Goal: Information Seeking & Learning: Learn about a topic

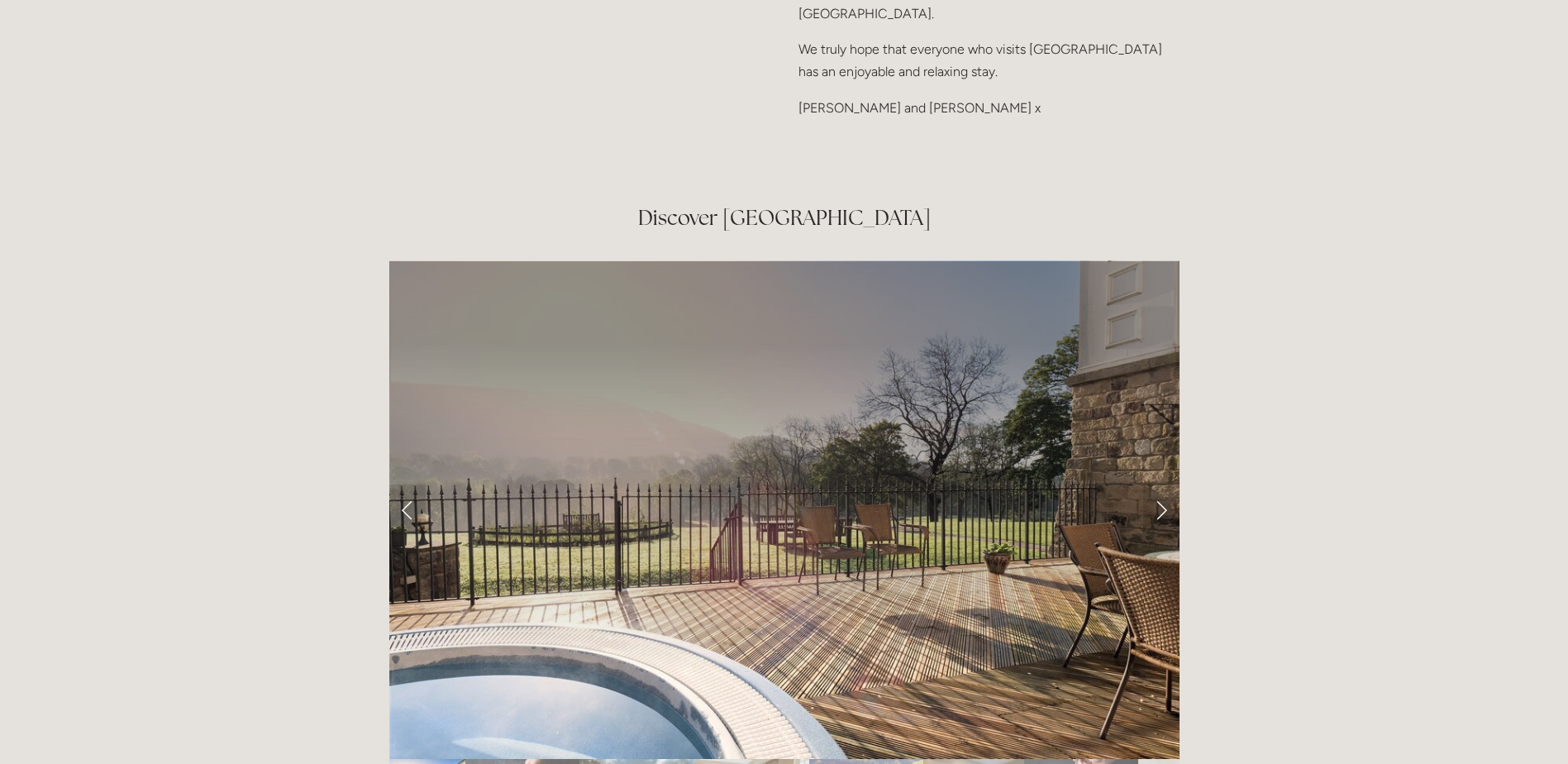
scroll to position [2810, 0]
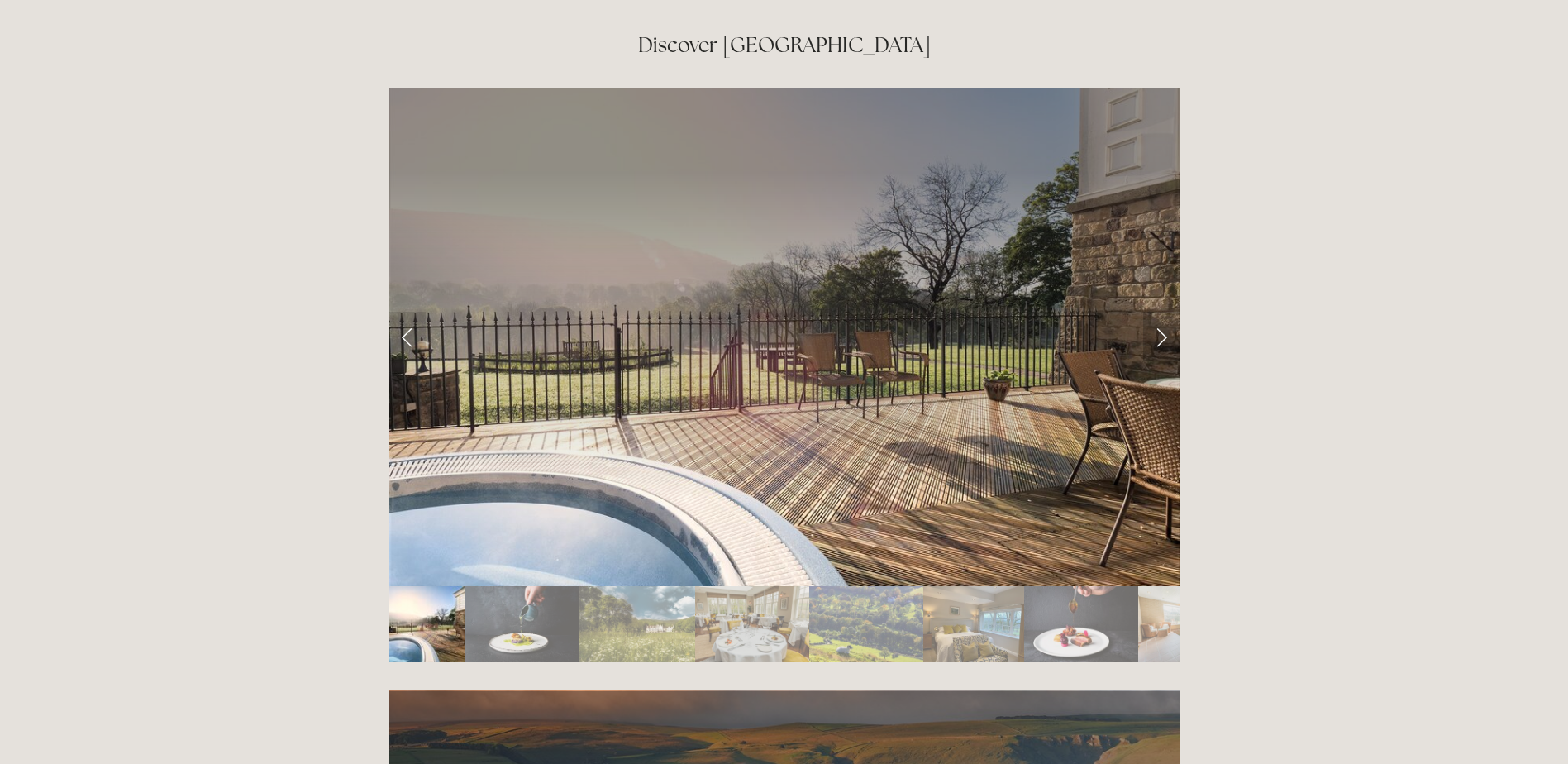
click at [1160, 312] on link "Next Slide" at bounding box center [1161, 337] width 36 height 49
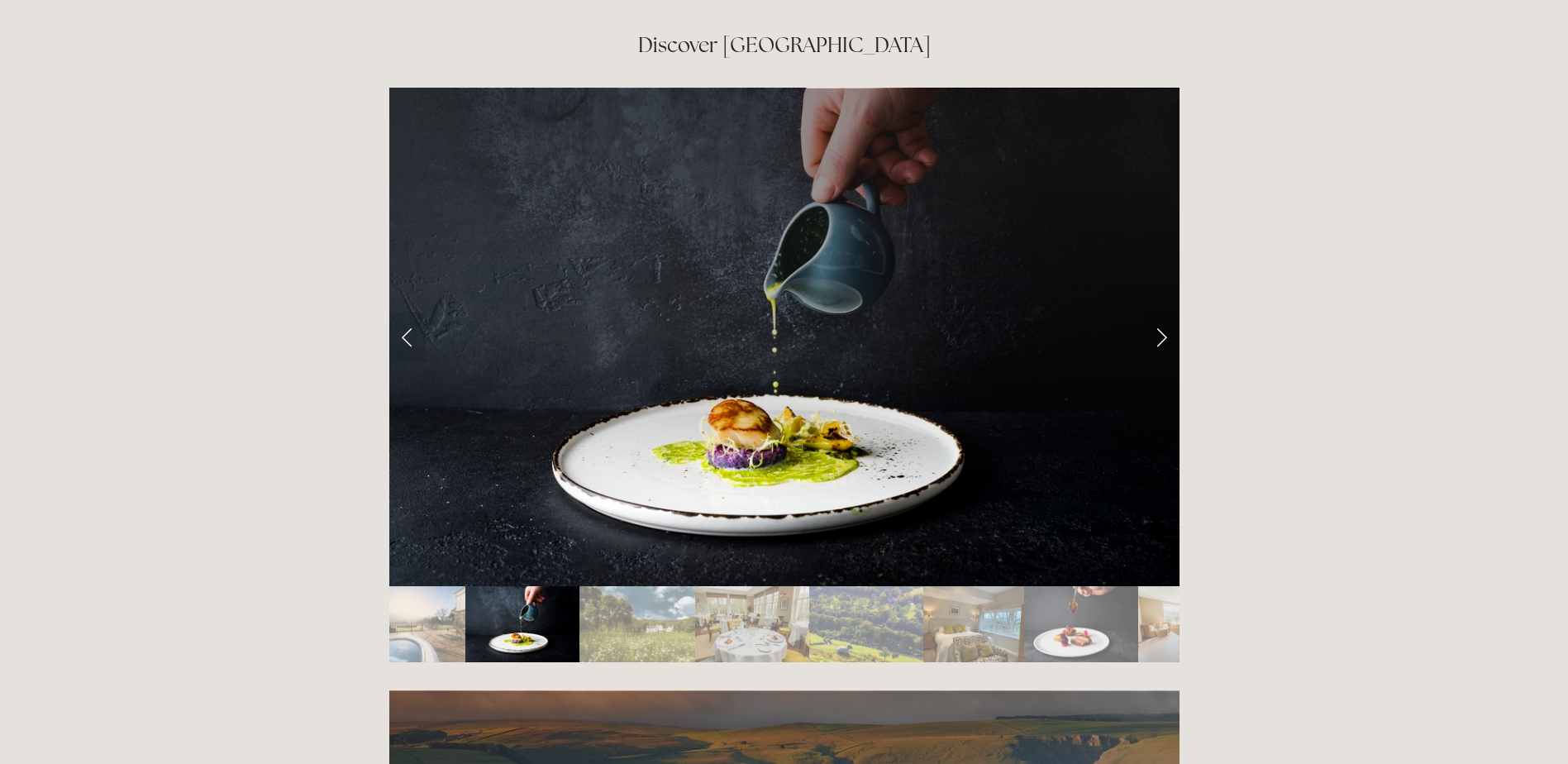
click at [1159, 312] on link "Next Slide" at bounding box center [1161, 337] width 36 height 49
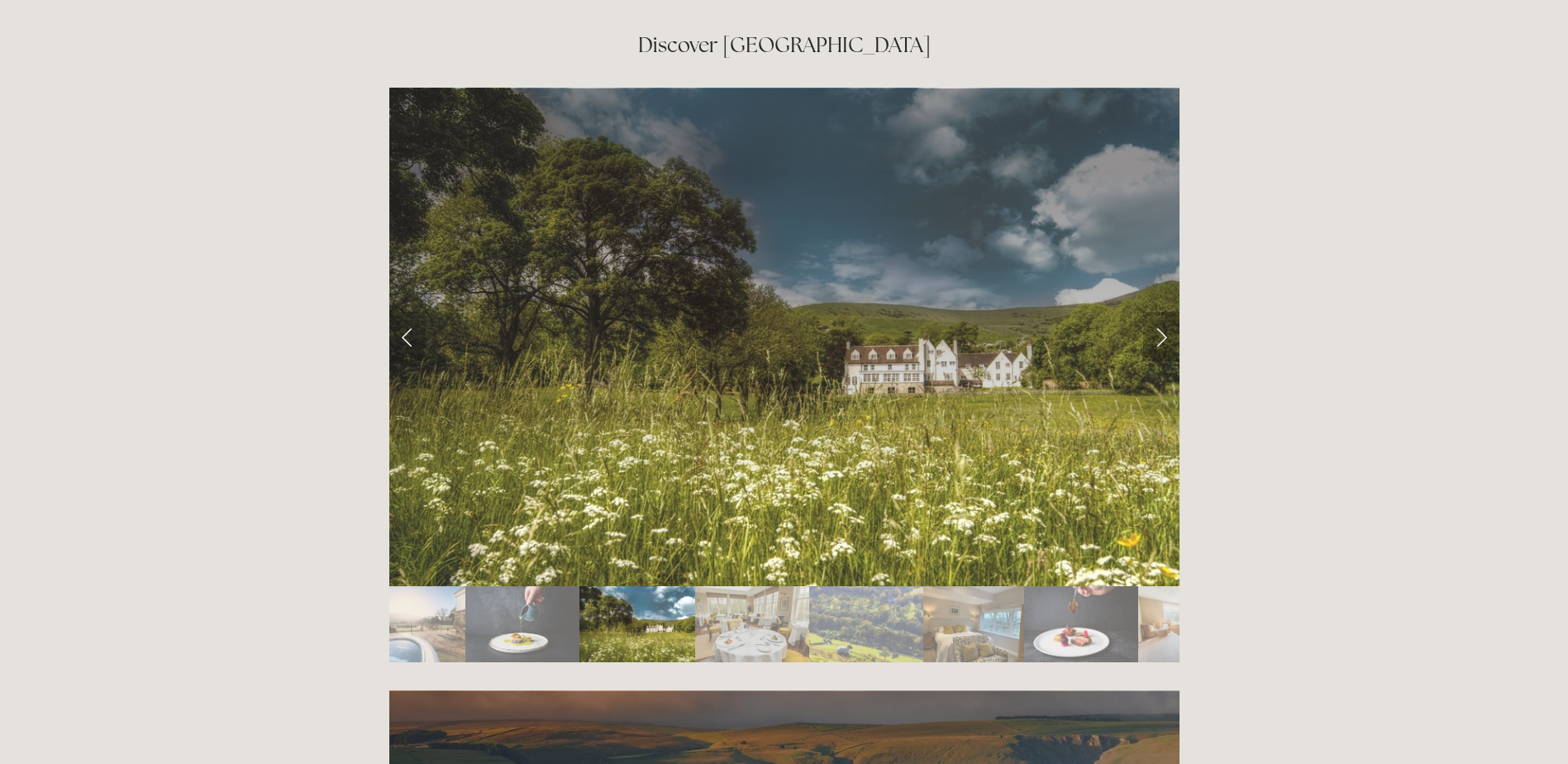
click at [1159, 312] on link "Next Slide" at bounding box center [1161, 337] width 36 height 49
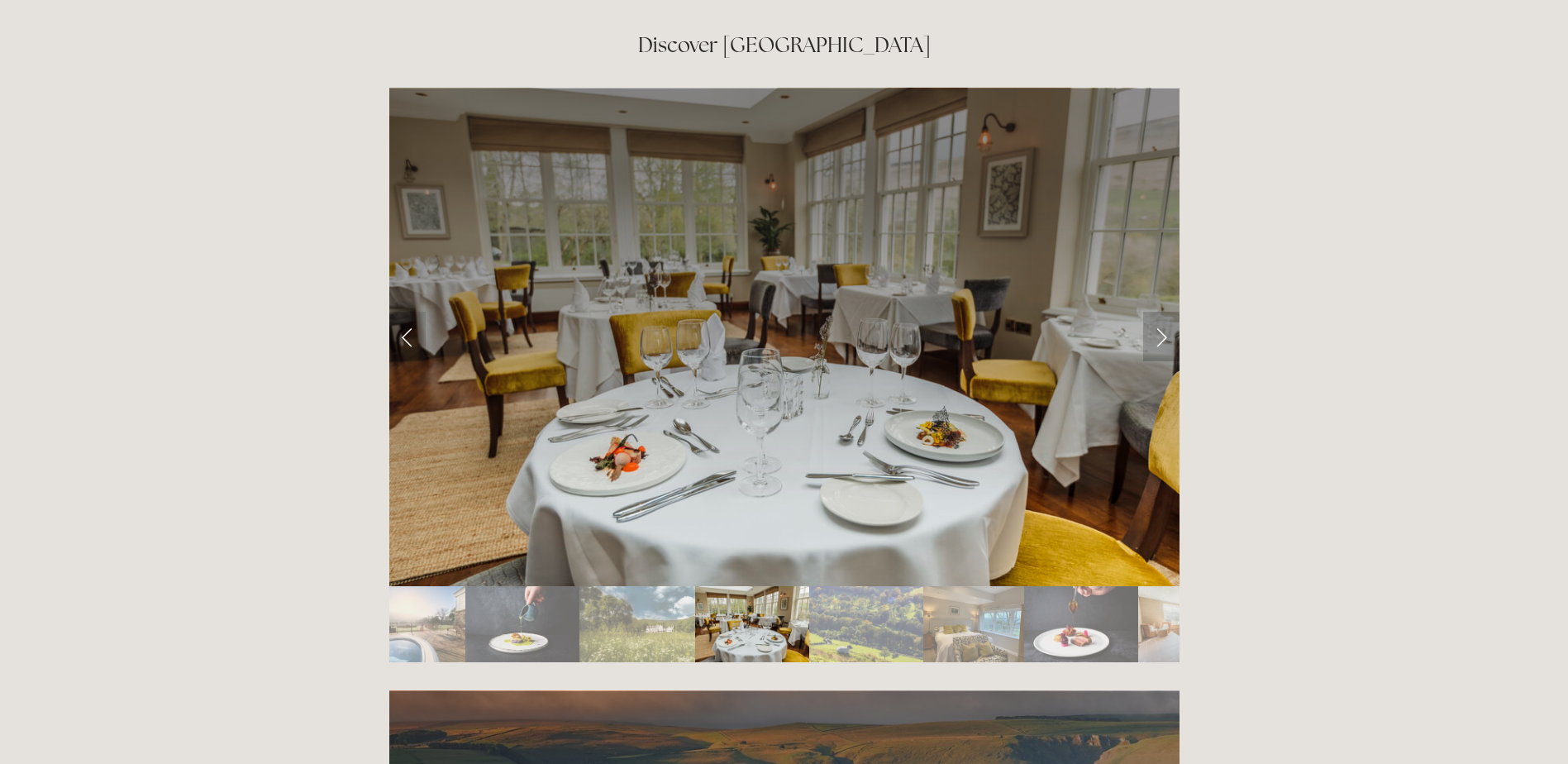
click at [1159, 312] on link "Next Slide" at bounding box center [1161, 337] width 36 height 49
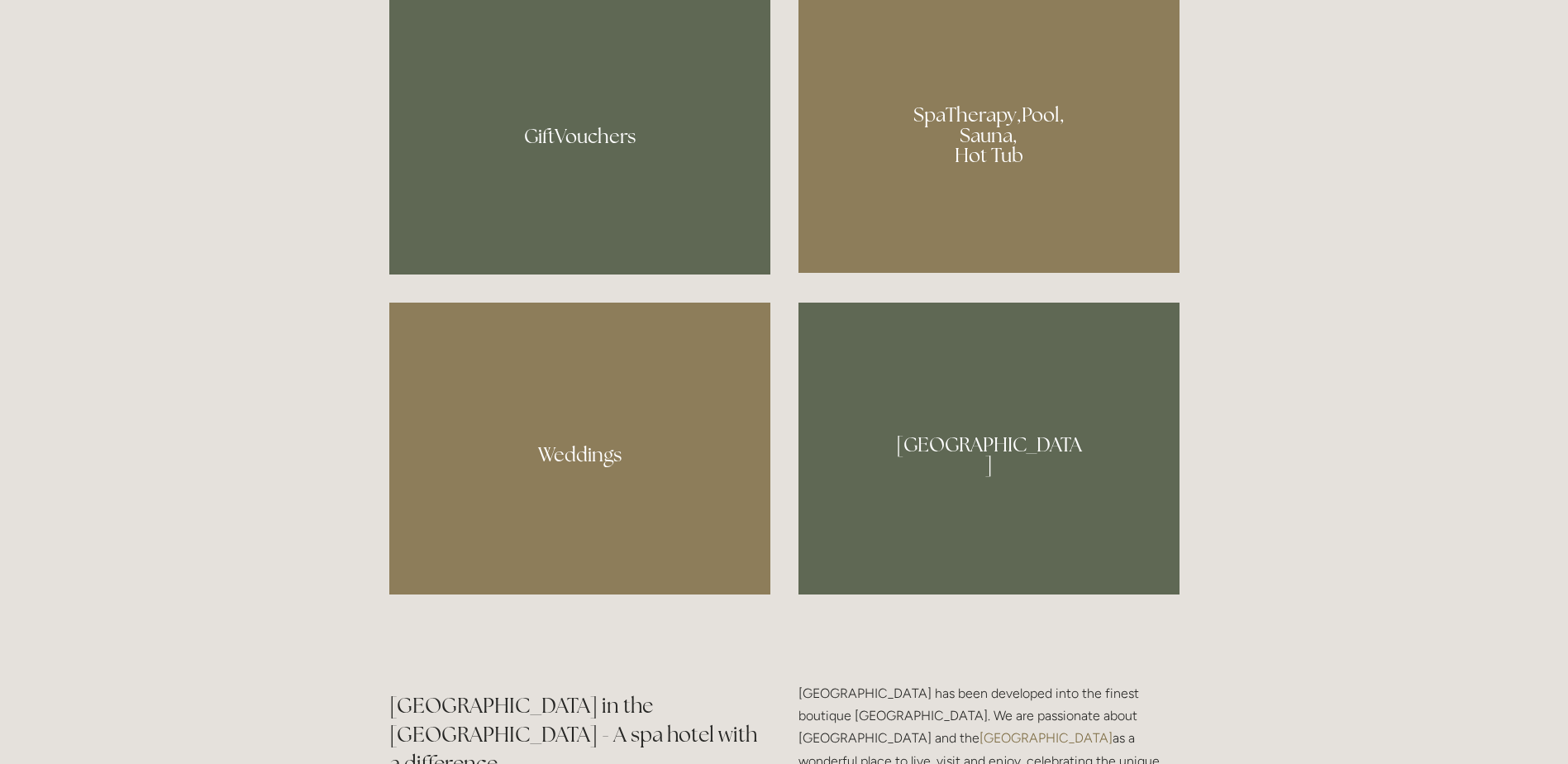
scroll to position [1488, 0]
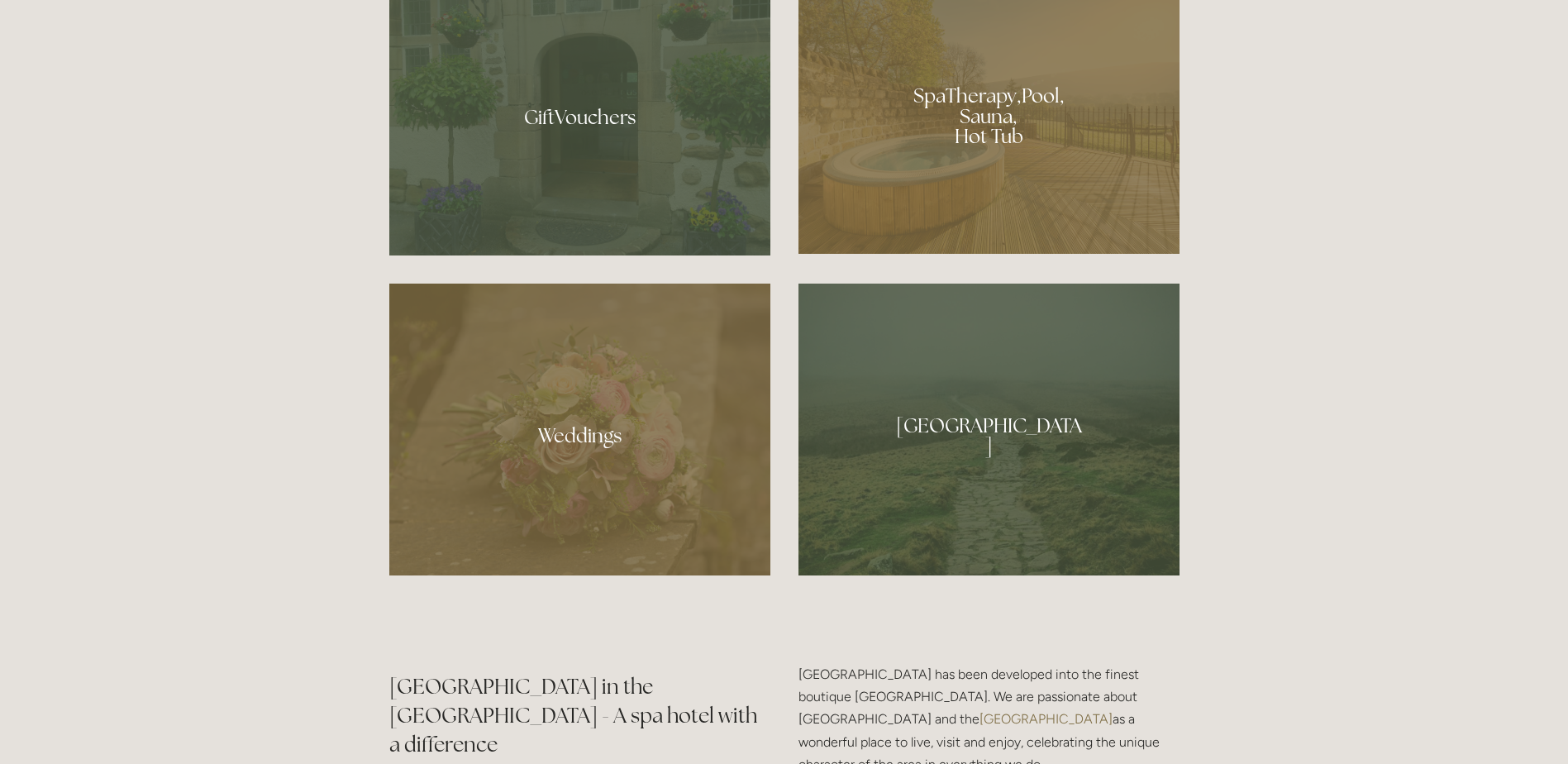
click at [686, 438] on div at bounding box center [579, 429] width 381 height 291
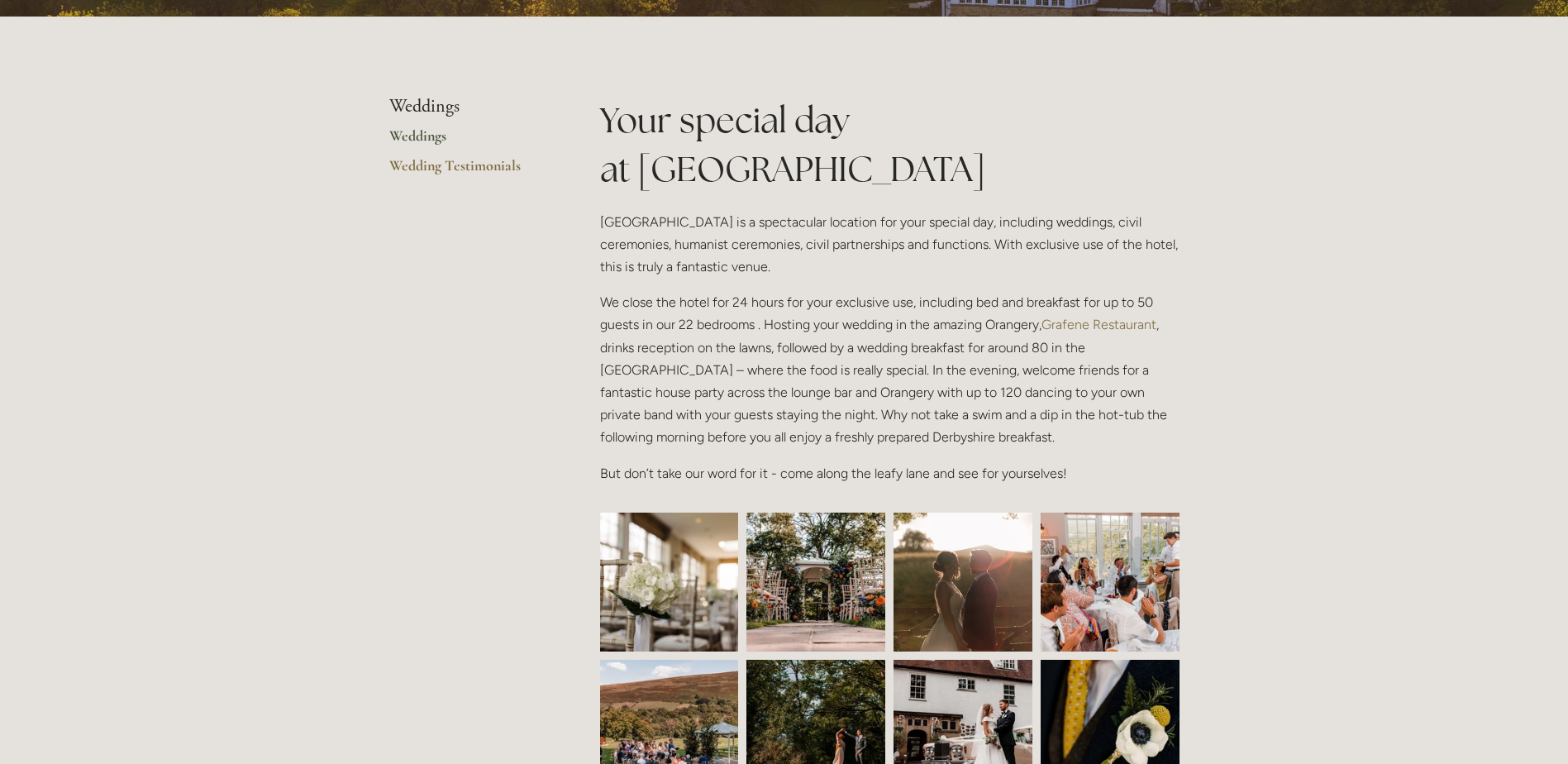
scroll to position [496, 0]
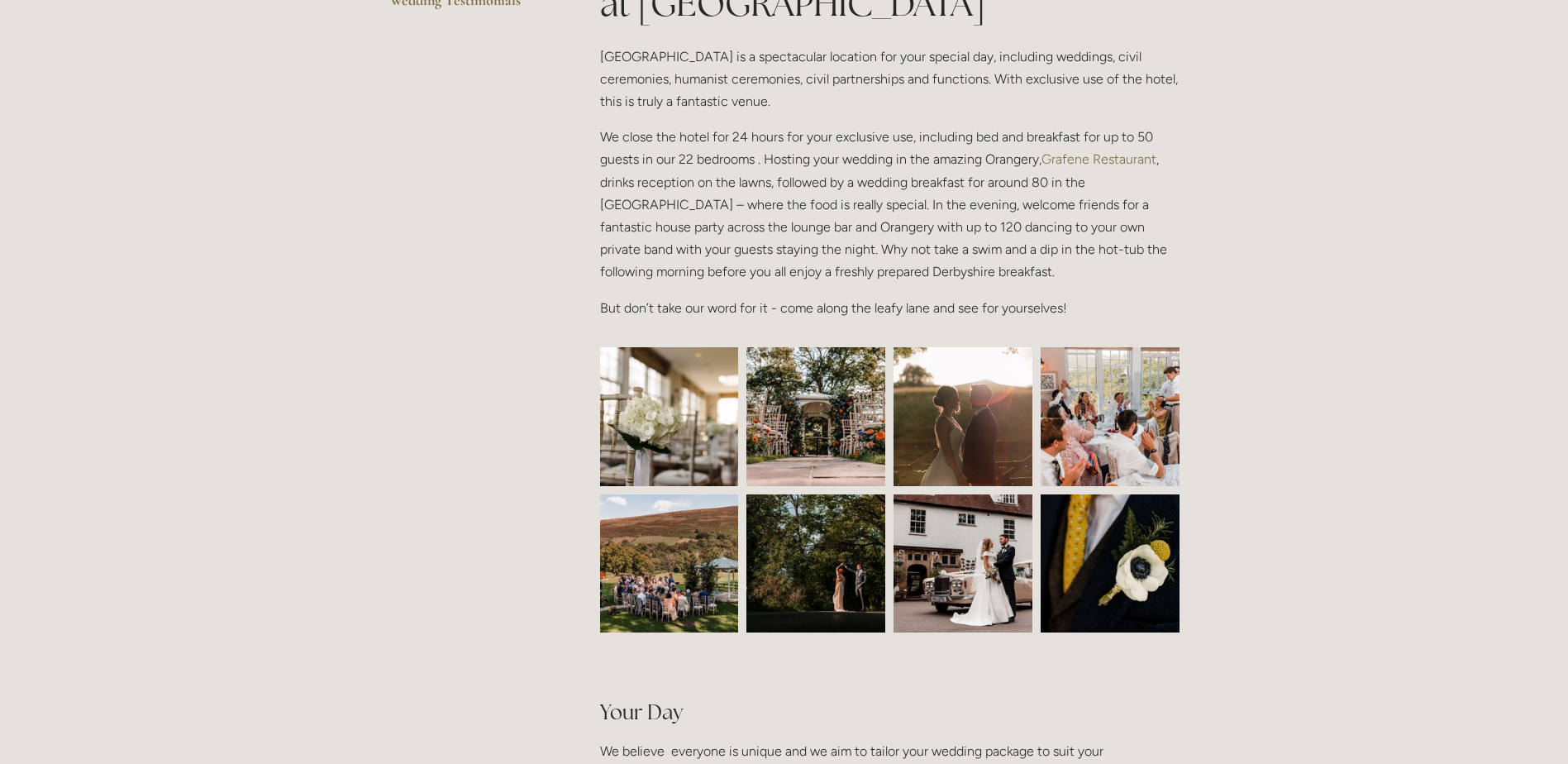
click at [709, 445] on img at bounding box center [670, 416] width 208 height 139
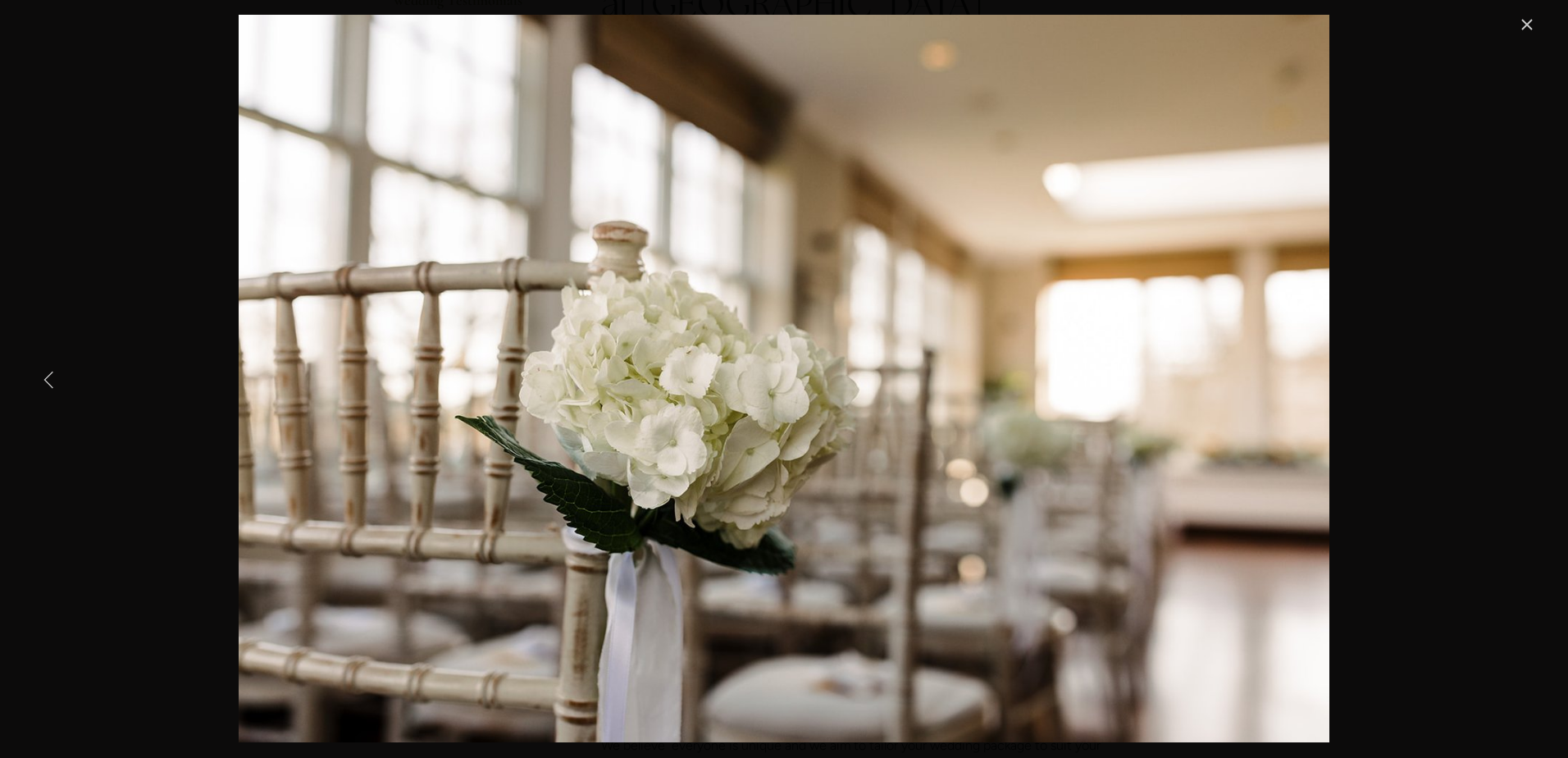
click at [49, 377] on link "Previous Item" at bounding box center [49, 379] width 36 height 36
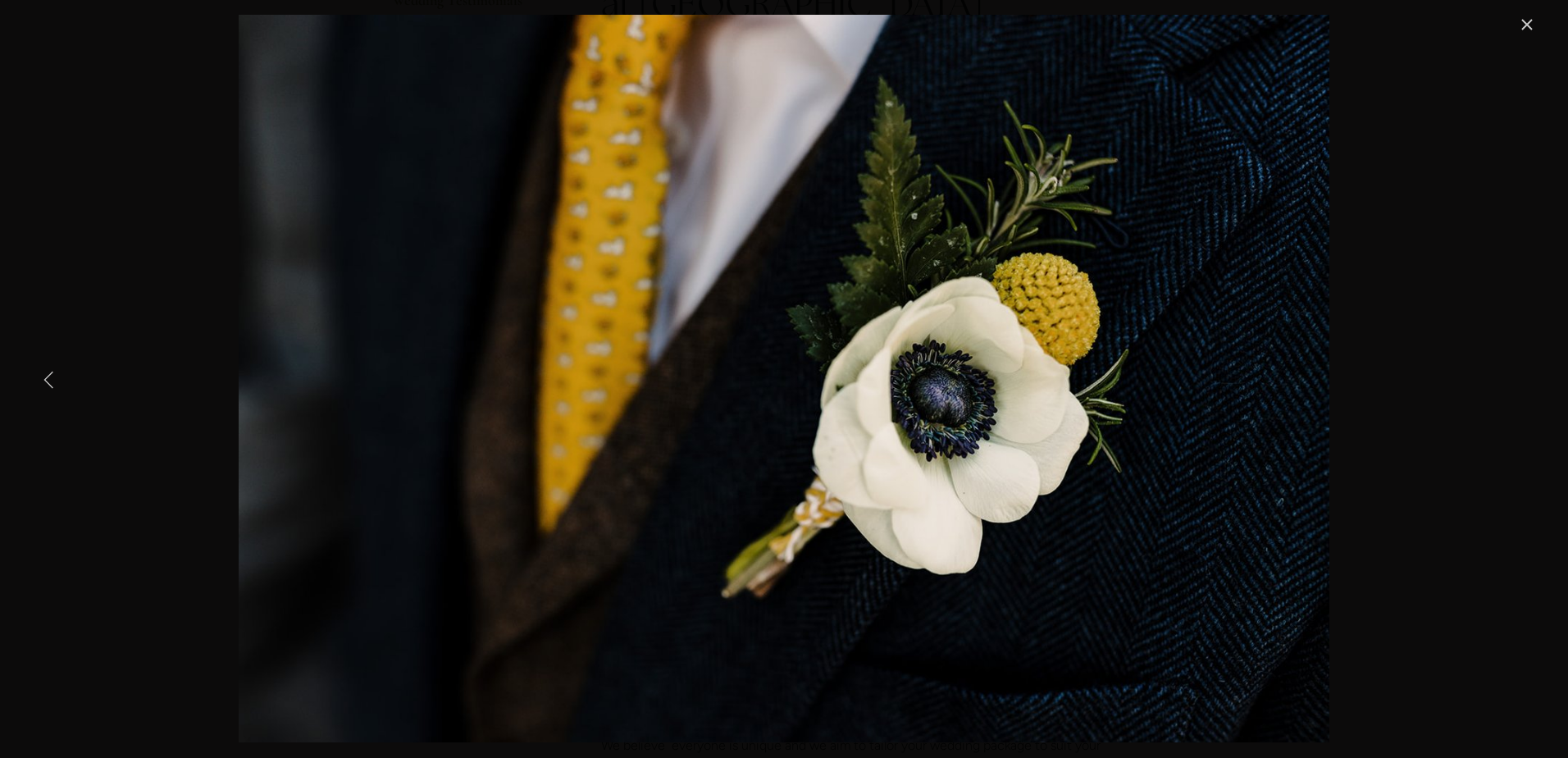
click at [46, 377] on link "Previous Item" at bounding box center [49, 379] width 36 height 36
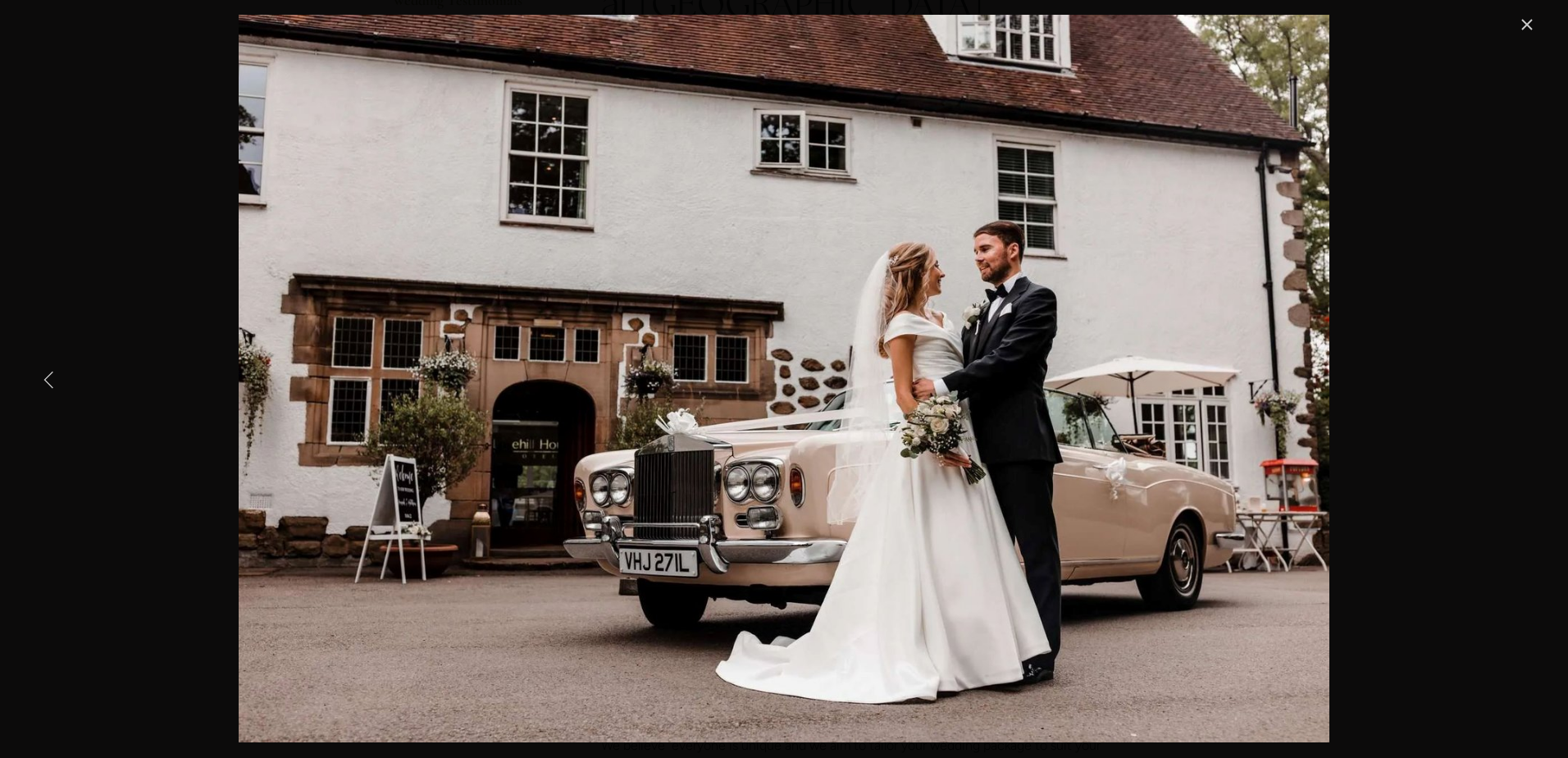
click at [46, 377] on link "Previous Item" at bounding box center [49, 379] width 36 height 36
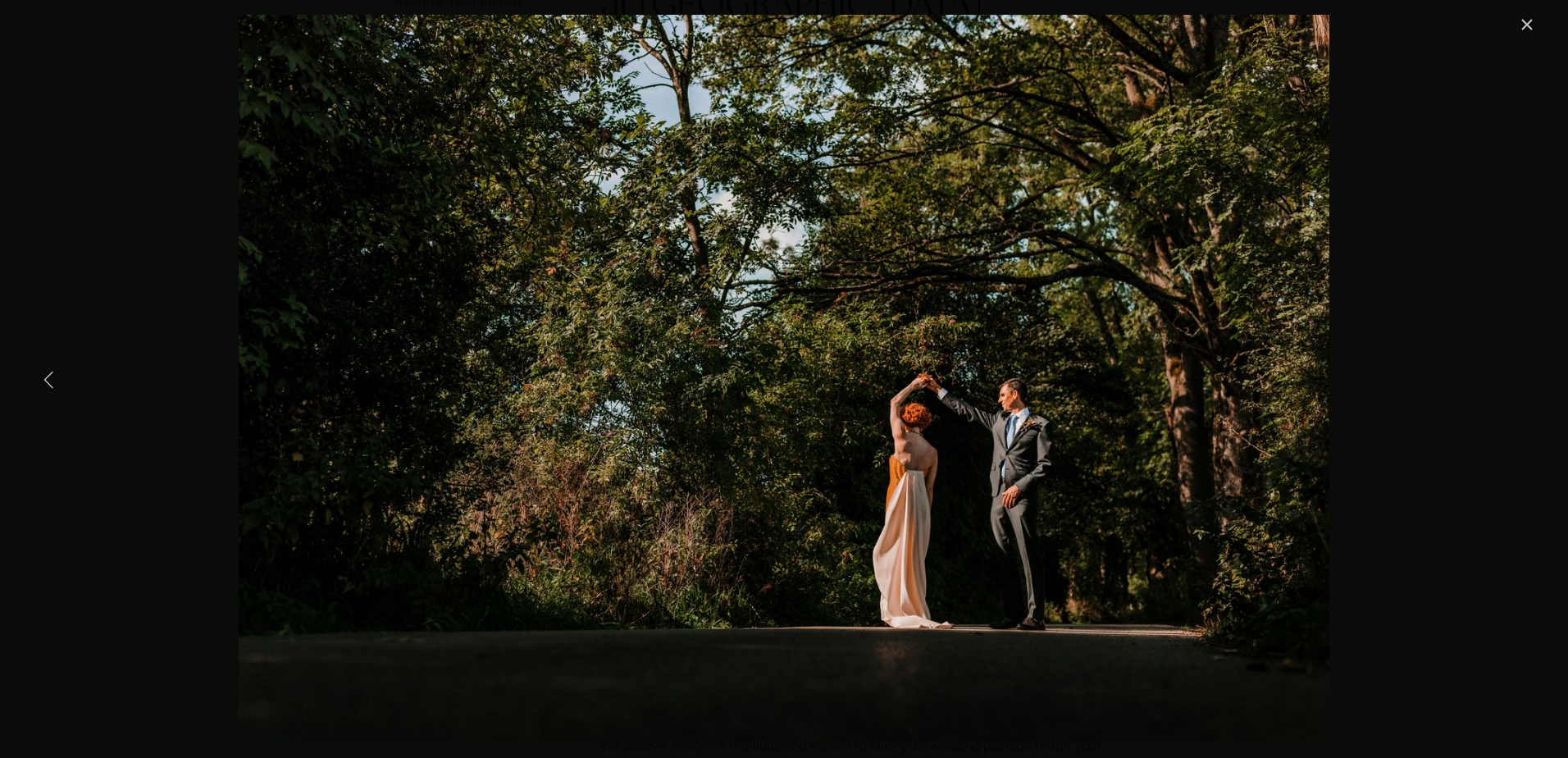
click at [46, 377] on link "Previous Item" at bounding box center [49, 379] width 36 height 36
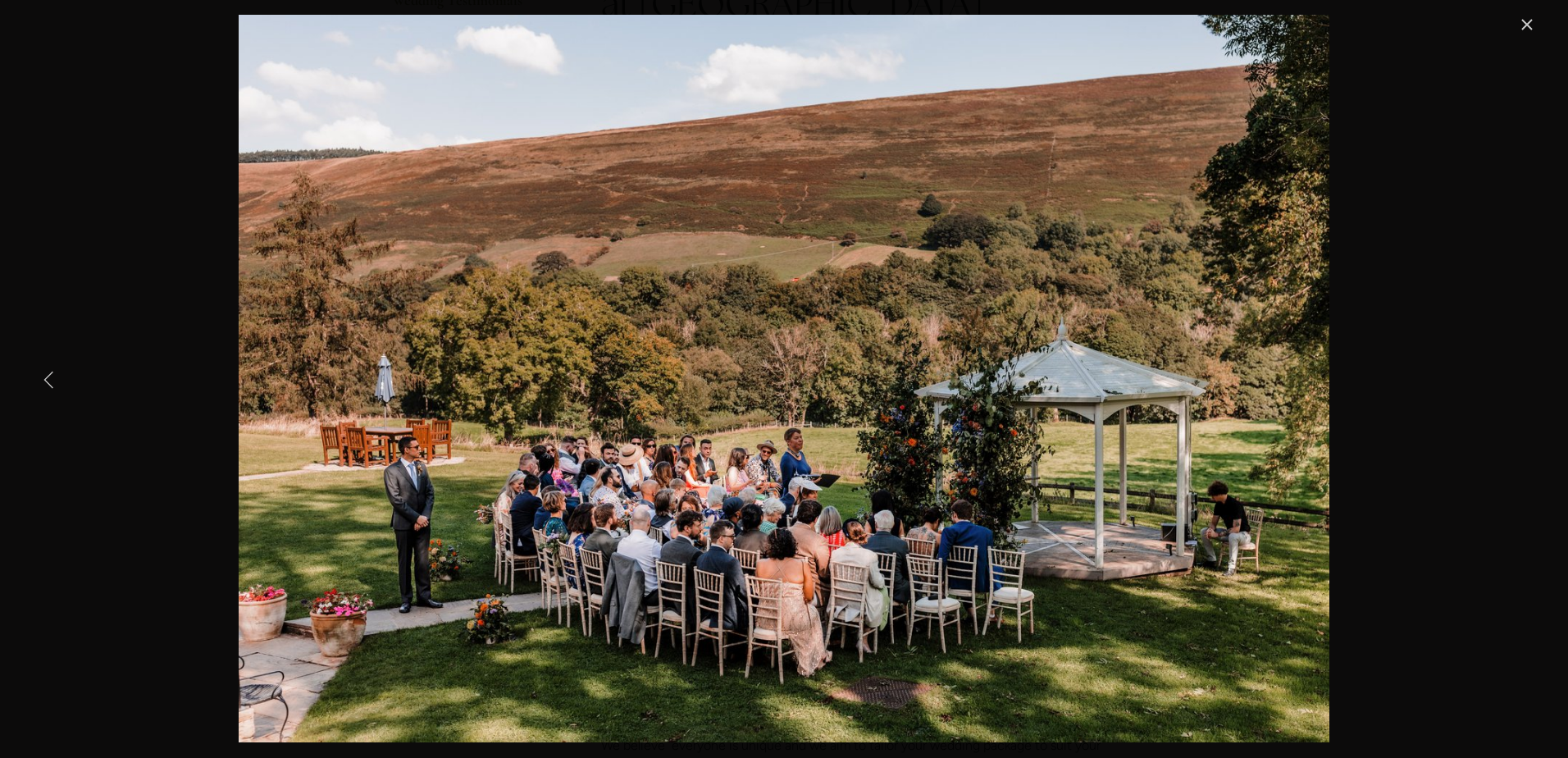
click at [46, 377] on link "Previous Item" at bounding box center [49, 379] width 36 height 36
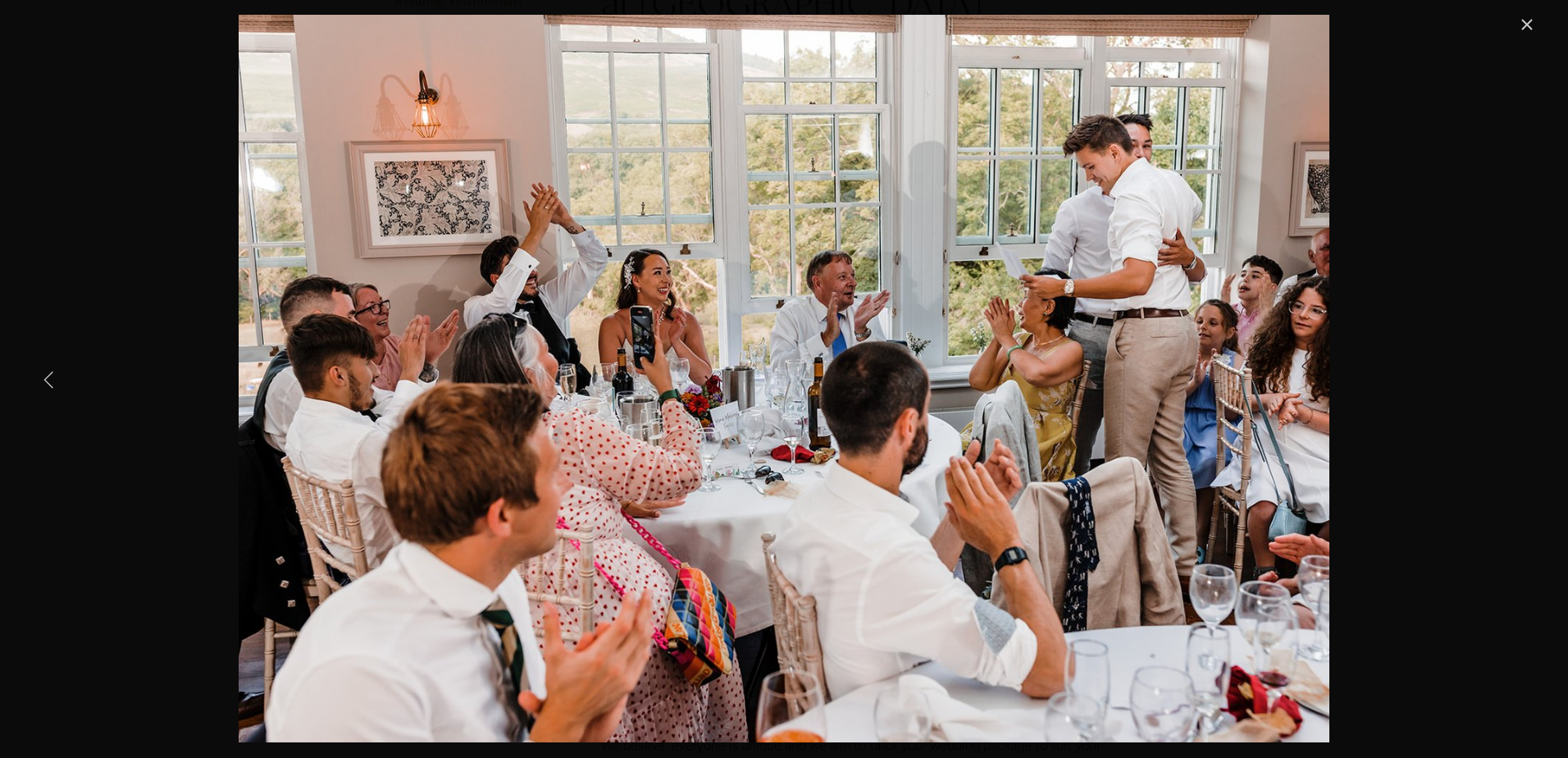
click at [46, 377] on link "Previous Item" at bounding box center [49, 379] width 36 height 36
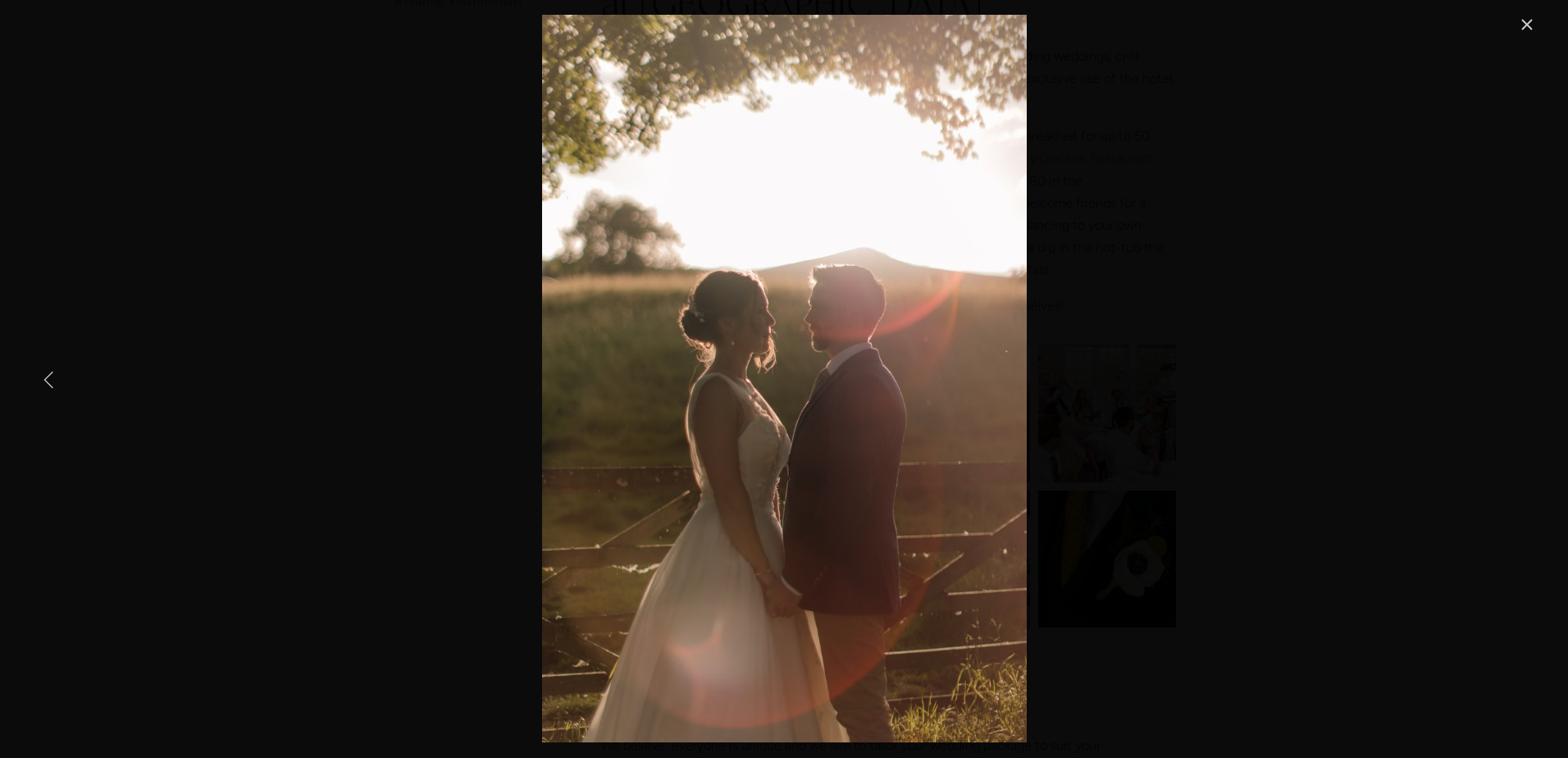
click at [46, 377] on link "Previous Item" at bounding box center [49, 379] width 36 height 36
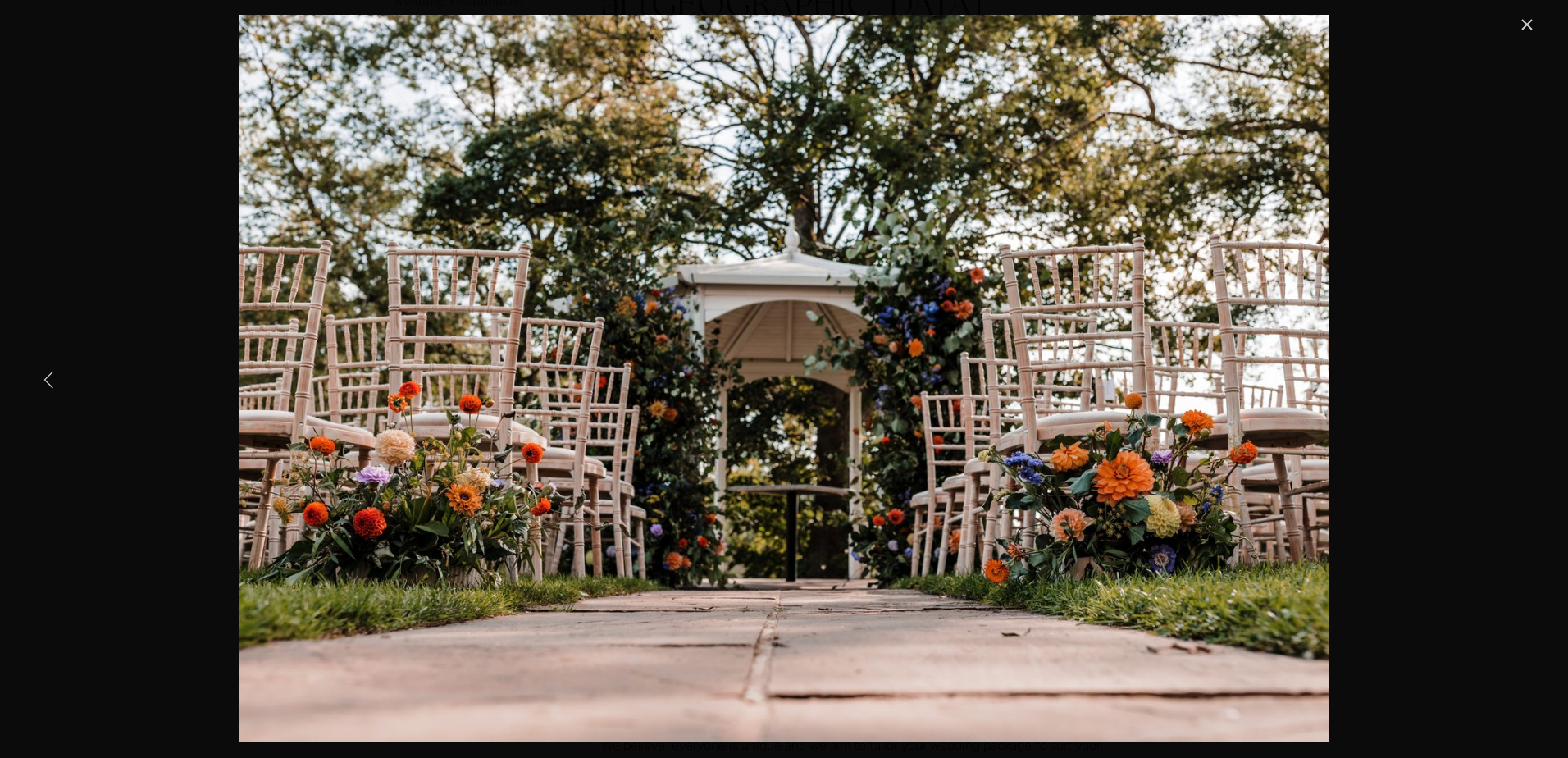
click at [46, 376] on link "Previous Item" at bounding box center [49, 379] width 36 height 36
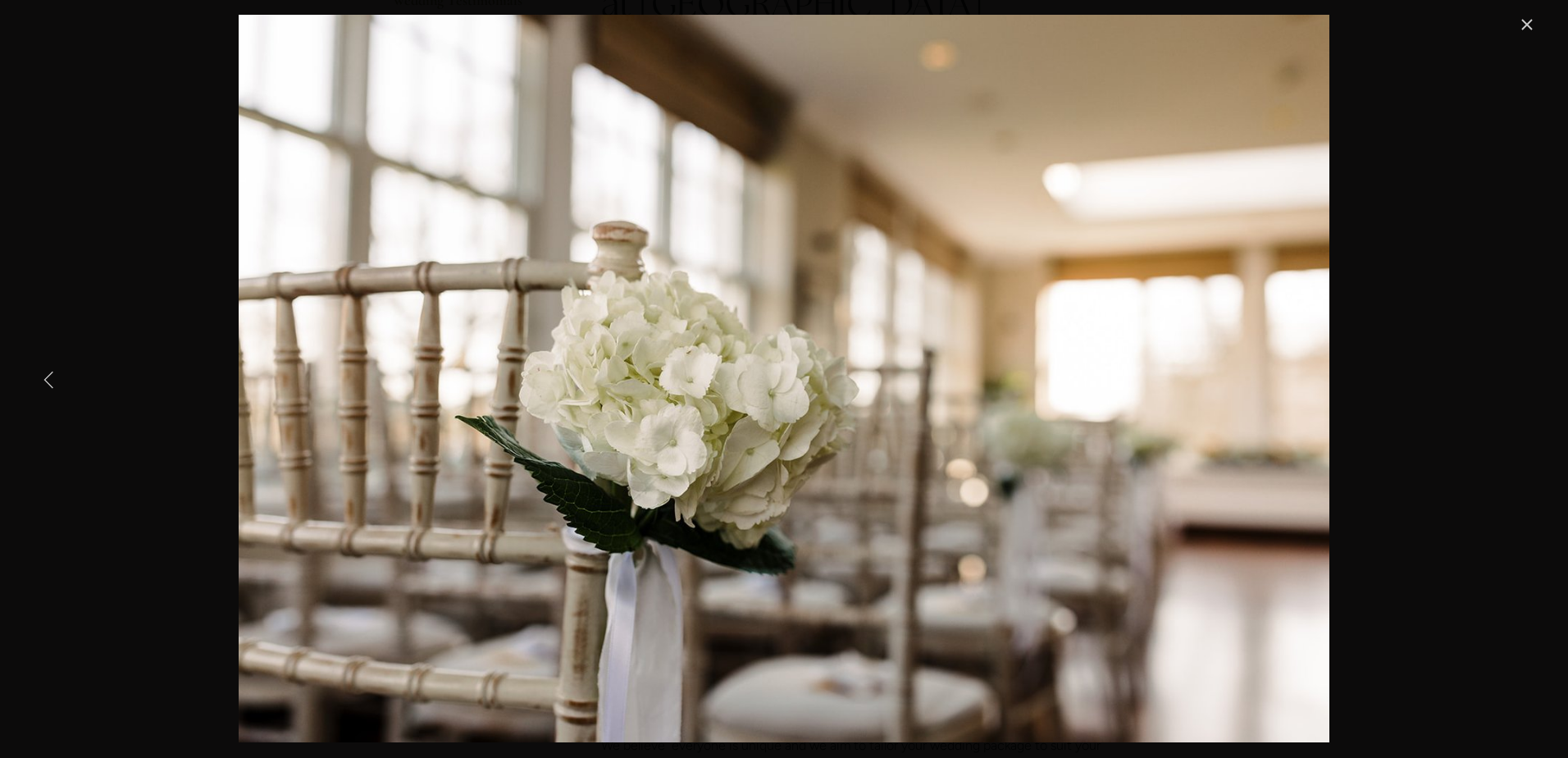
click at [46, 376] on link "Previous Item" at bounding box center [49, 379] width 36 height 36
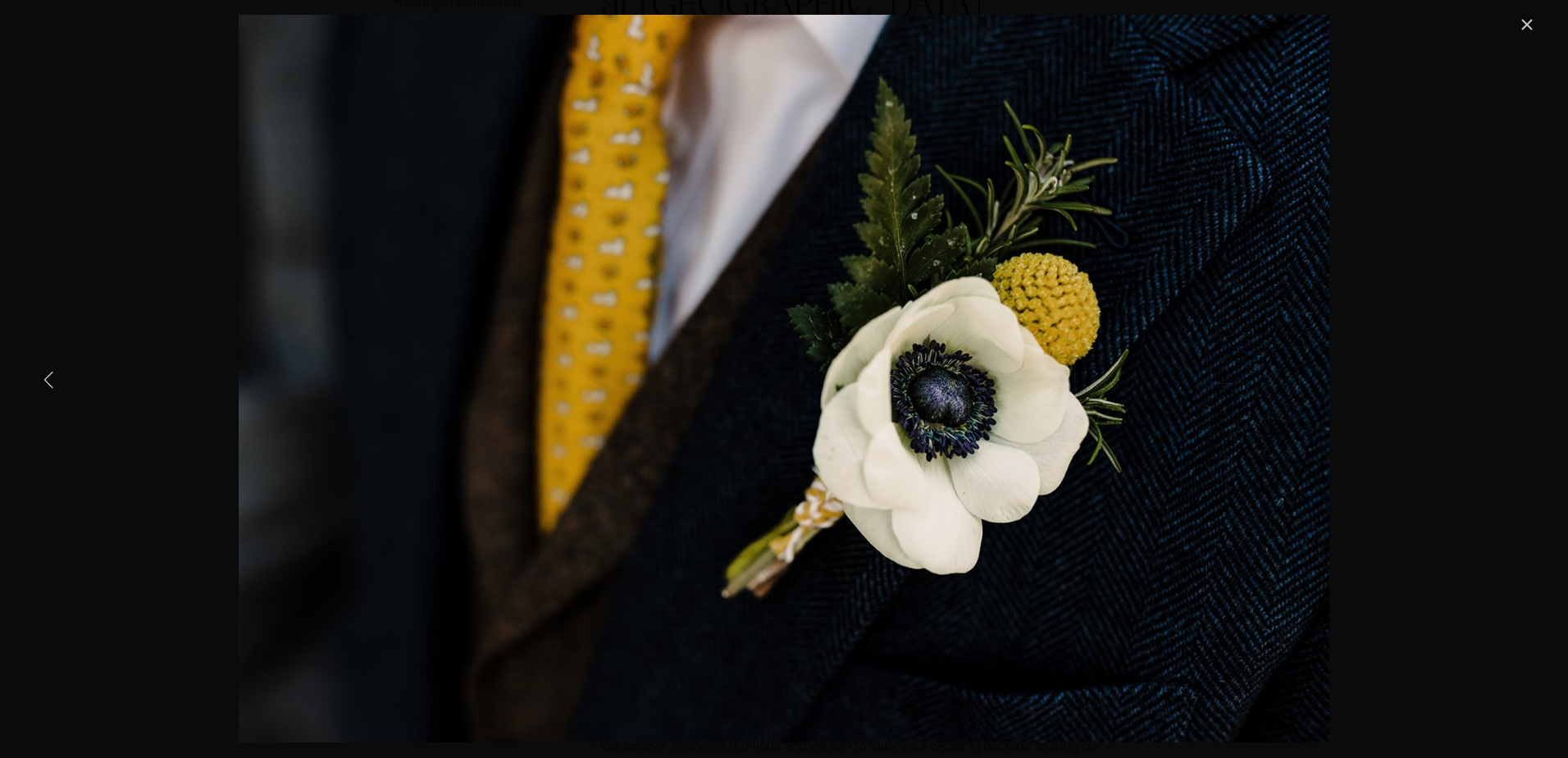
click at [46, 376] on link "Previous Item" at bounding box center [49, 379] width 36 height 36
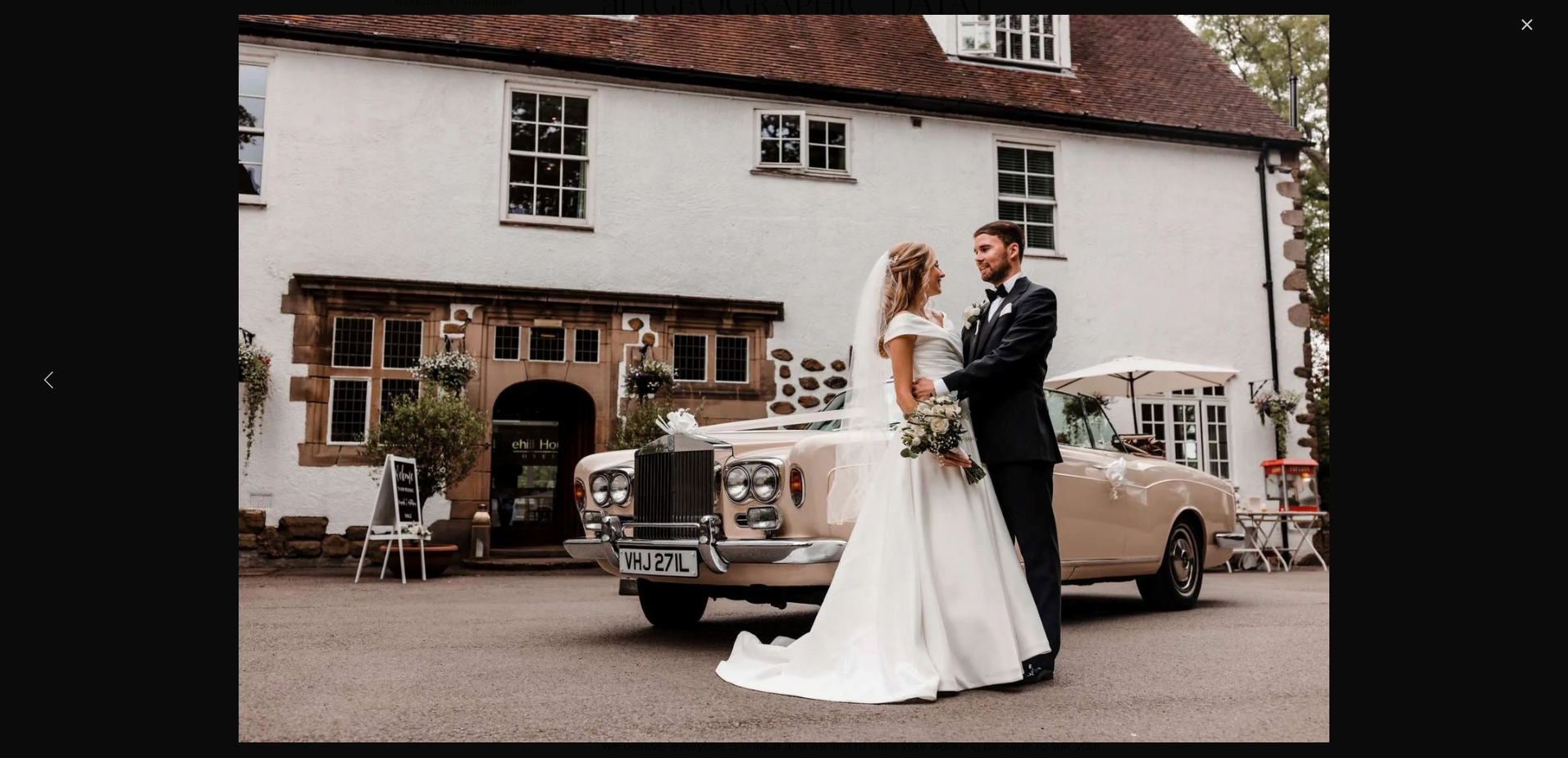
click at [45, 376] on link "Previous Item" at bounding box center [49, 379] width 36 height 36
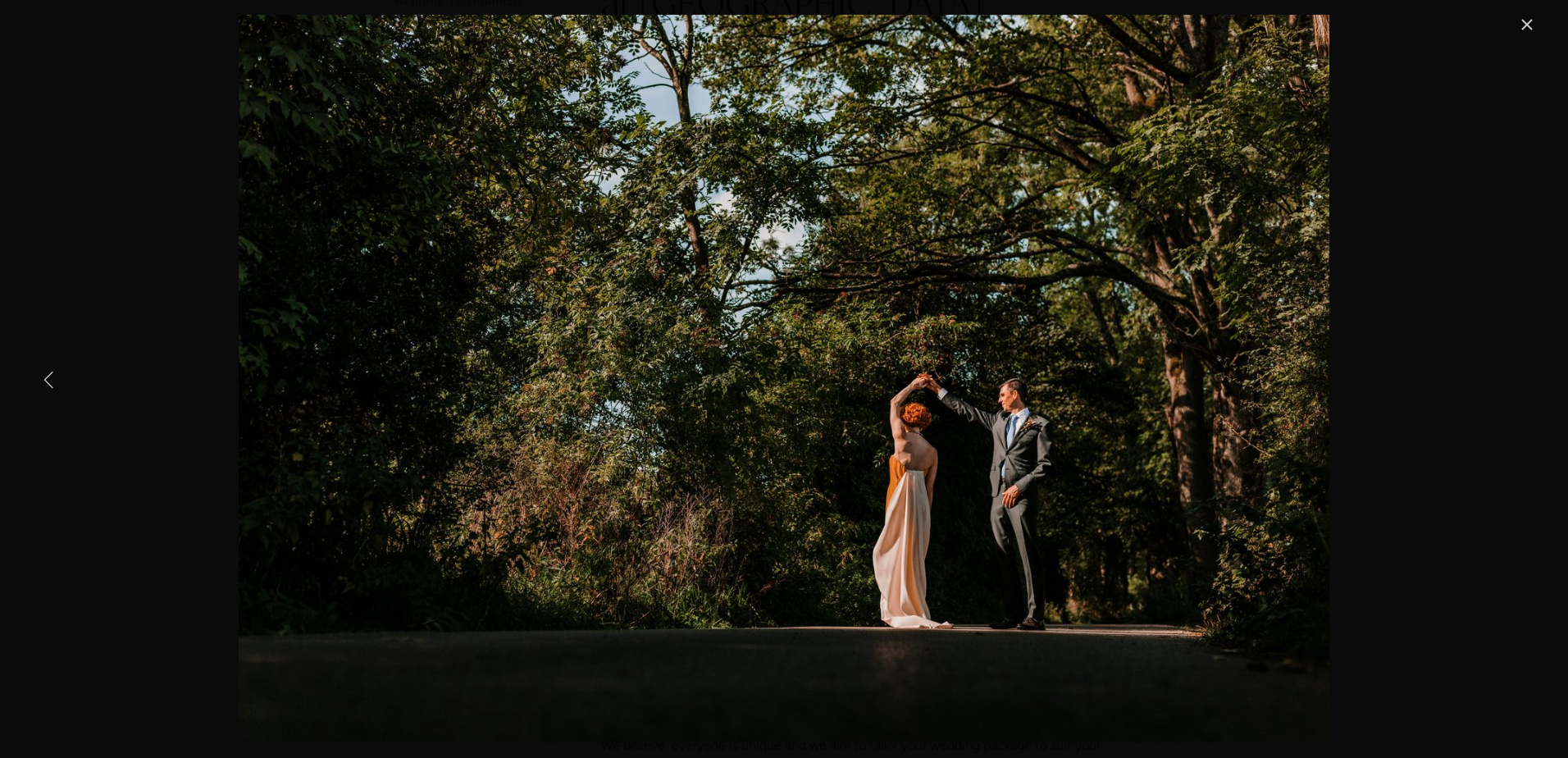
click at [45, 376] on link "Previous Item" at bounding box center [49, 379] width 36 height 36
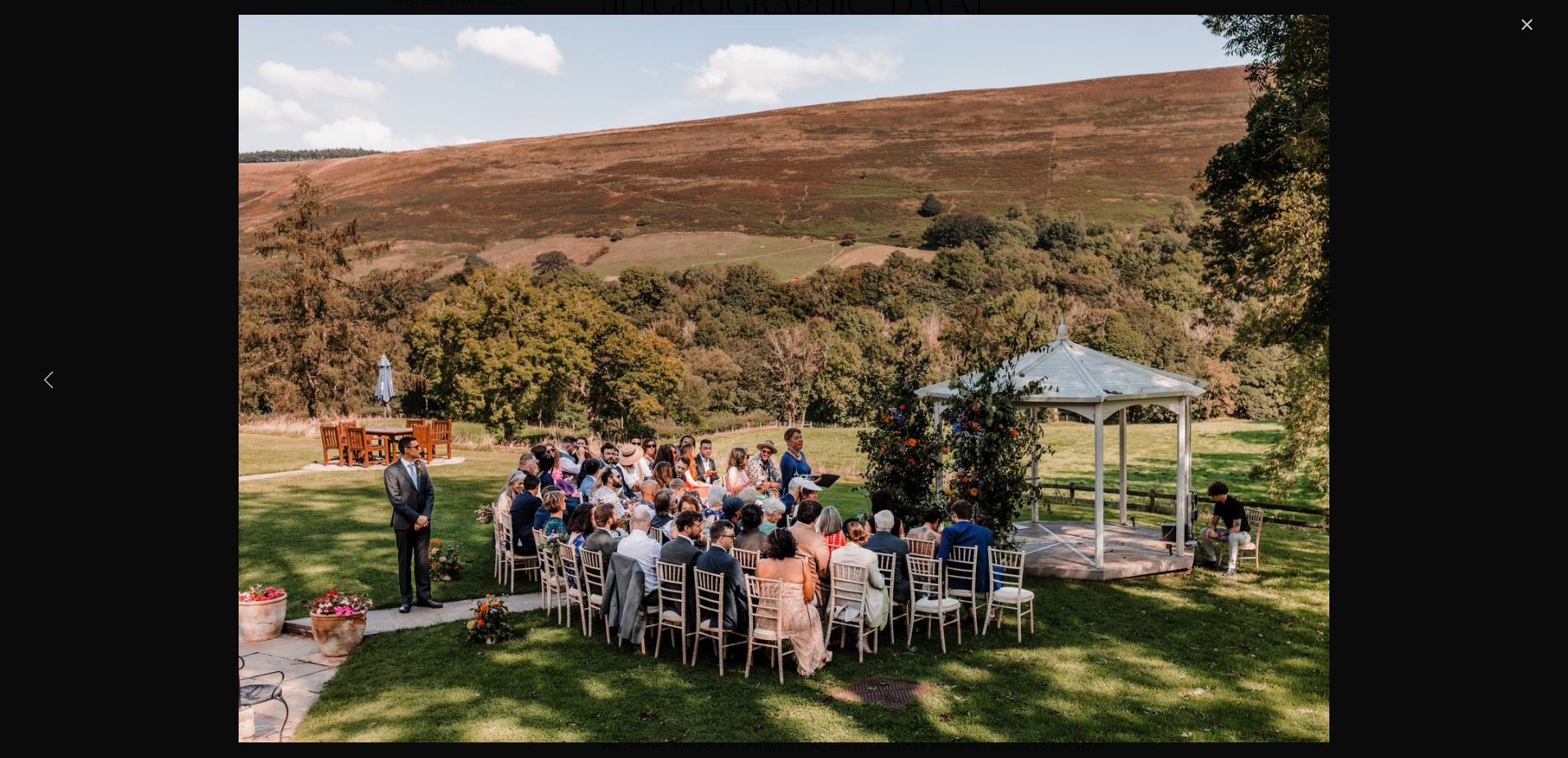
click at [45, 376] on link "Previous Item" at bounding box center [49, 379] width 36 height 36
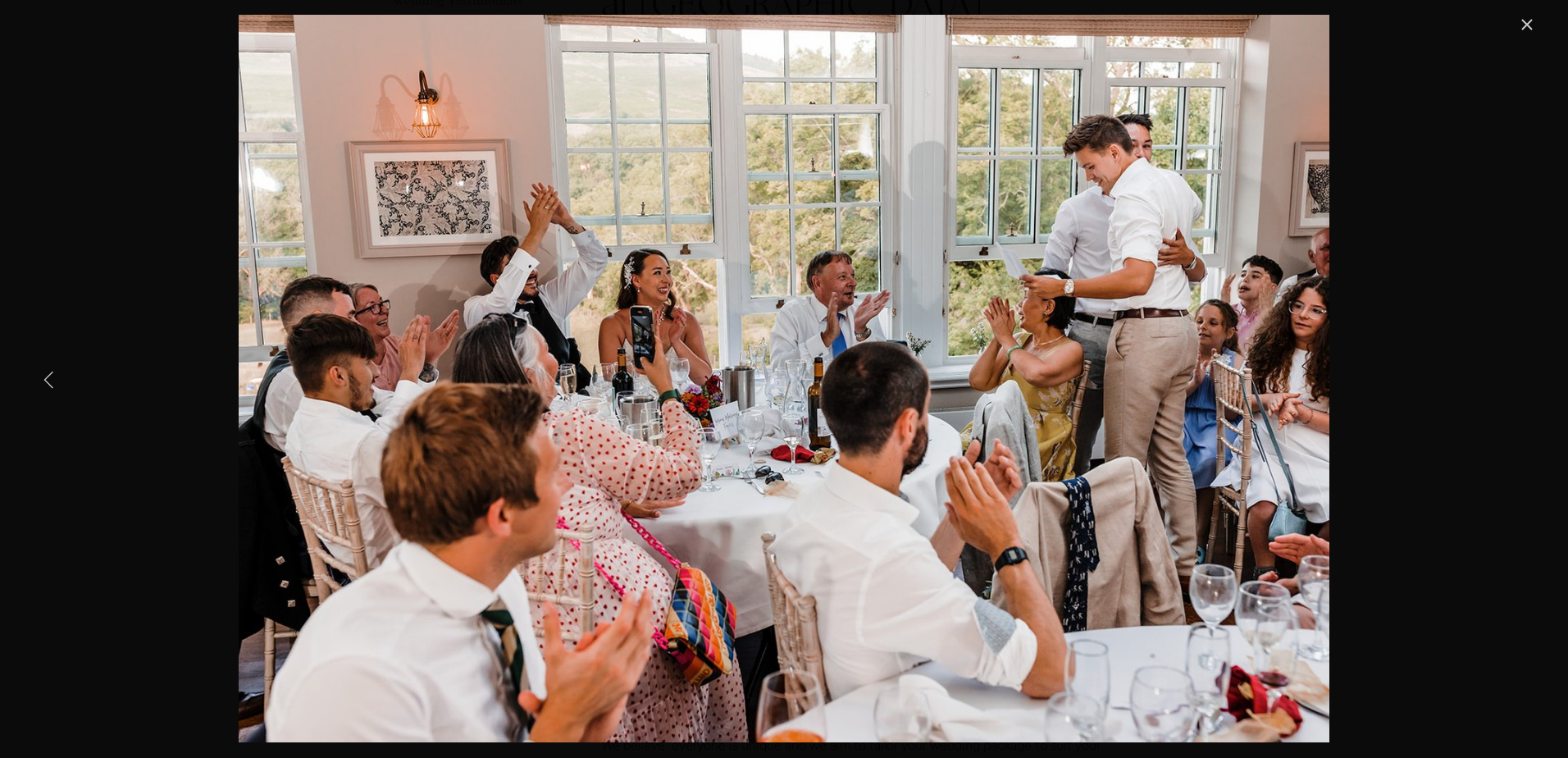
click at [45, 376] on link "Previous Item" at bounding box center [49, 379] width 36 height 36
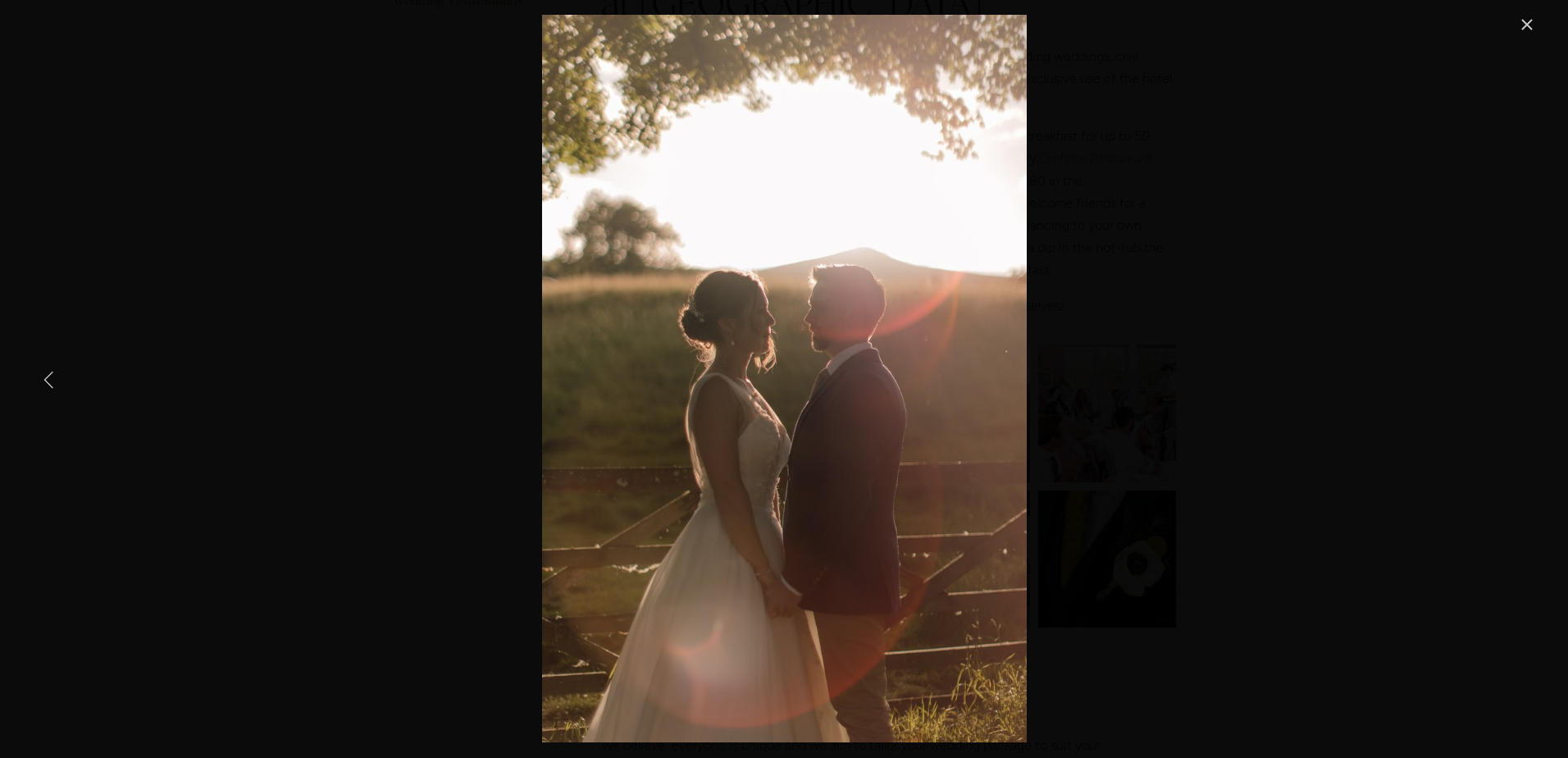
click at [45, 376] on link "Previous Item" at bounding box center [49, 379] width 36 height 36
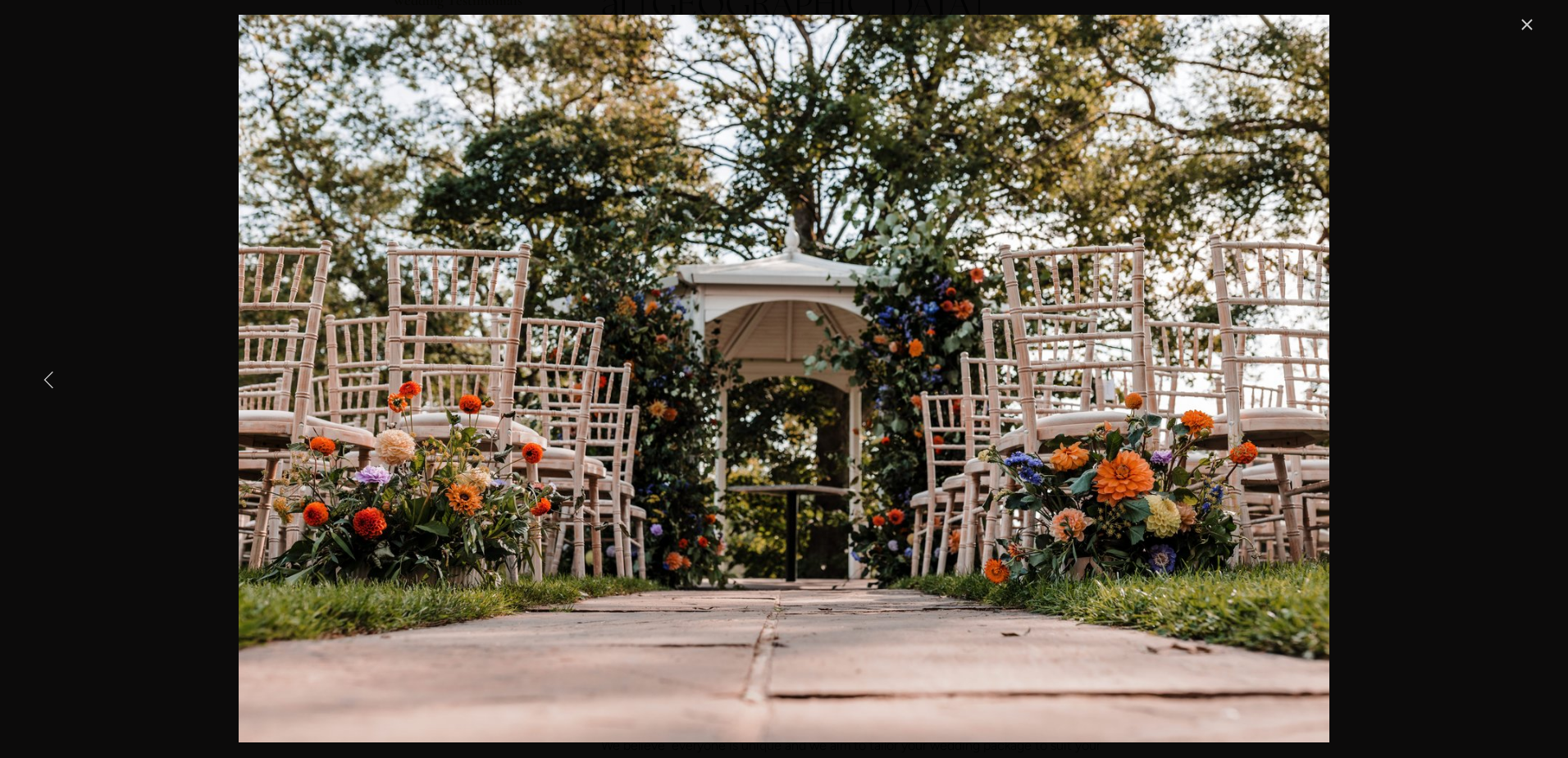
click at [45, 376] on link "Previous Item" at bounding box center [49, 379] width 36 height 36
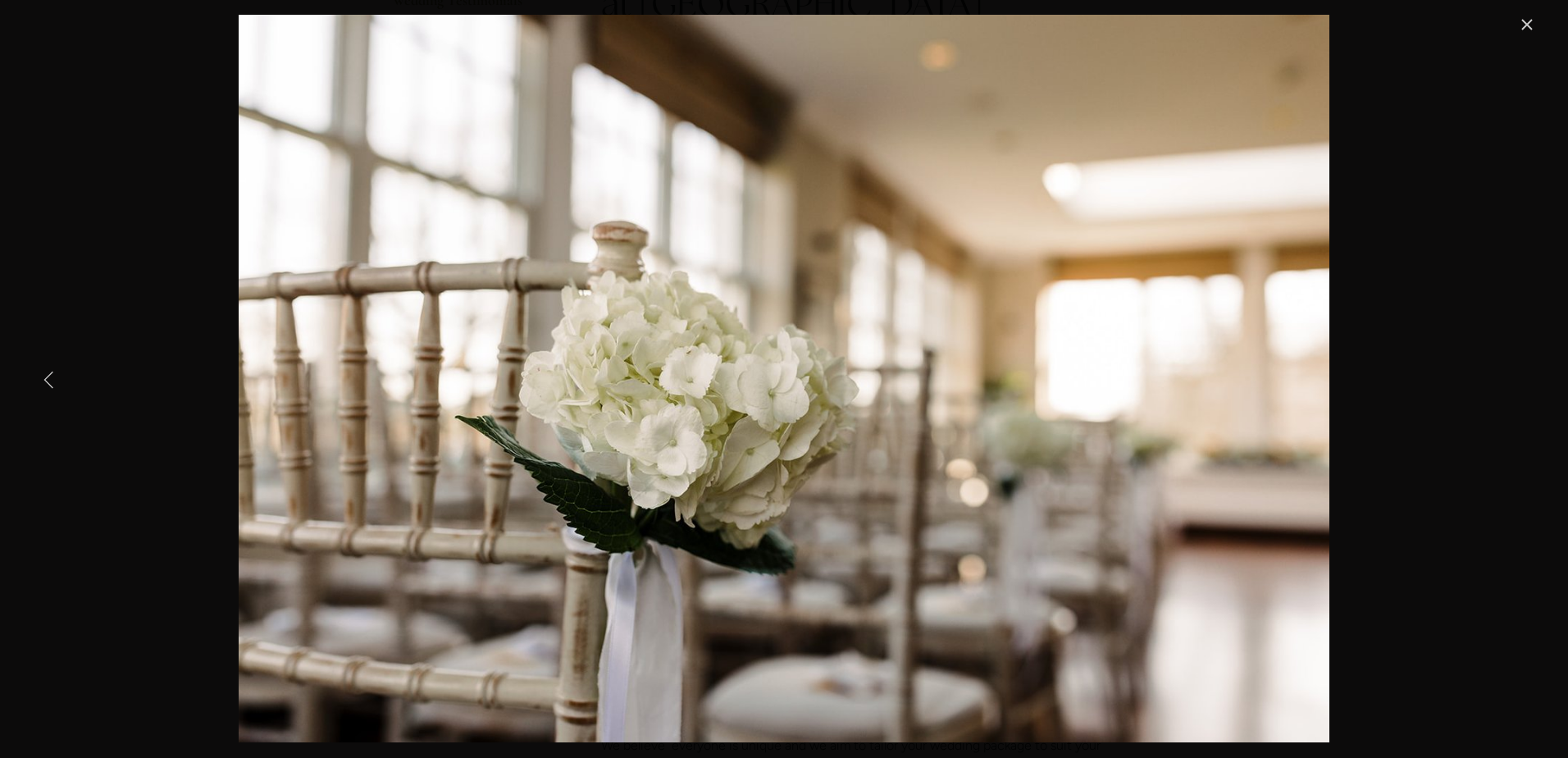
click at [45, 376] on link "Previous Item" at bounding box center [49, 379] width 36 height 36
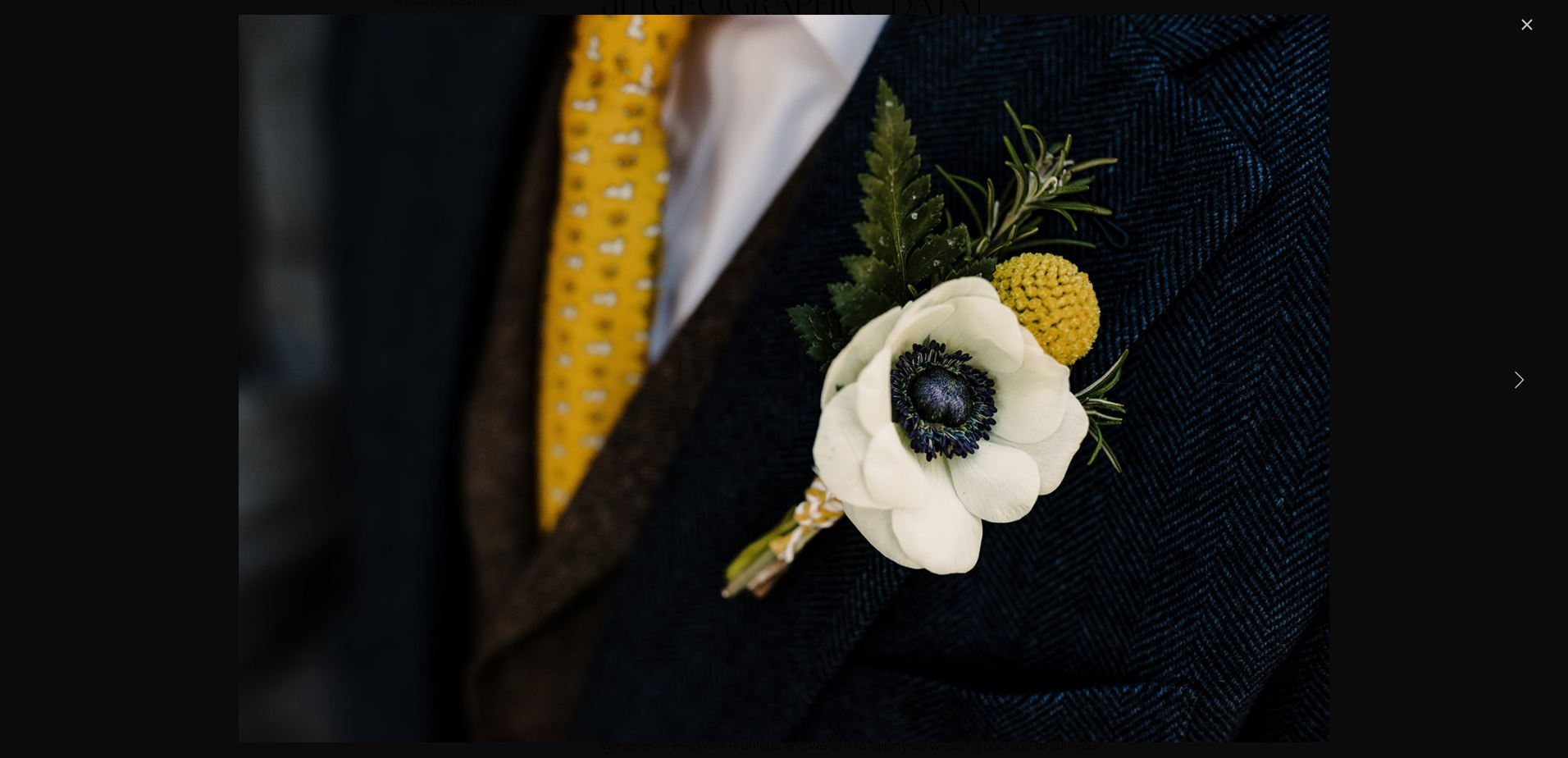
click at [1527, 23] on link "Close" at bounding box center [1527, 25] width 19 height 19
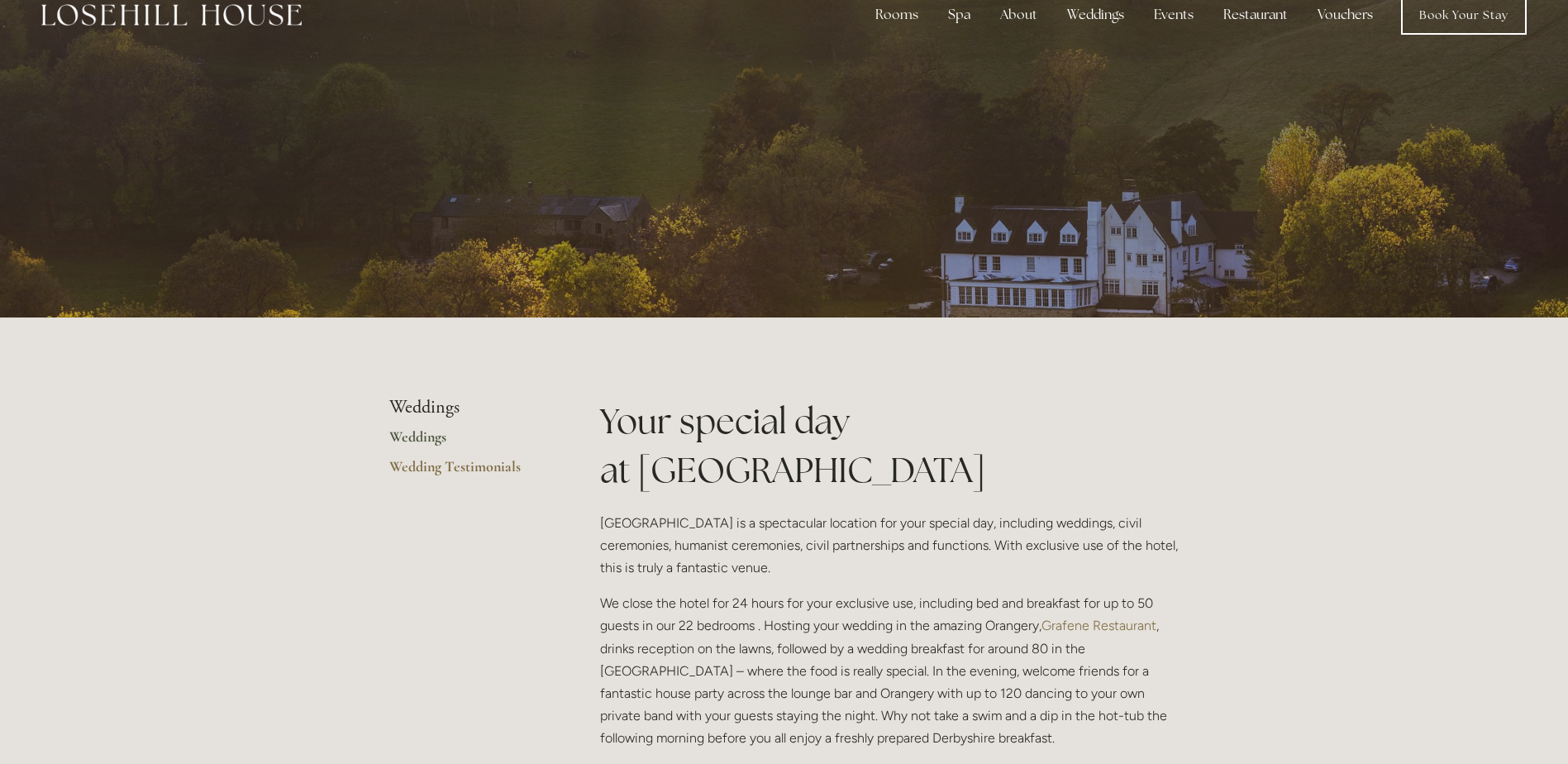
scroll to position [0, 0]
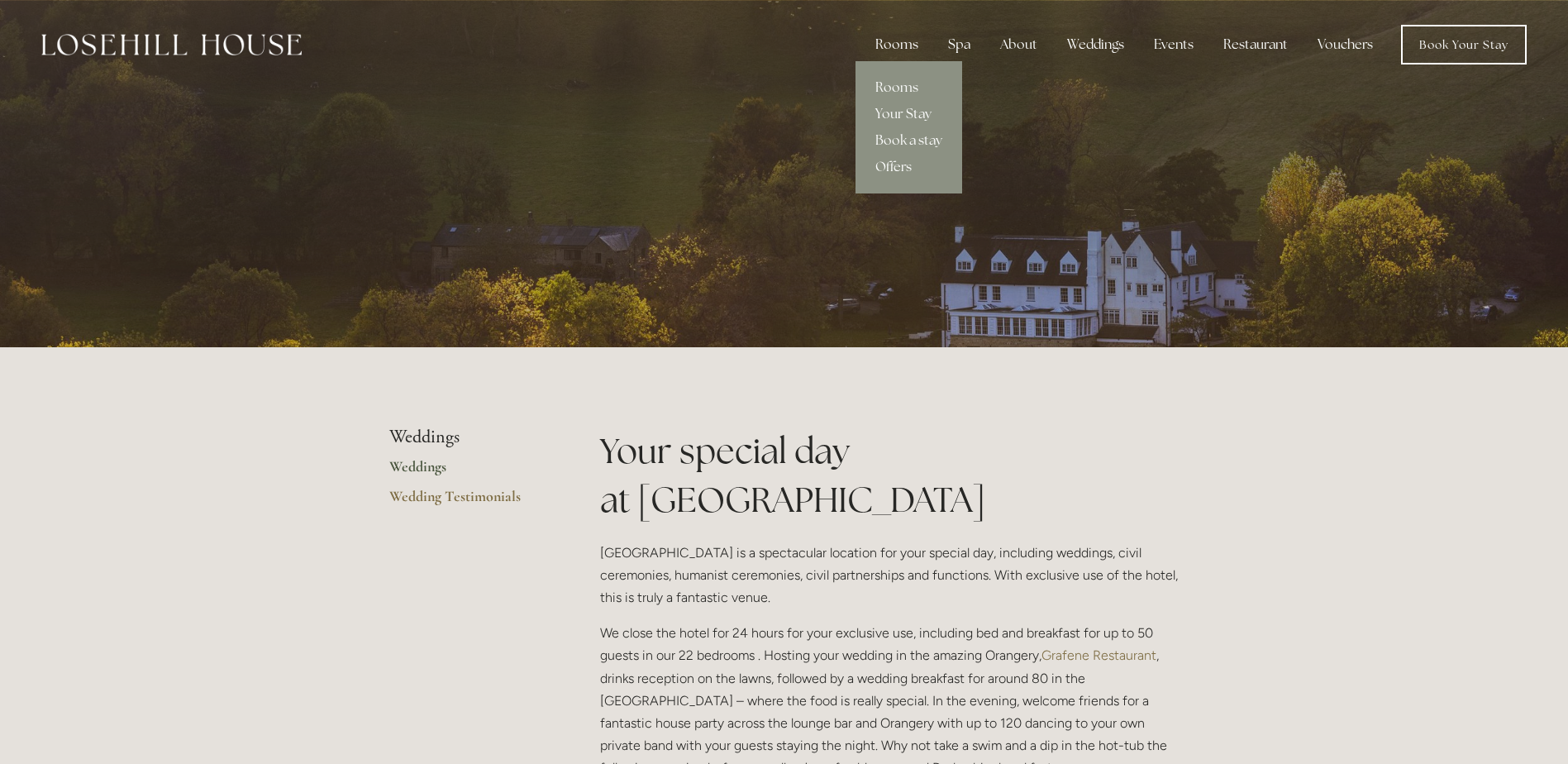
click at [905, 42] on div "Rooms" at bounding box center [897, 44] width 70 height 33
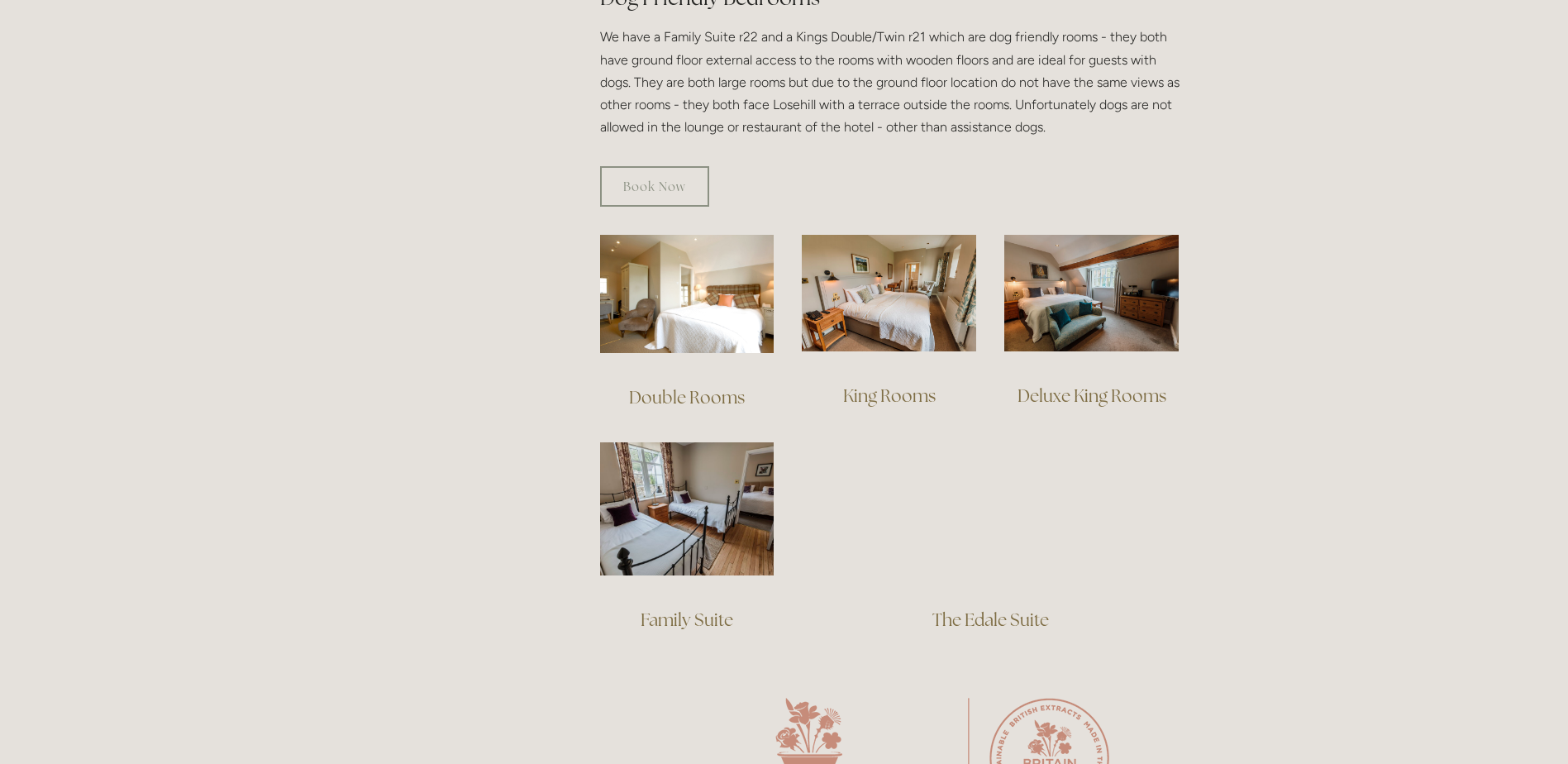
scroll to position [992, 0]
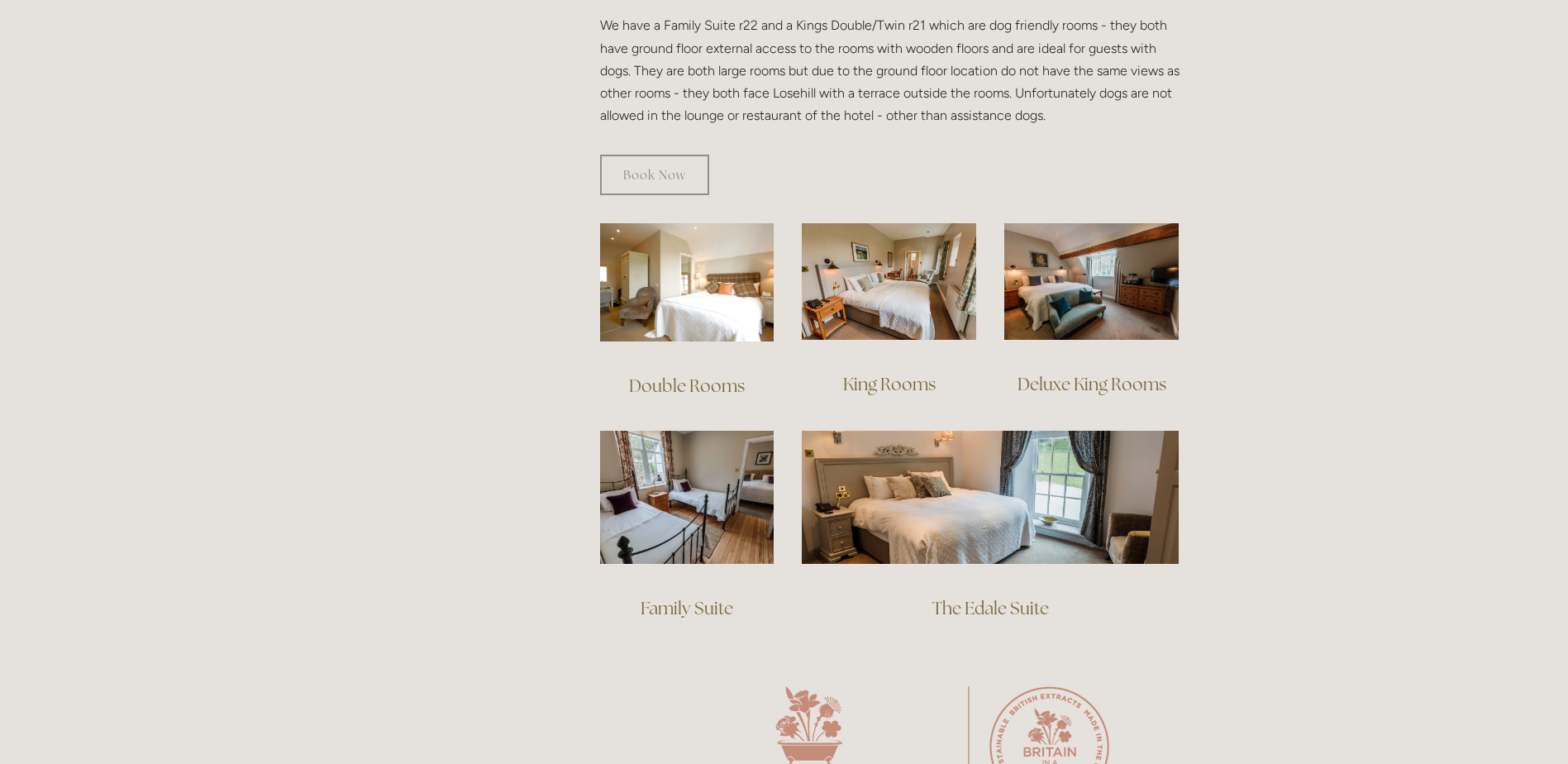
click at [689, 597] on link "Family Suite" at bounding box center [686, 608] width 93 height 22
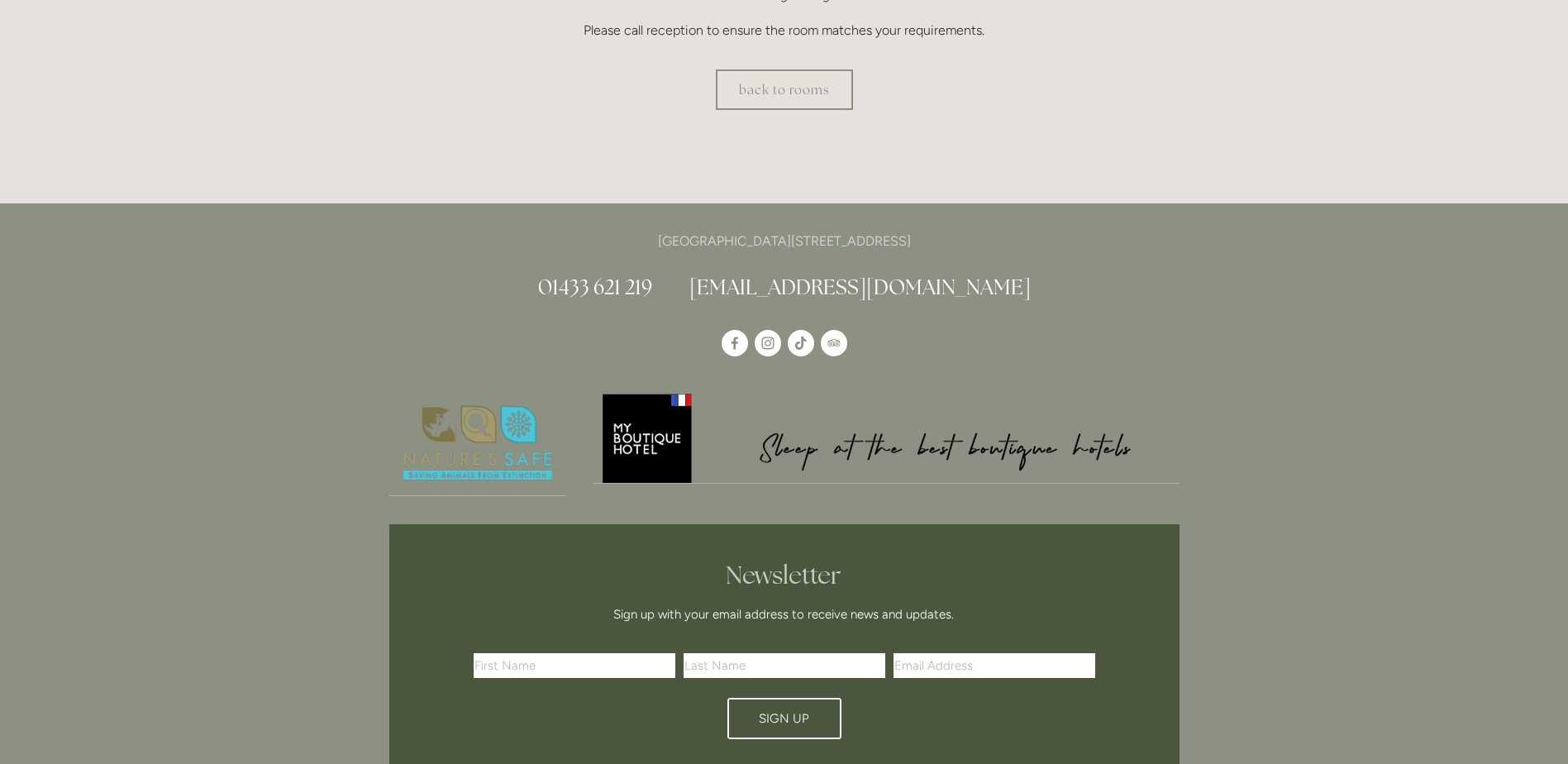
scroll to position [662, 0]
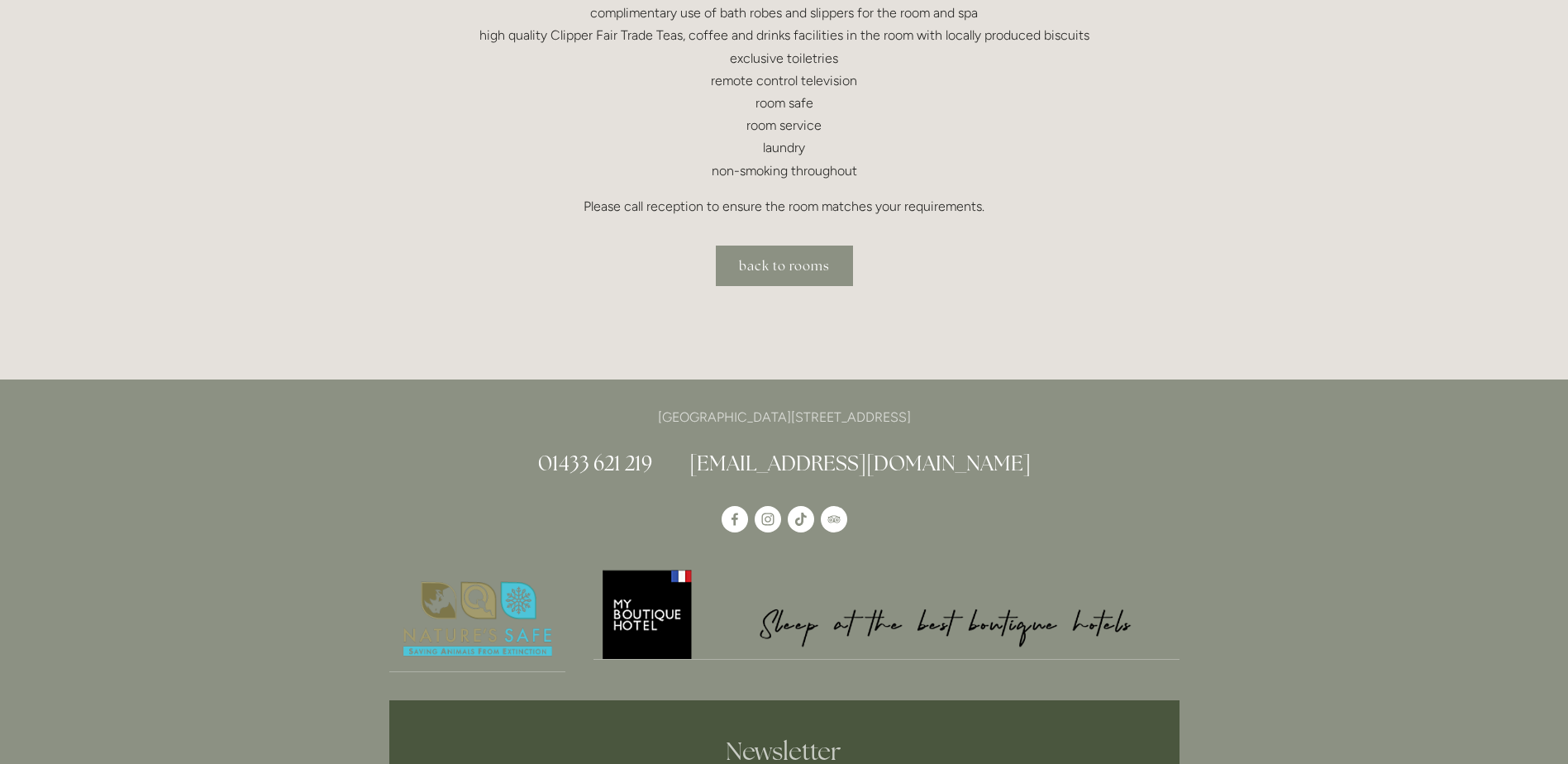
click at [754, 256] on link "back to rooms" at bounding box center [784, 266] width 137 height 41
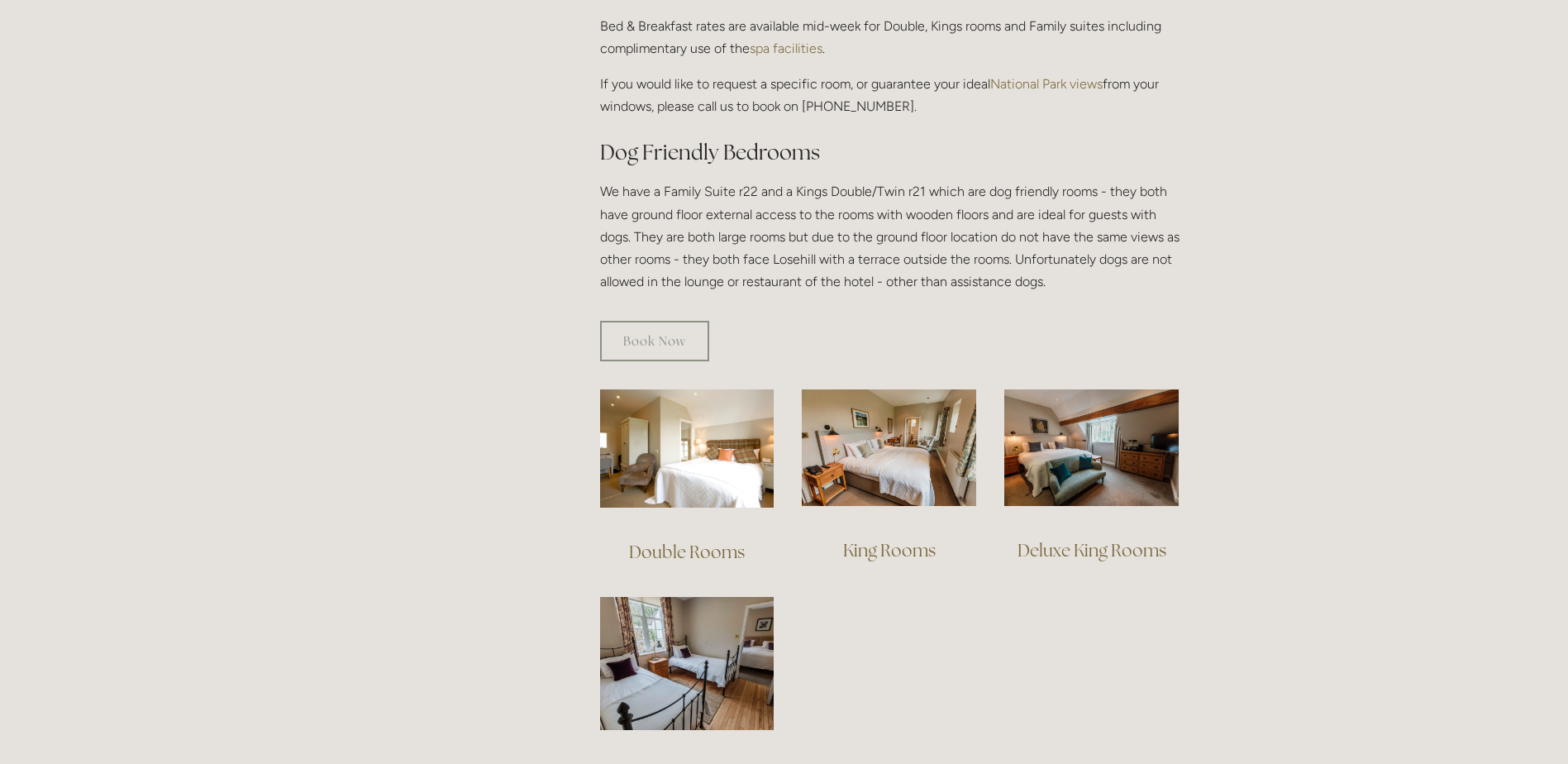
scroll to position [909, 0]
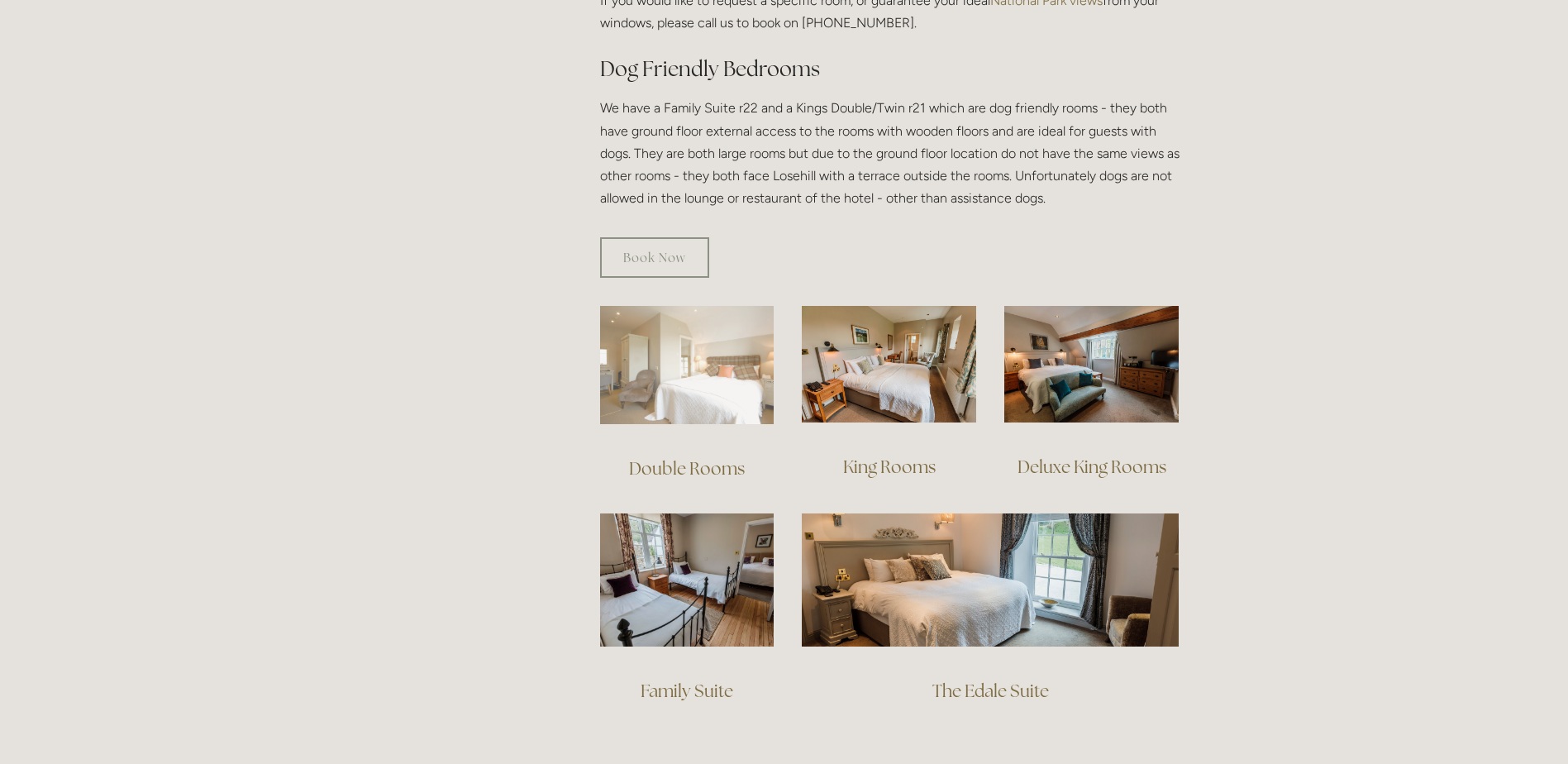
click at [683, 336] on img at bounding box center [686, 365] width 174 height 118
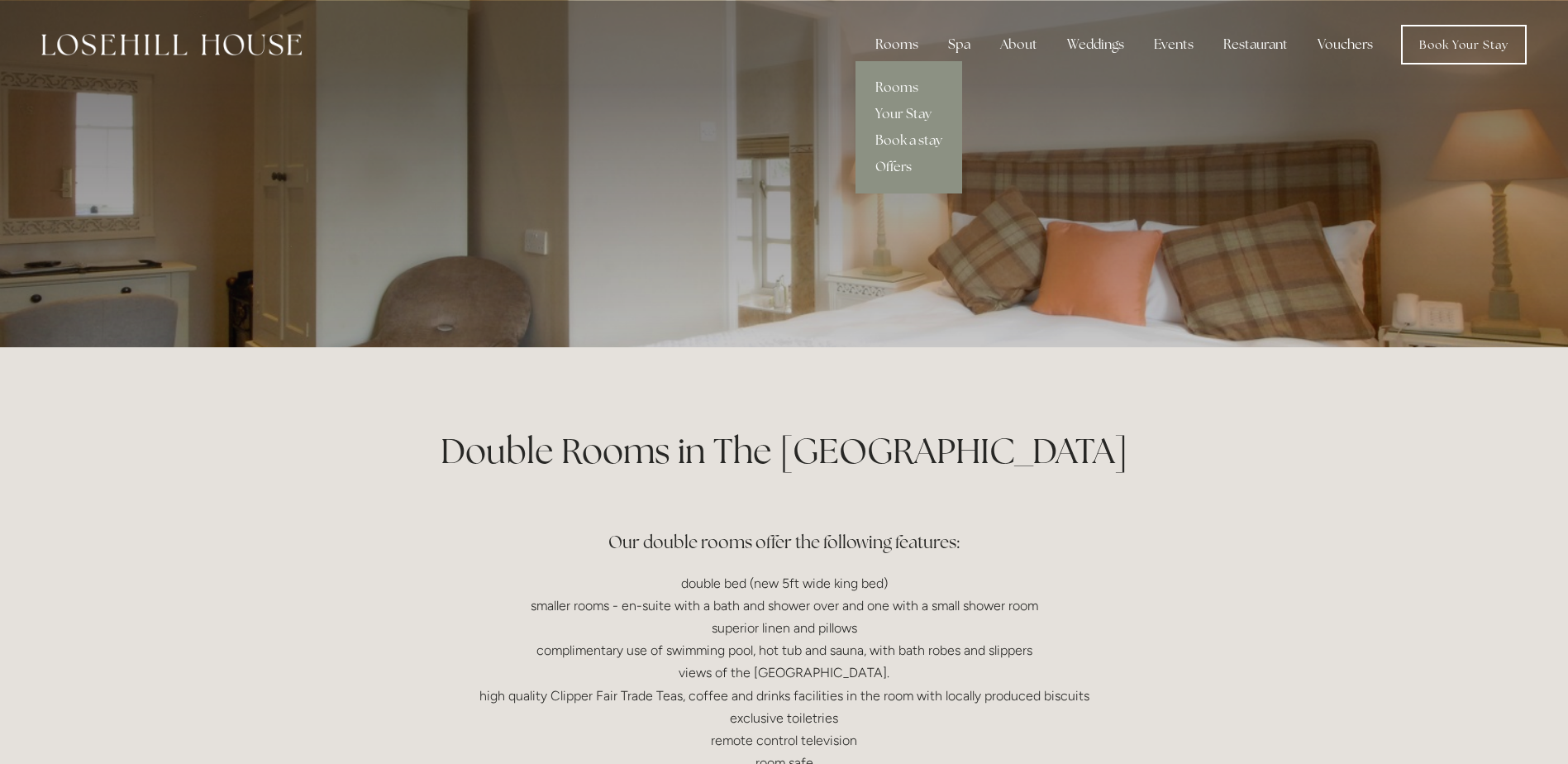
click at [906, 45] on div "Rooms" at bounding box center [897, 44] width 70 height 33
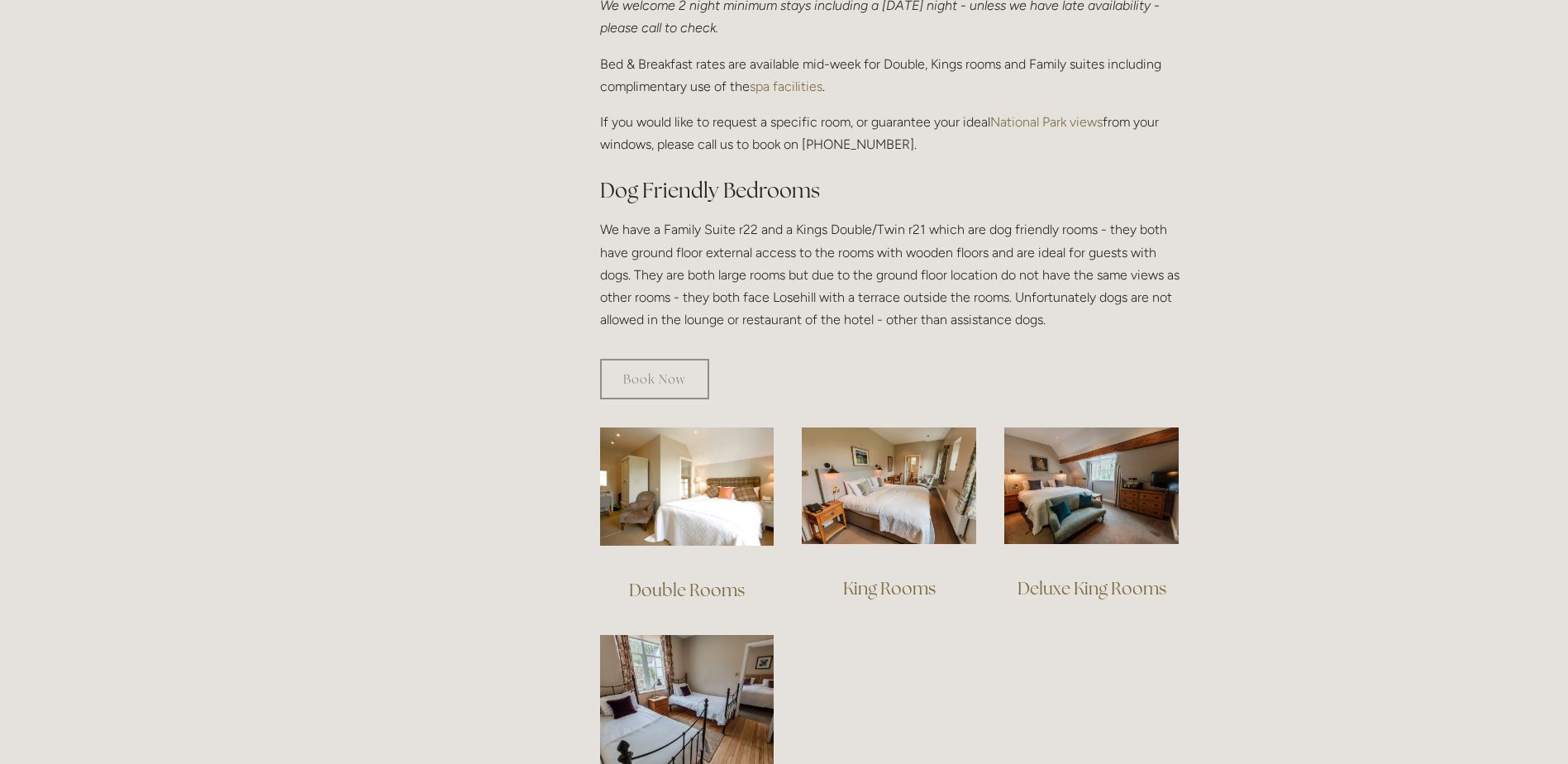
scroll to position [770, 0]
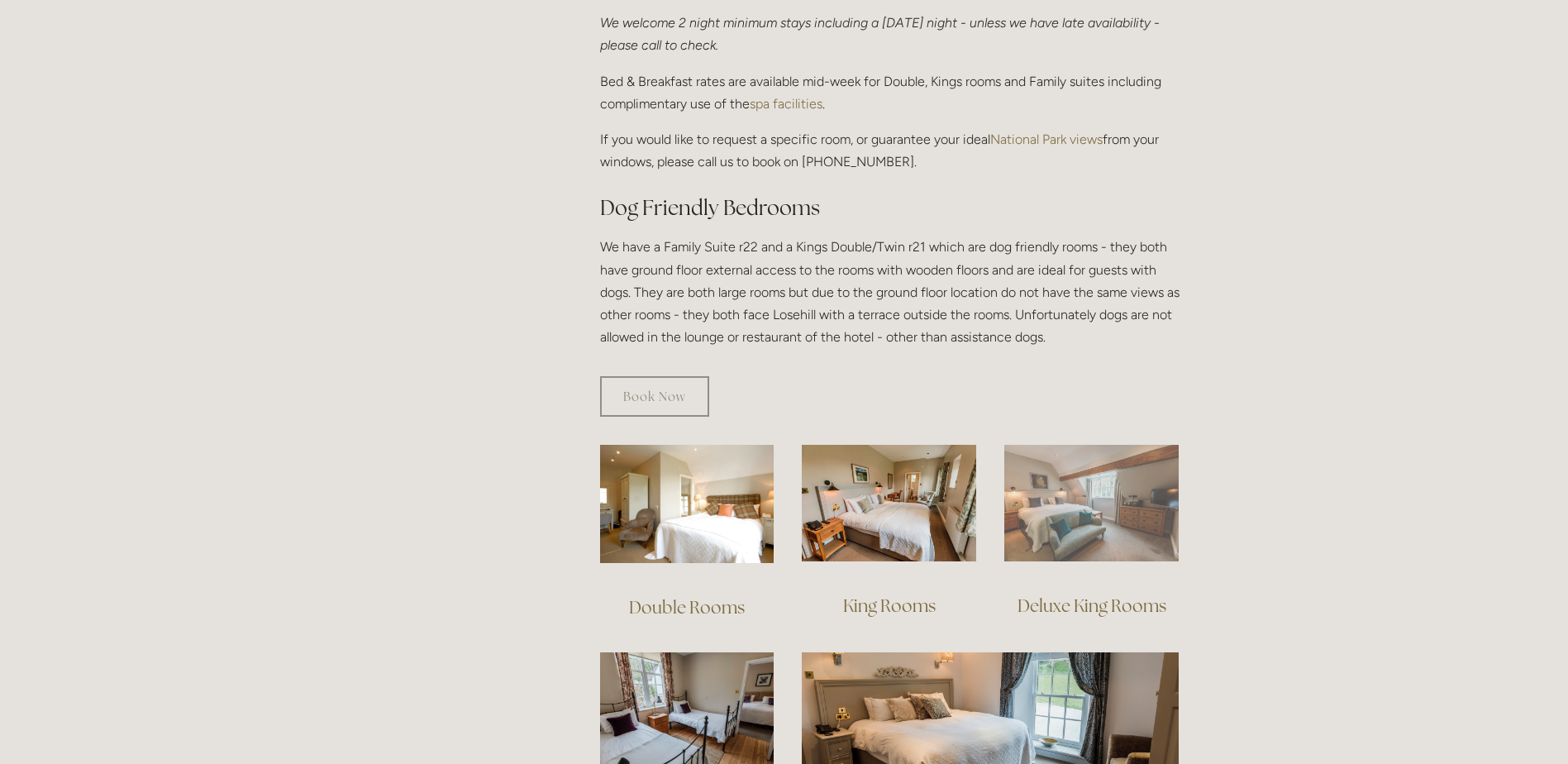
click at [1089, 482] on img at bounding box center [1091, 503] width 174 height 117
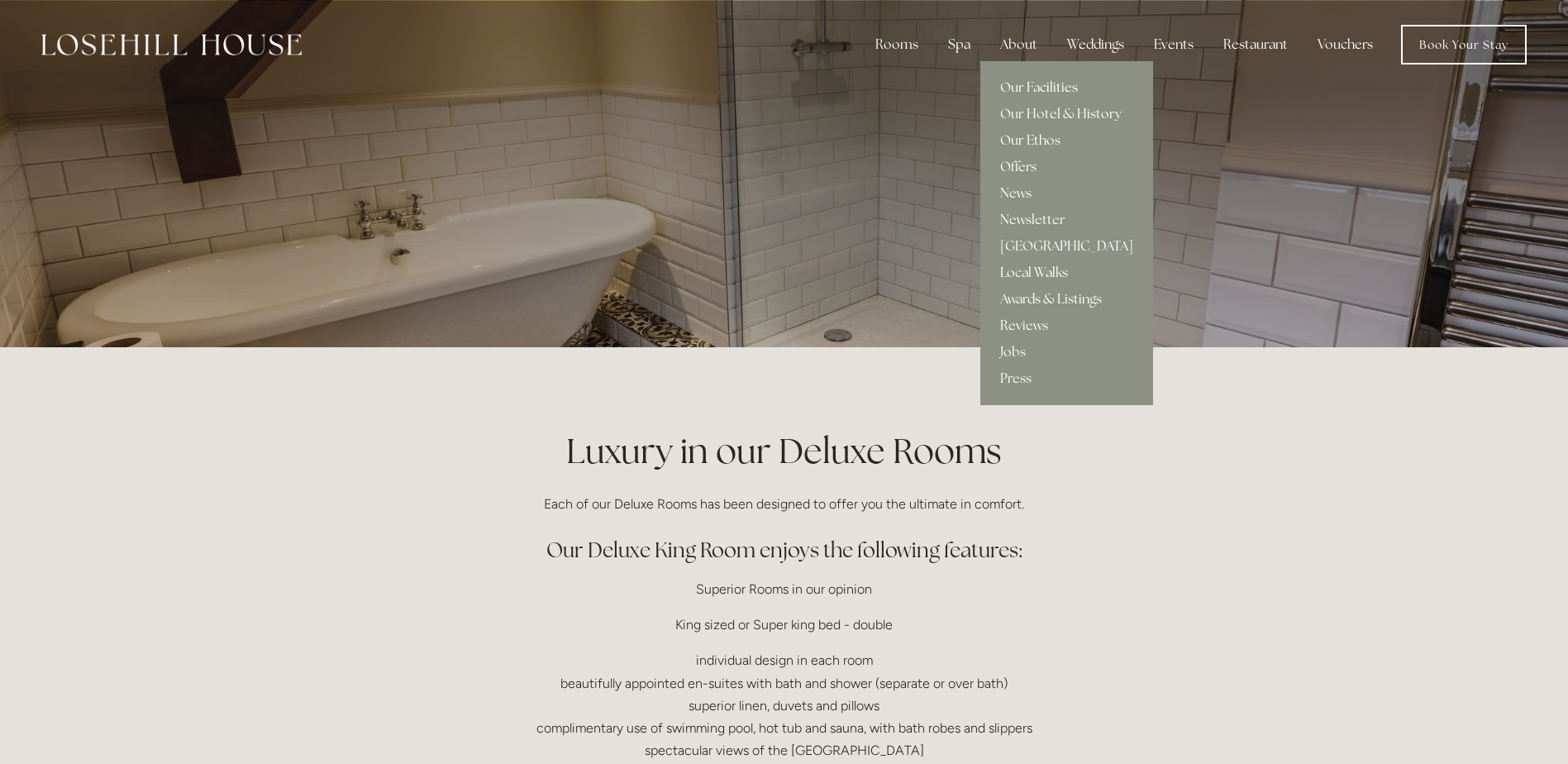
click at [1024, 84] on link "Our Facilities" at bounding box center [1067, 87] width 173 height 26
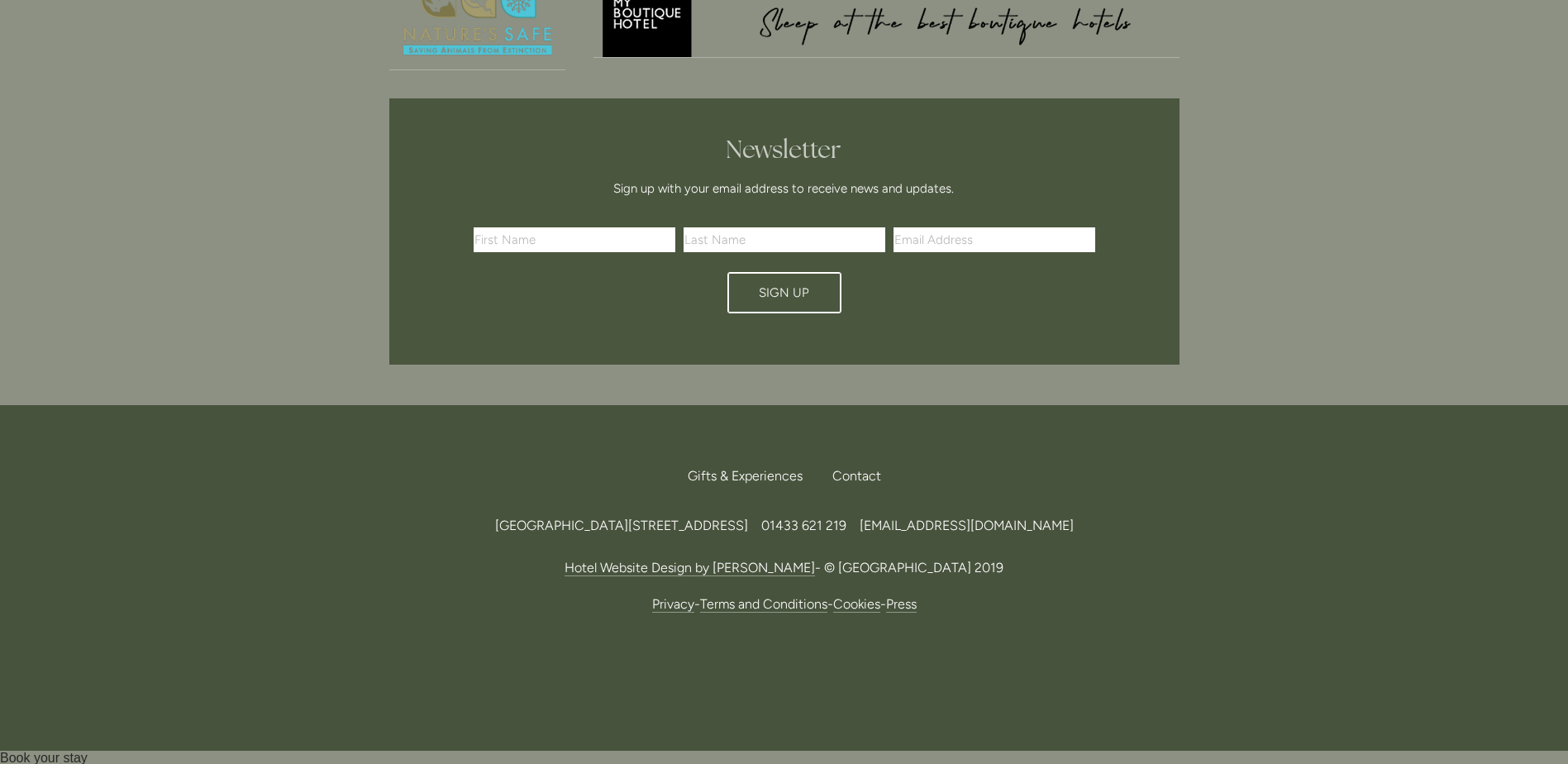
scroll to position [1350, 0]
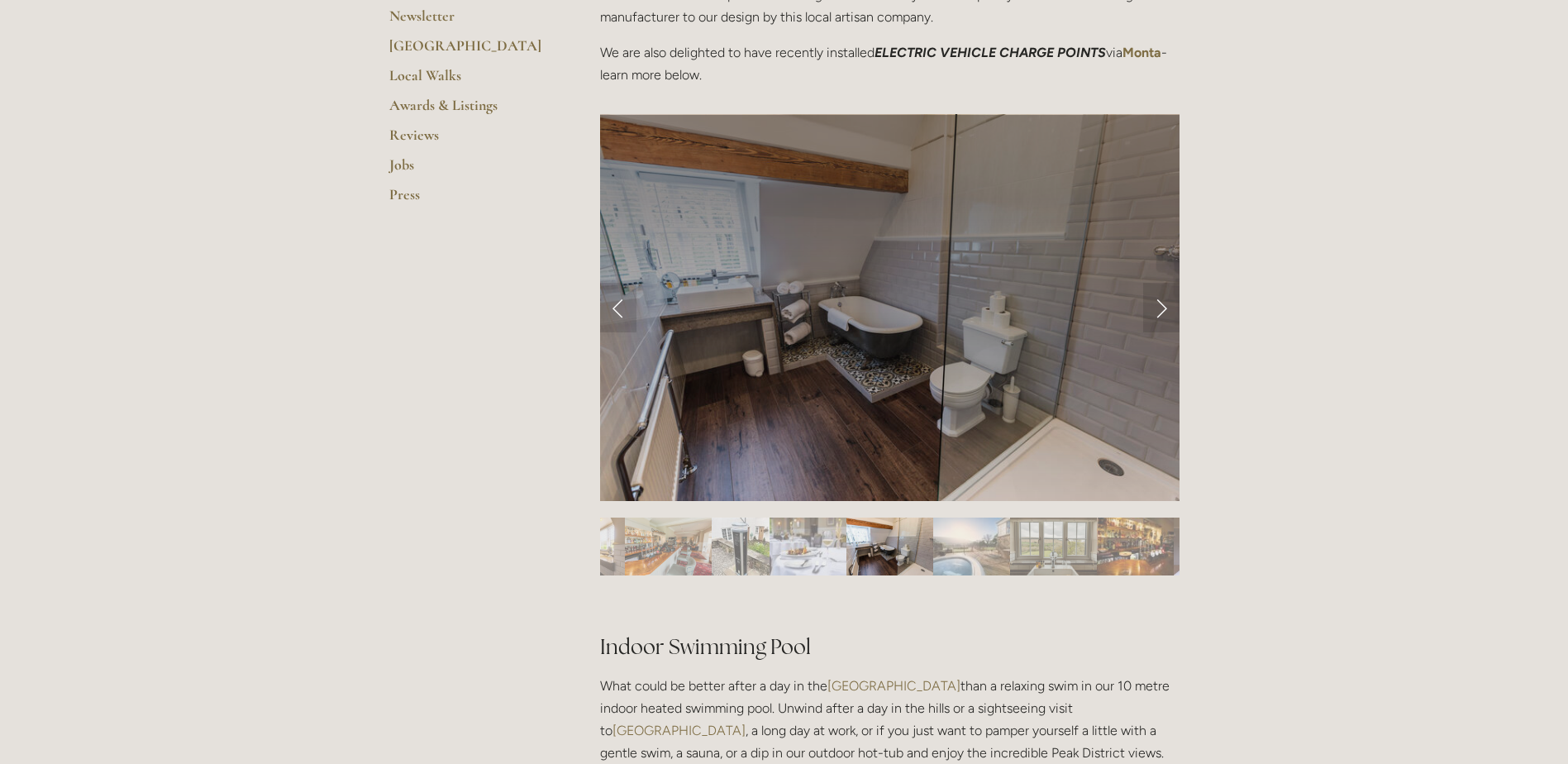
scroll to position [413, 0]
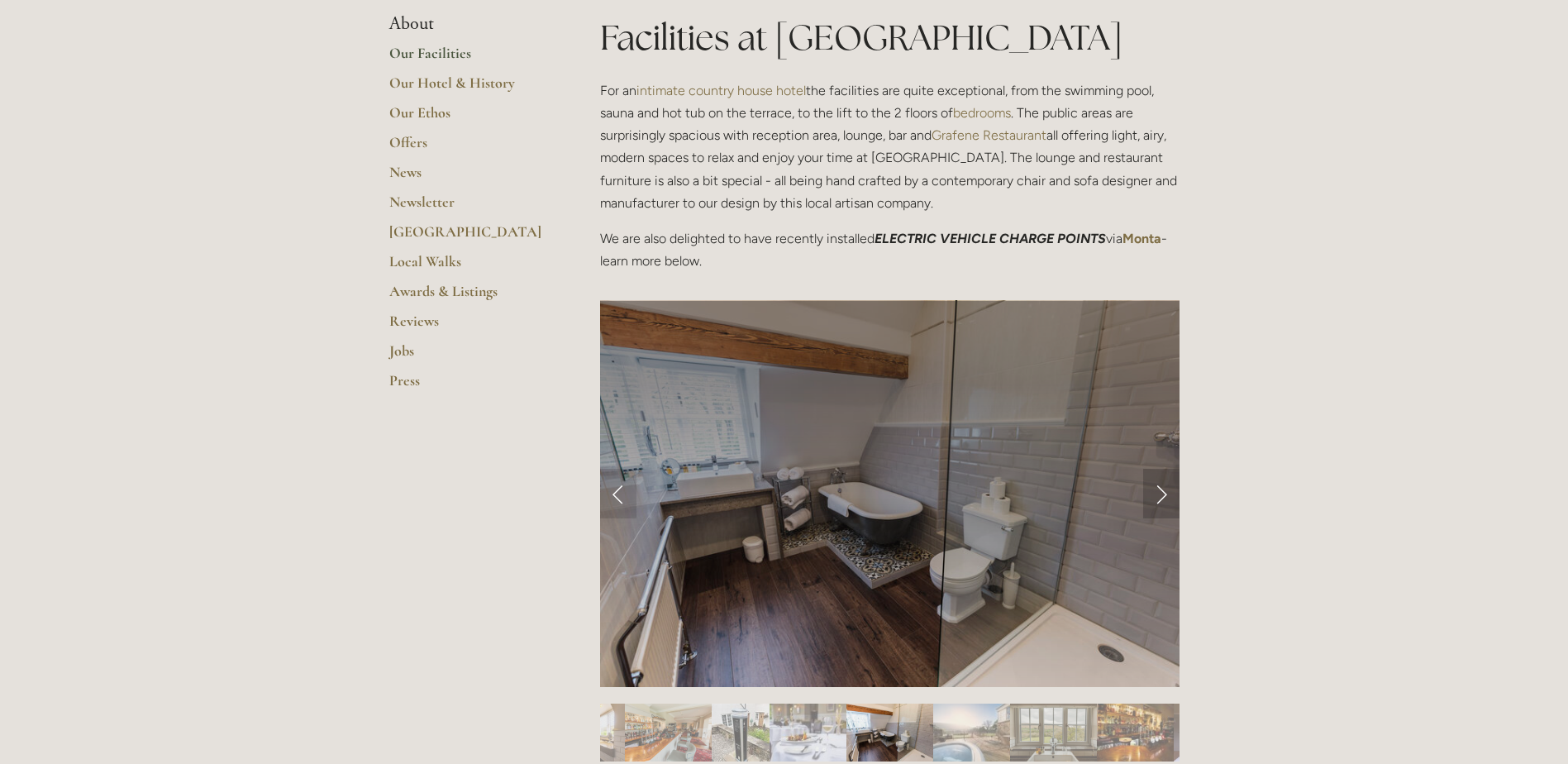
click at [1162, 496] on link "Next Slide" at bounding box center [1161, 494] width 36 height 49
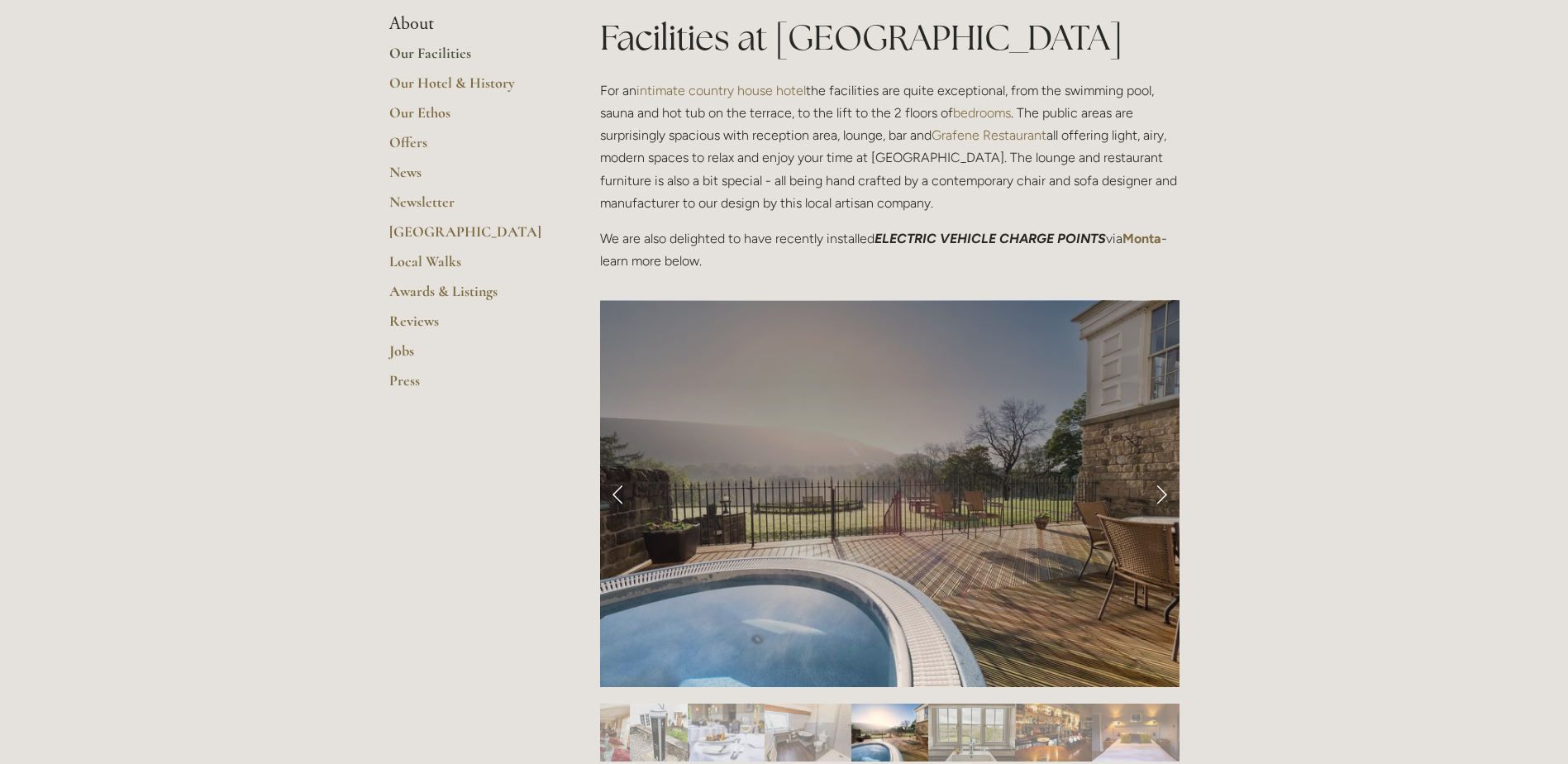
click at [1162, 496] on link "Next Slide" at bounding box center [1161, 494] width 36 height 49
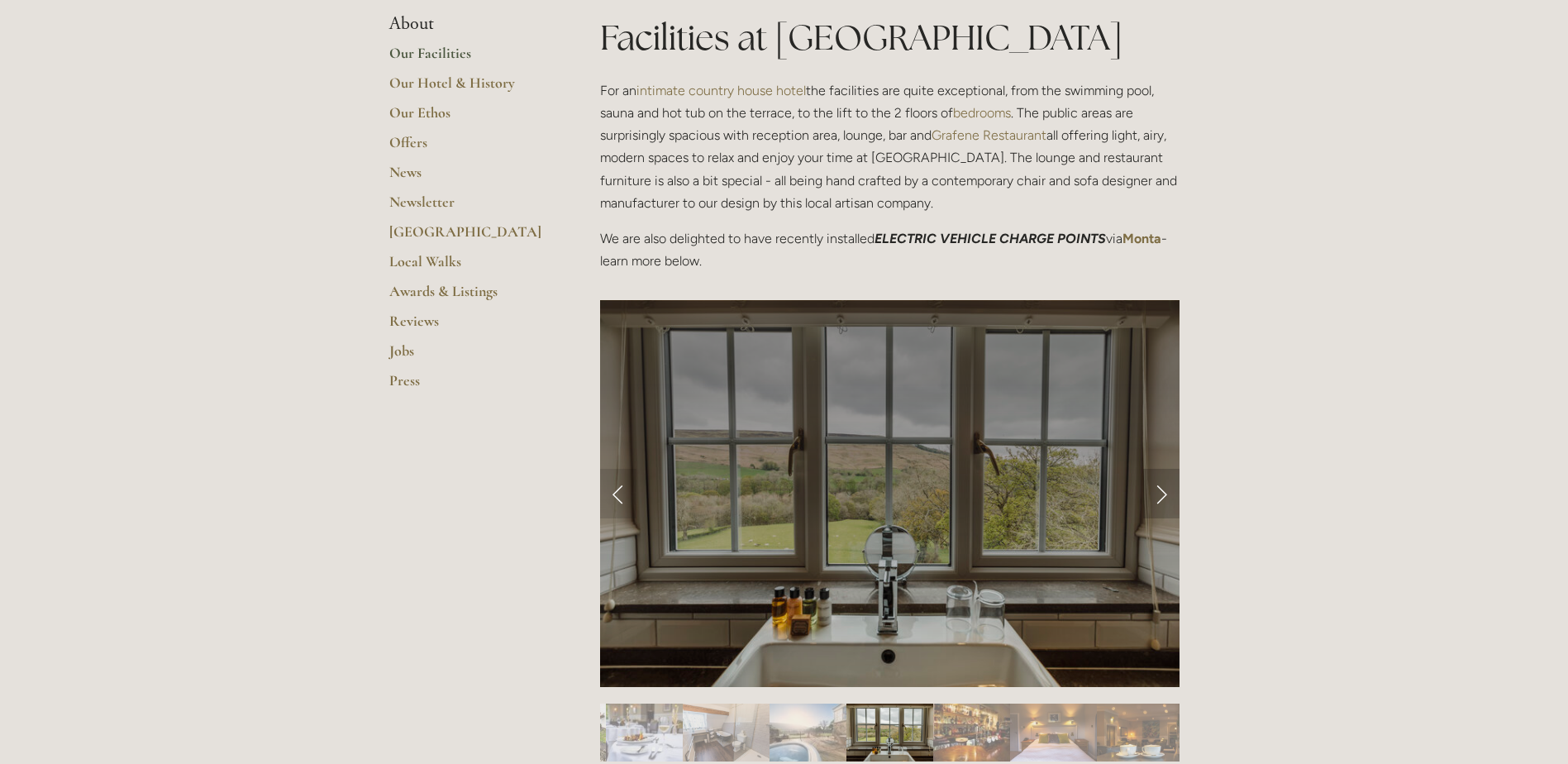
click at [1162, 496] on link "Next Slide" at bounding box center [1161, 494] width 36 height 49
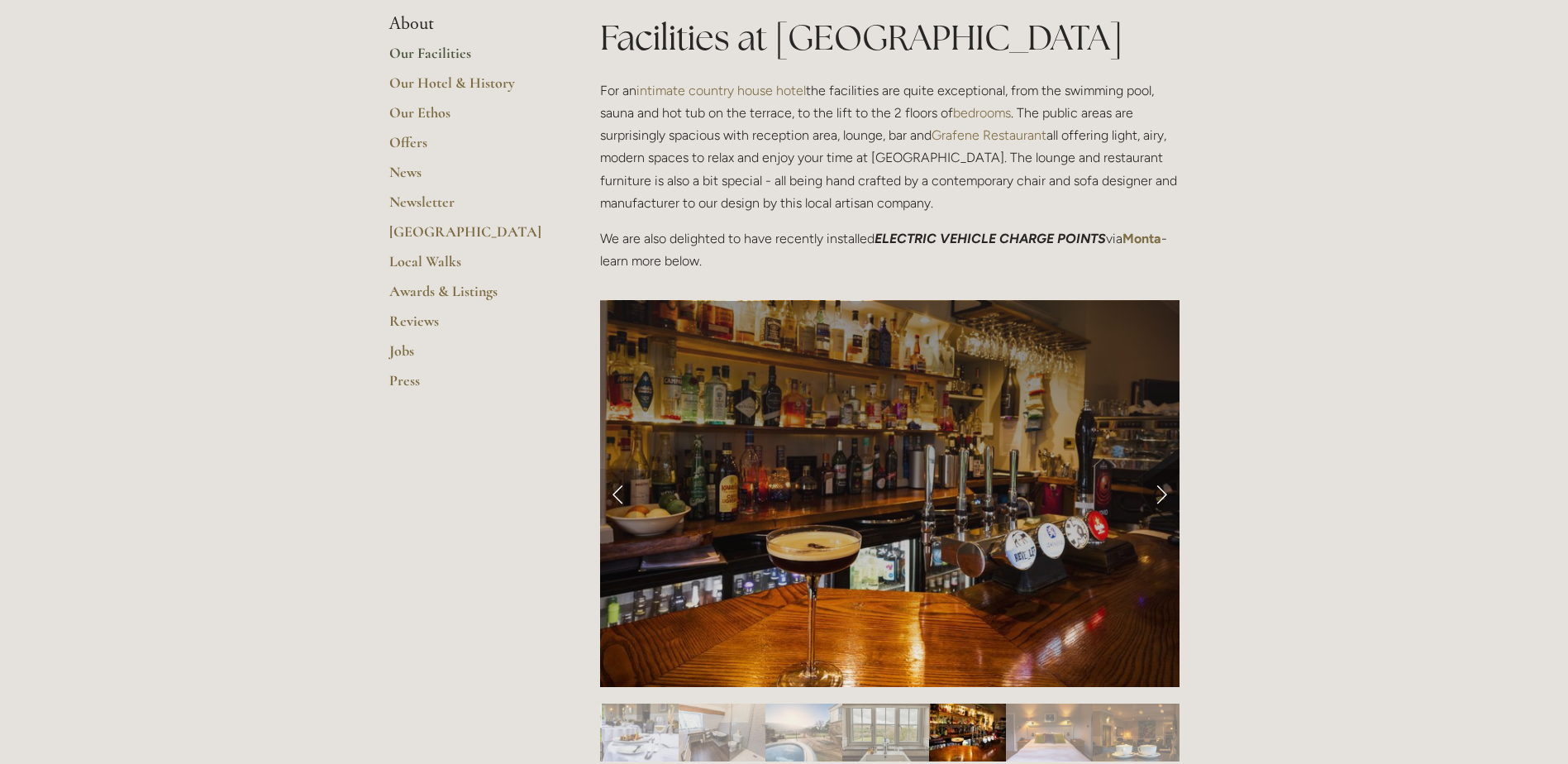
click at [1162, 496] on link "Next Slide" at bounding box center [1161, 494] width 36 height 49
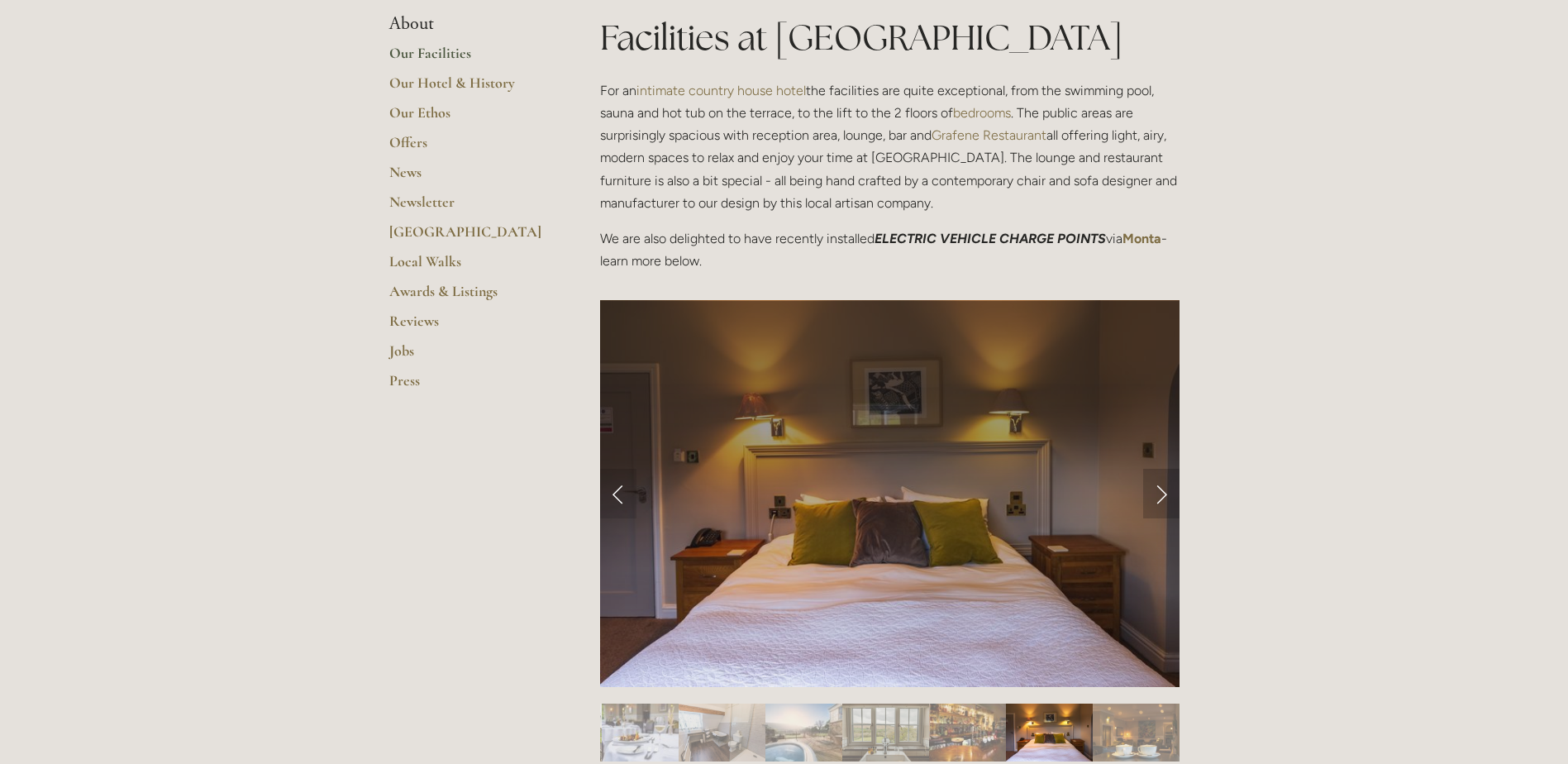
click at [1162, 496] on link "Next Slide" at bounding box center [1161, 494] width 36 height 49
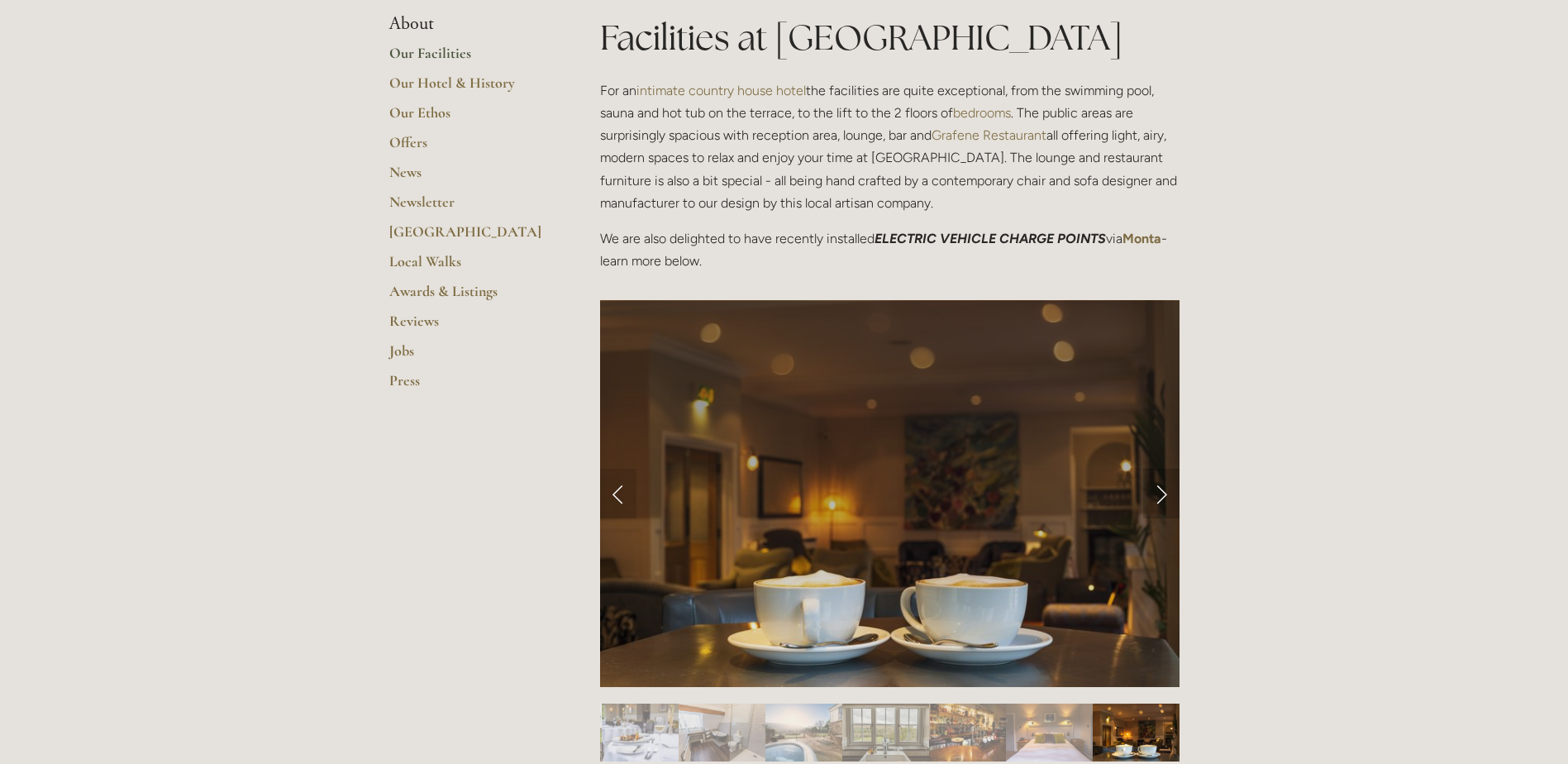
click at [1160, 495] on link "Next Slide" at bounding box center [1161, 494] width 36 height 49
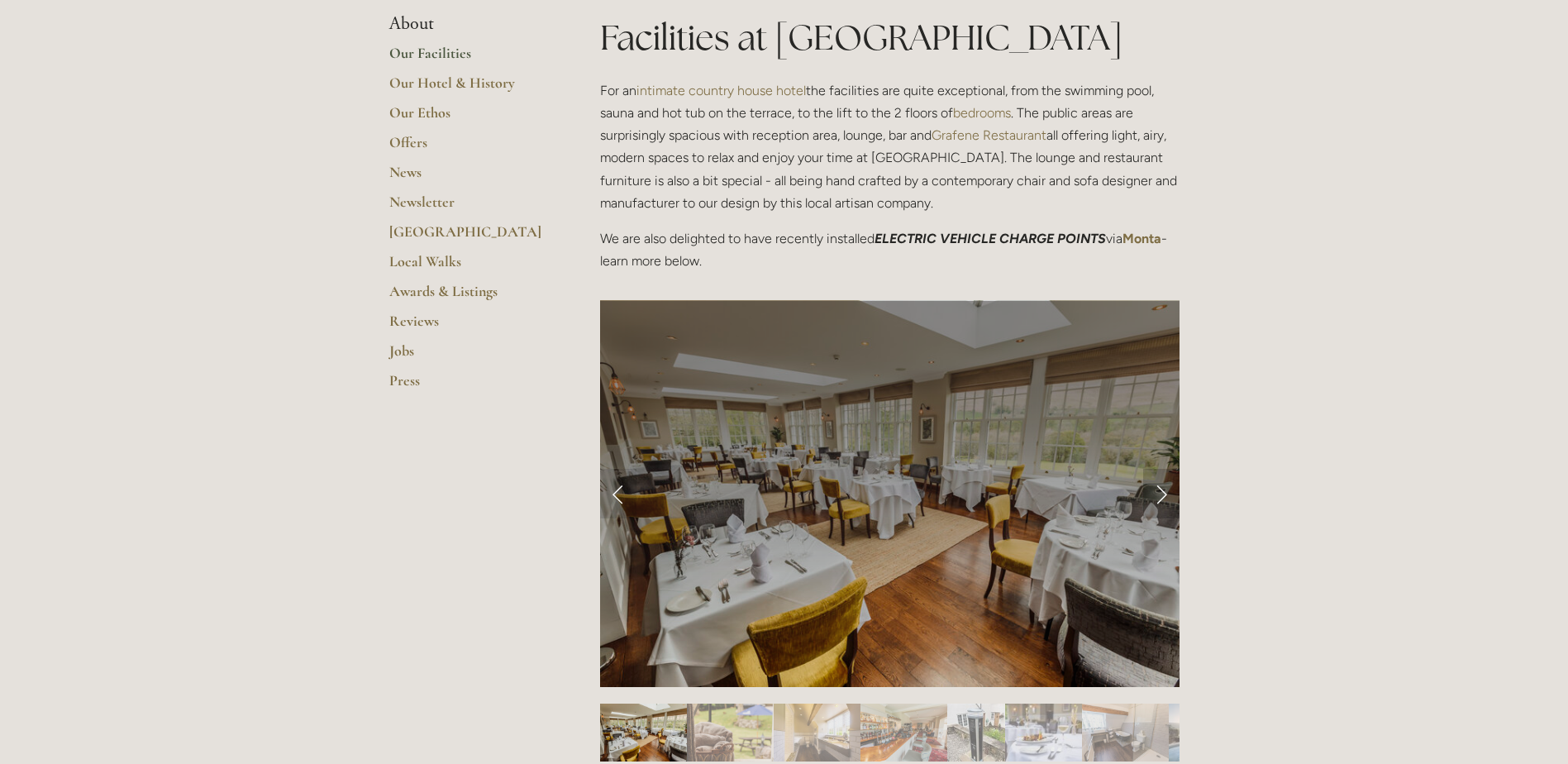
click at [1160, 494] on link "Next Slide" at bounding box center [1161, 494] width 36 height 49
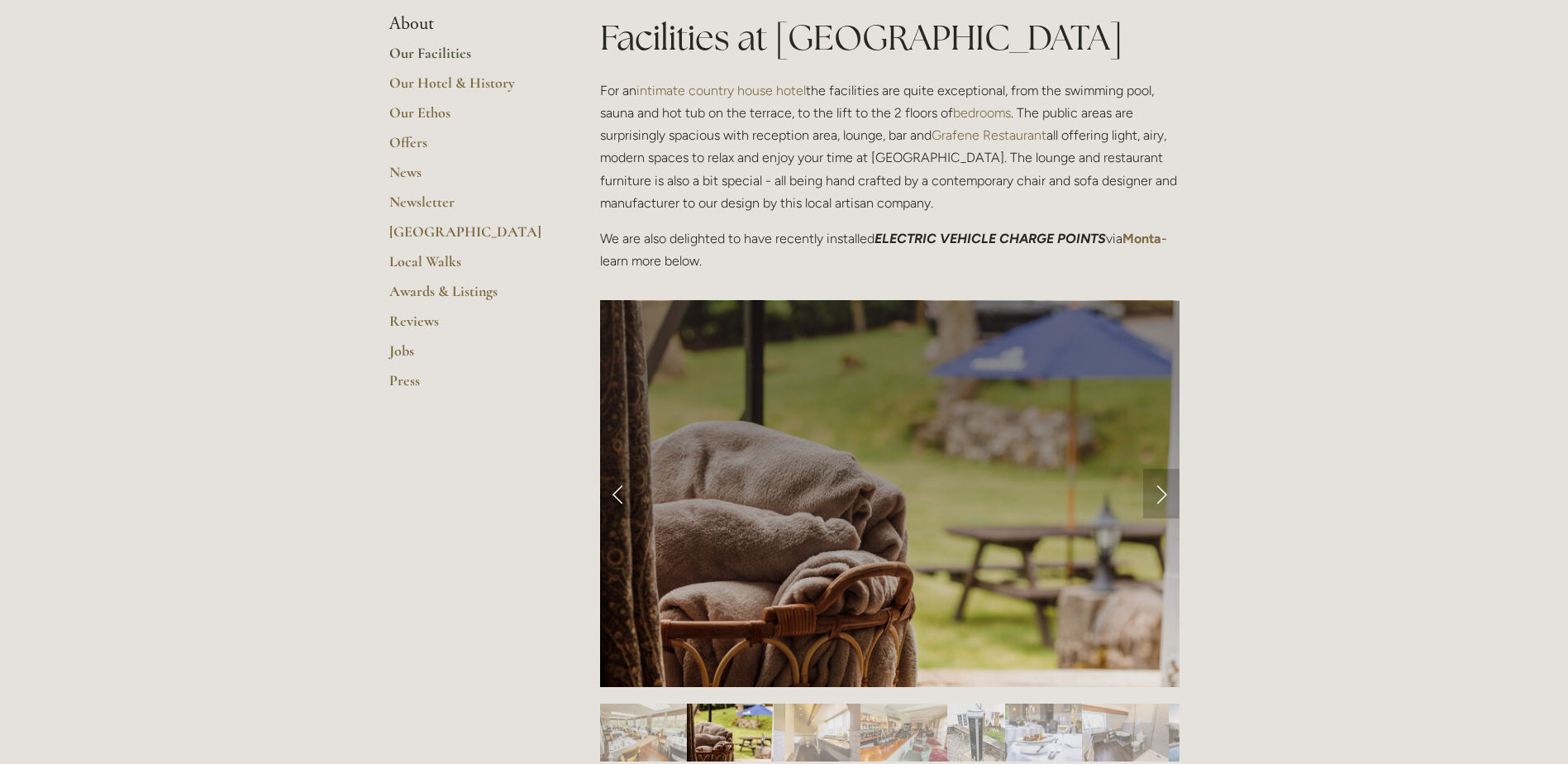
click at [1158, 491] on link "Next Slide" at bounding box center [1161, 494] width 36 height 49
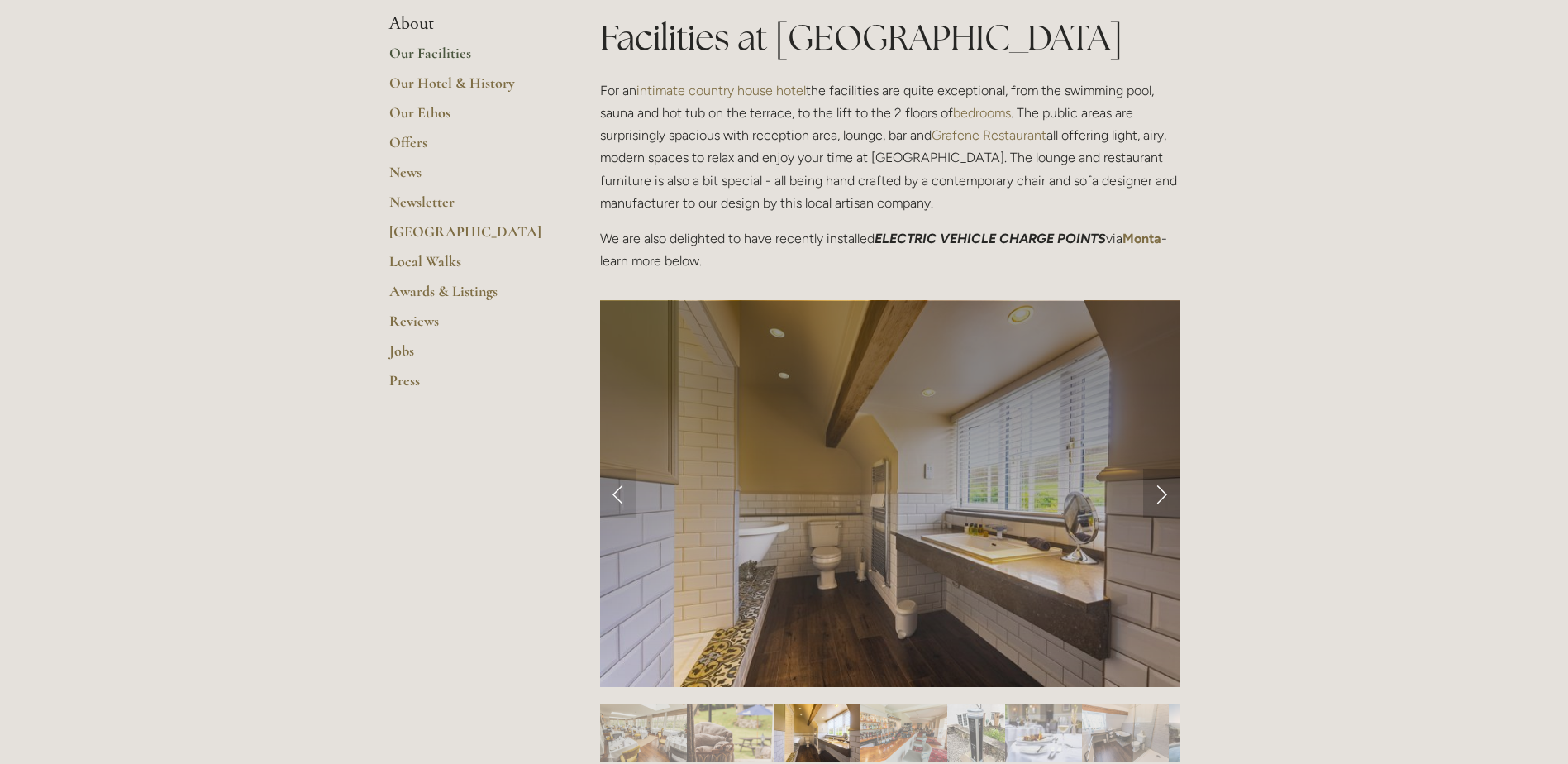
click at [1158, 490] on link "Next Slide" at bounding box center [1161, 494] width 36 height 49
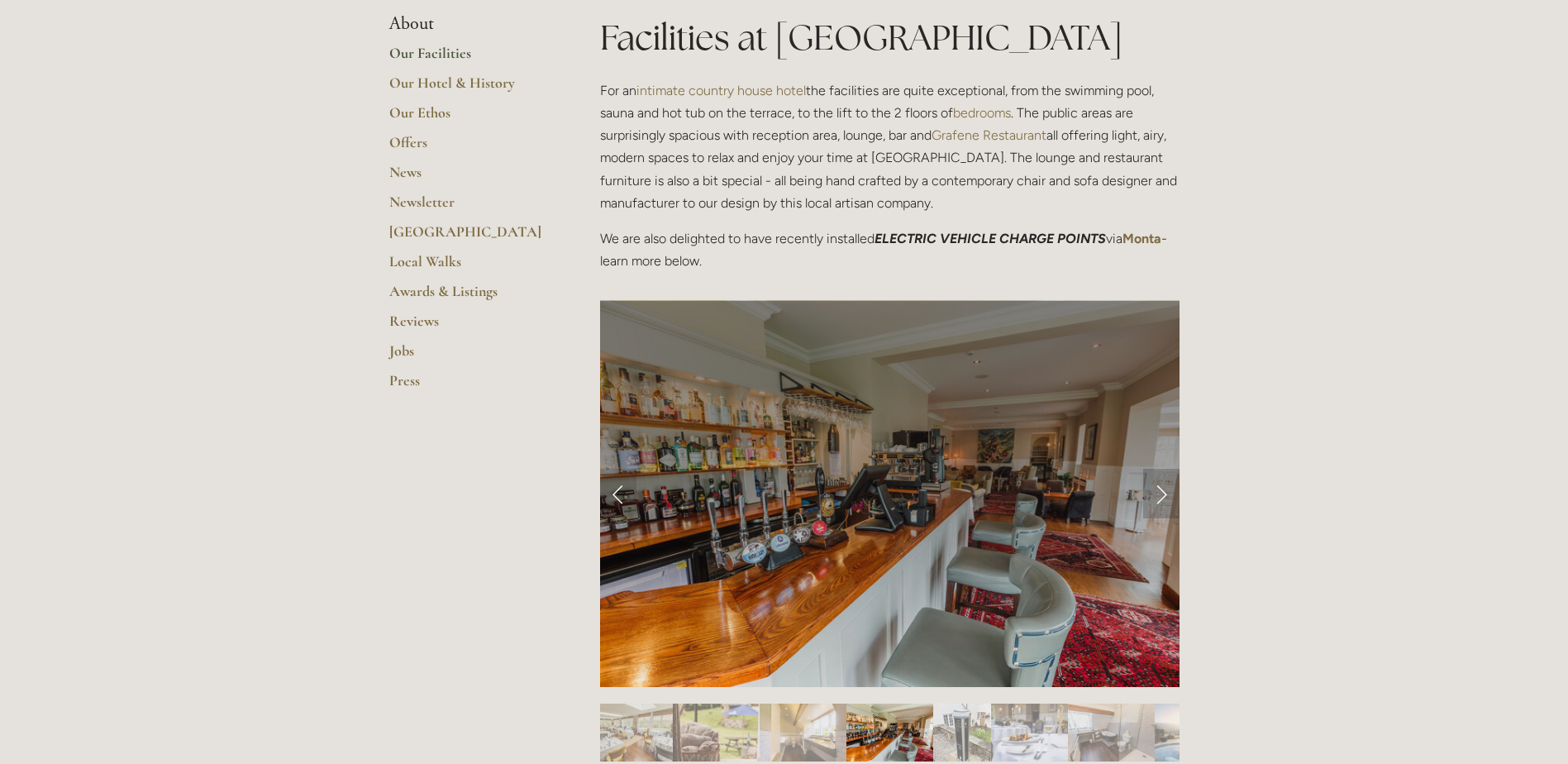
click at [1158, 490] on link "Next Slide" at bounding box center [1161, 494] width 36 height 49
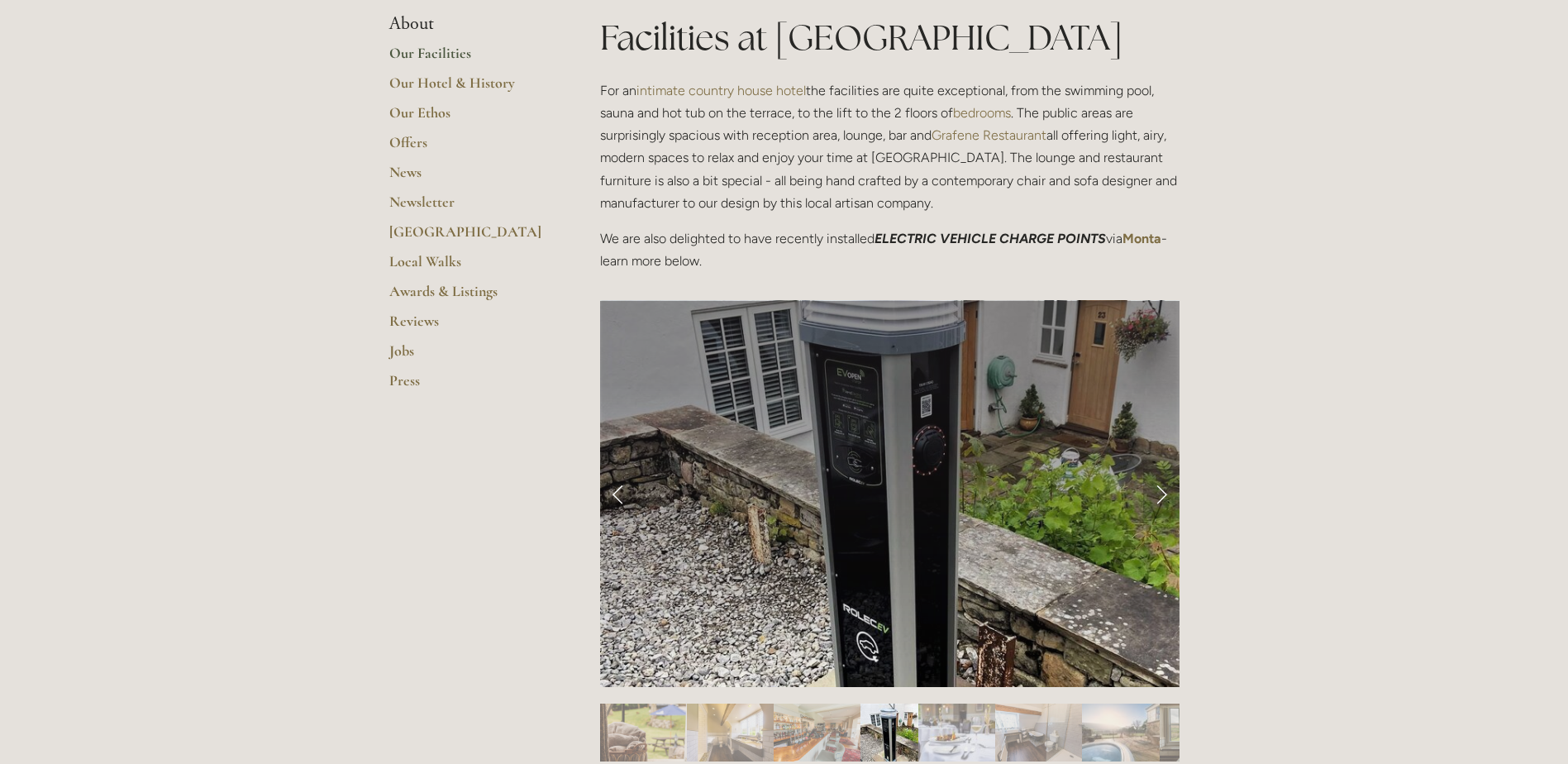
click at [1157, 490] on link "Next Slide" at bounding box center [1161, 494] width 36 height 49
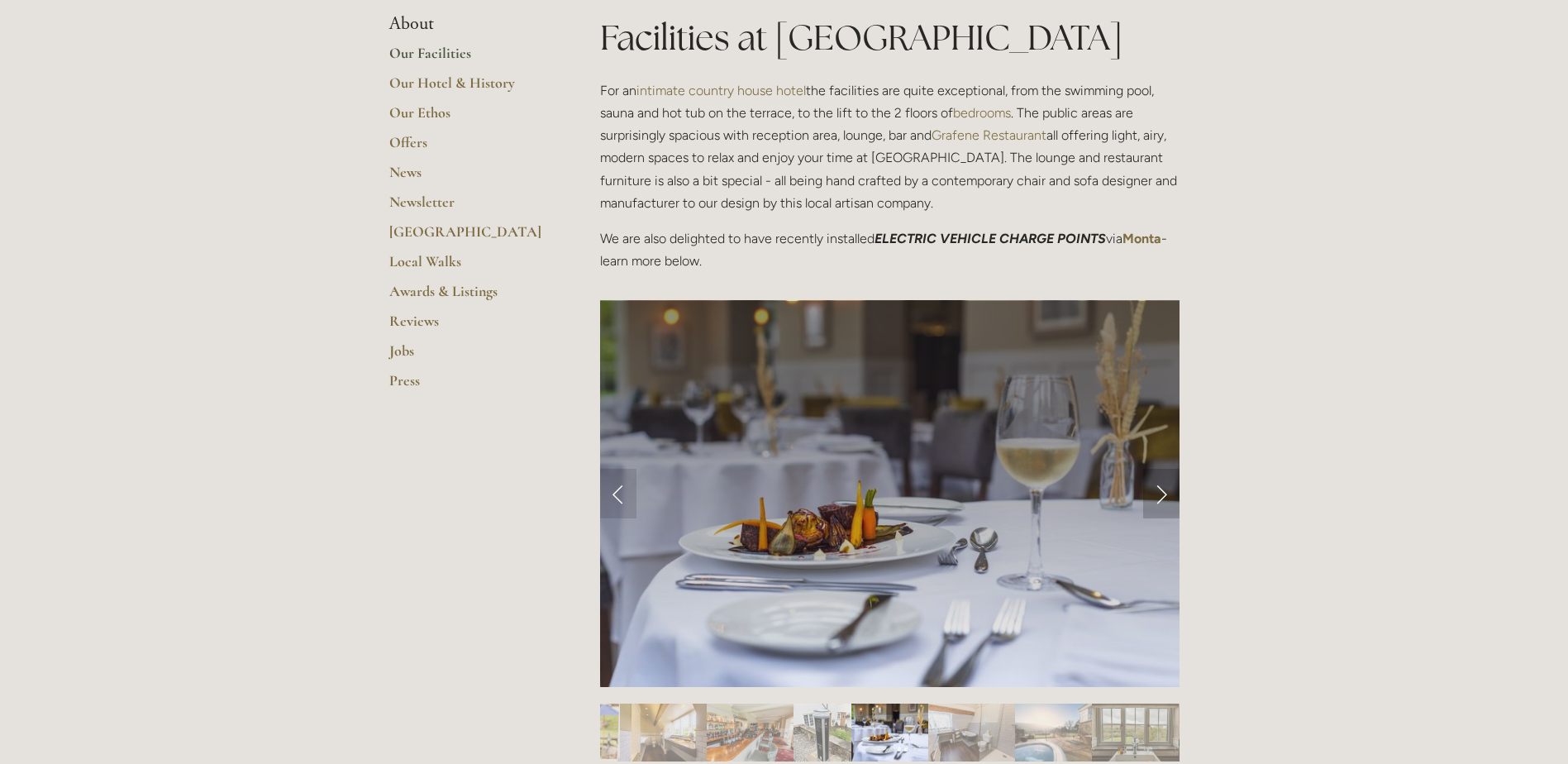
click at [1157, 490] on link "Next Slide" at bounding box center [1161, 494] width 36 height 49
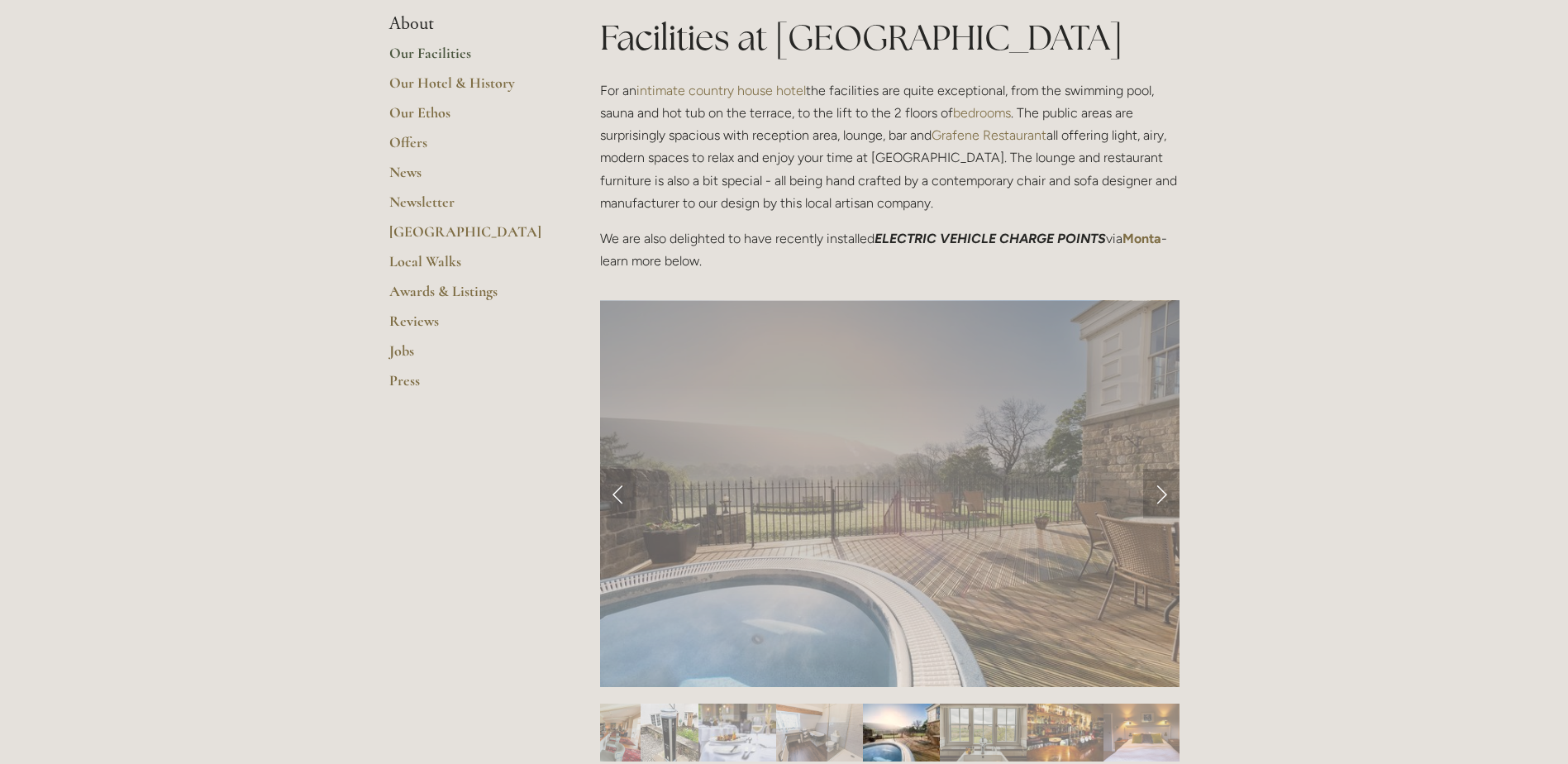
click at [1156, 489] on link "Next Slide" at bounding box center [1161, 494] width 36 height 49
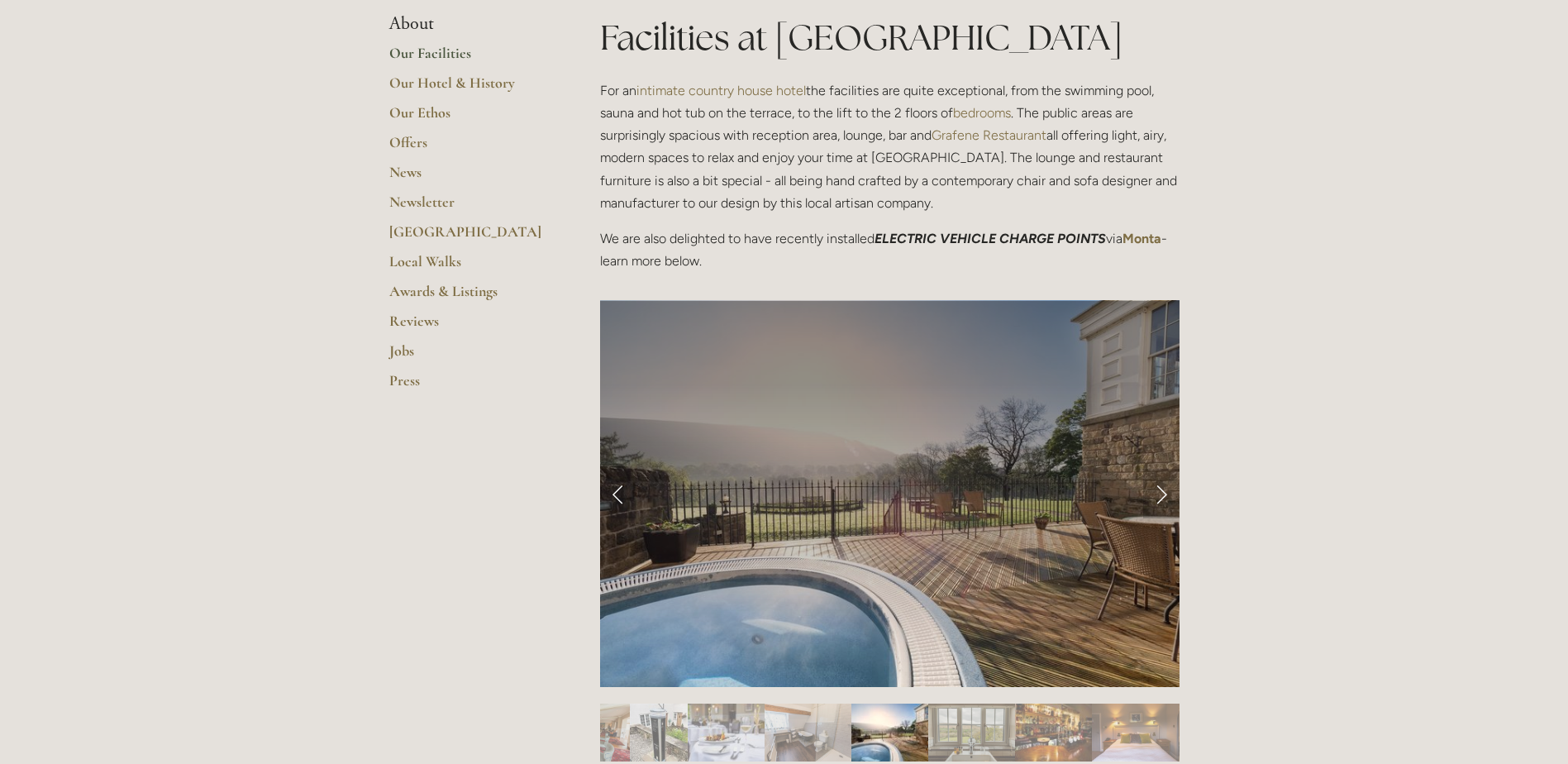
click at [1156, 489] on link "Next Slide" at bounding box center [1161, 494] width 36 height 49
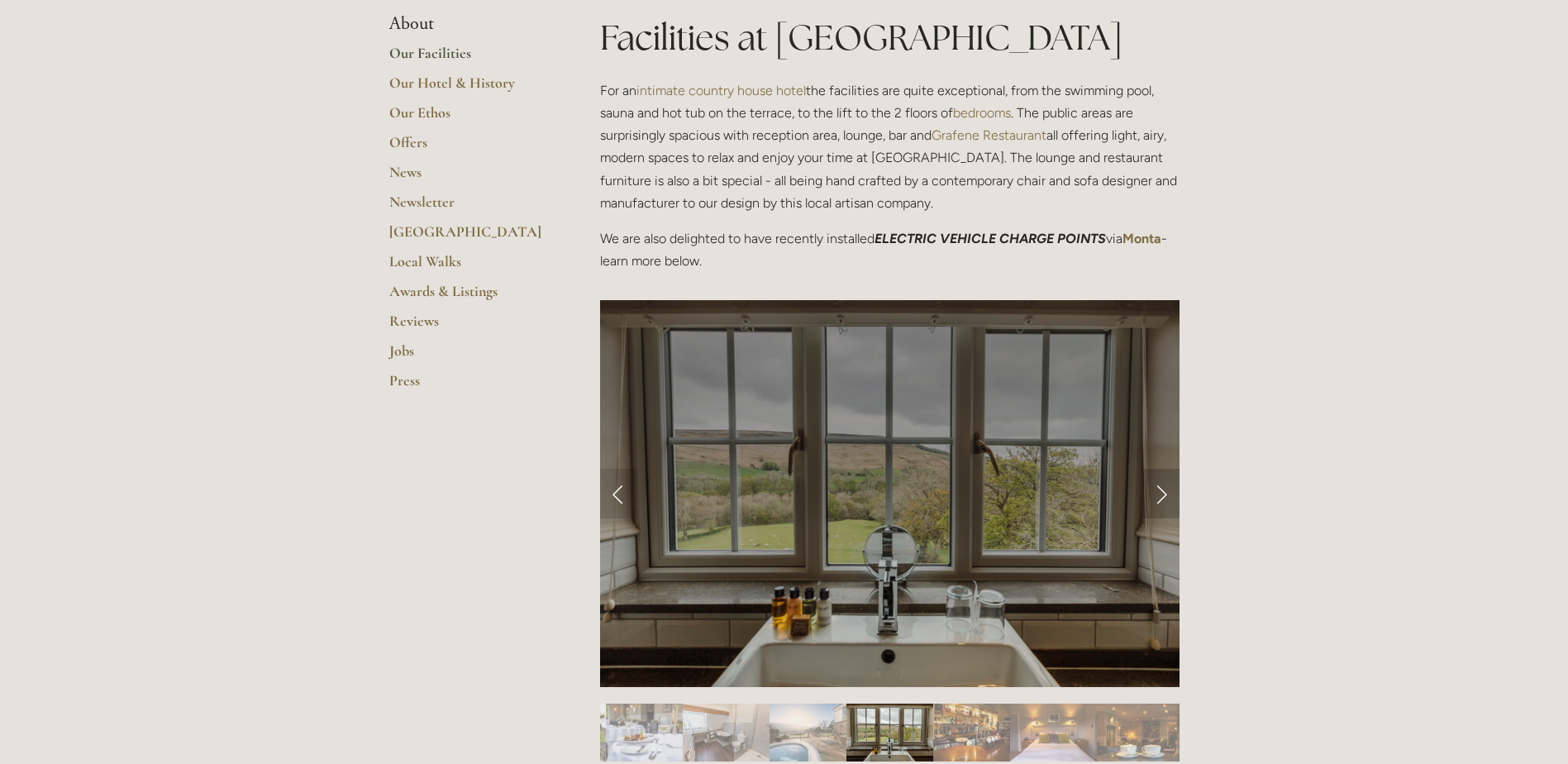
click at [1155, 489] on link "Next Slide" at bounding box center [1161, 494] width 36 height 49
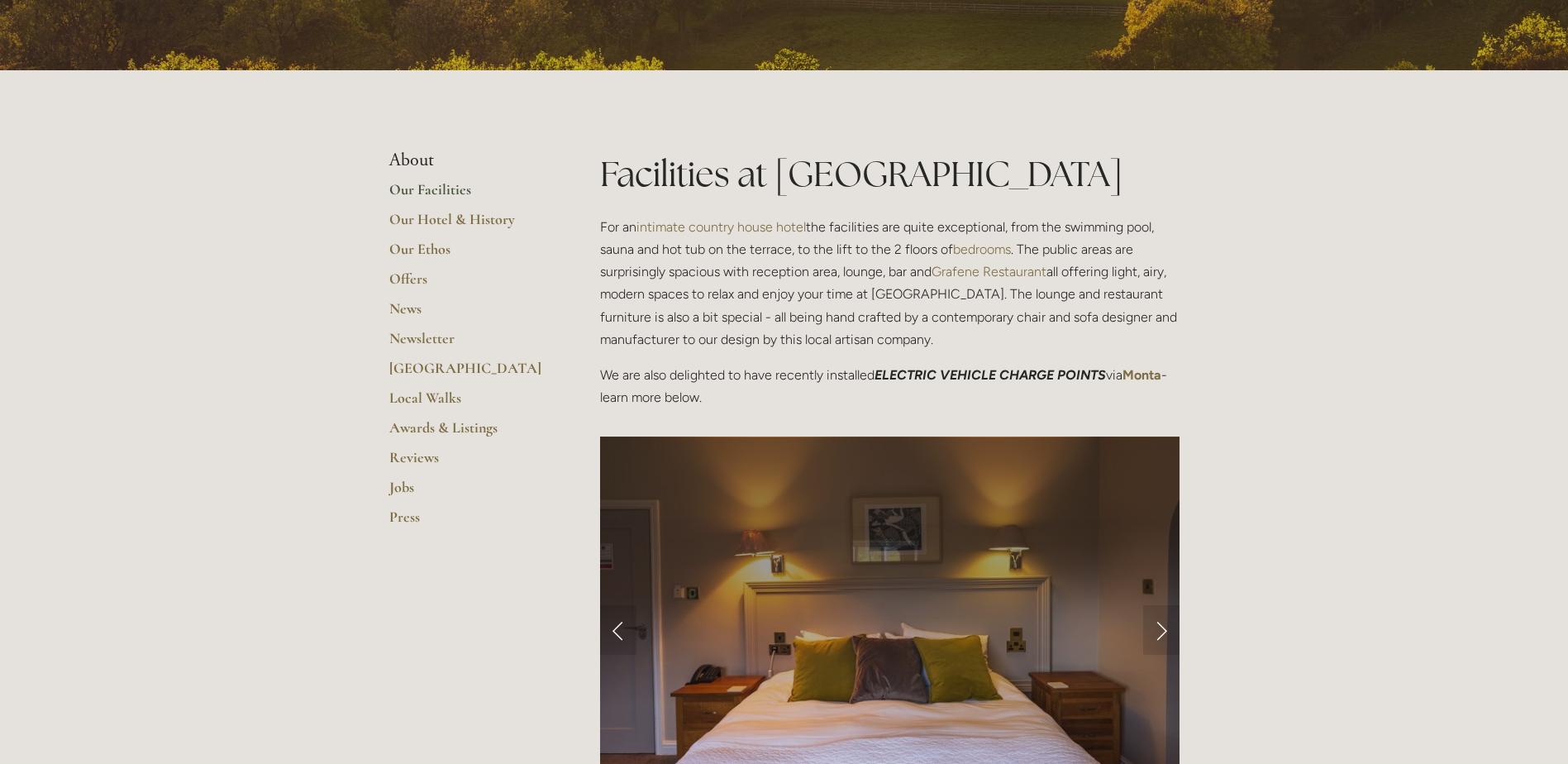
scroll to position [248, 0]
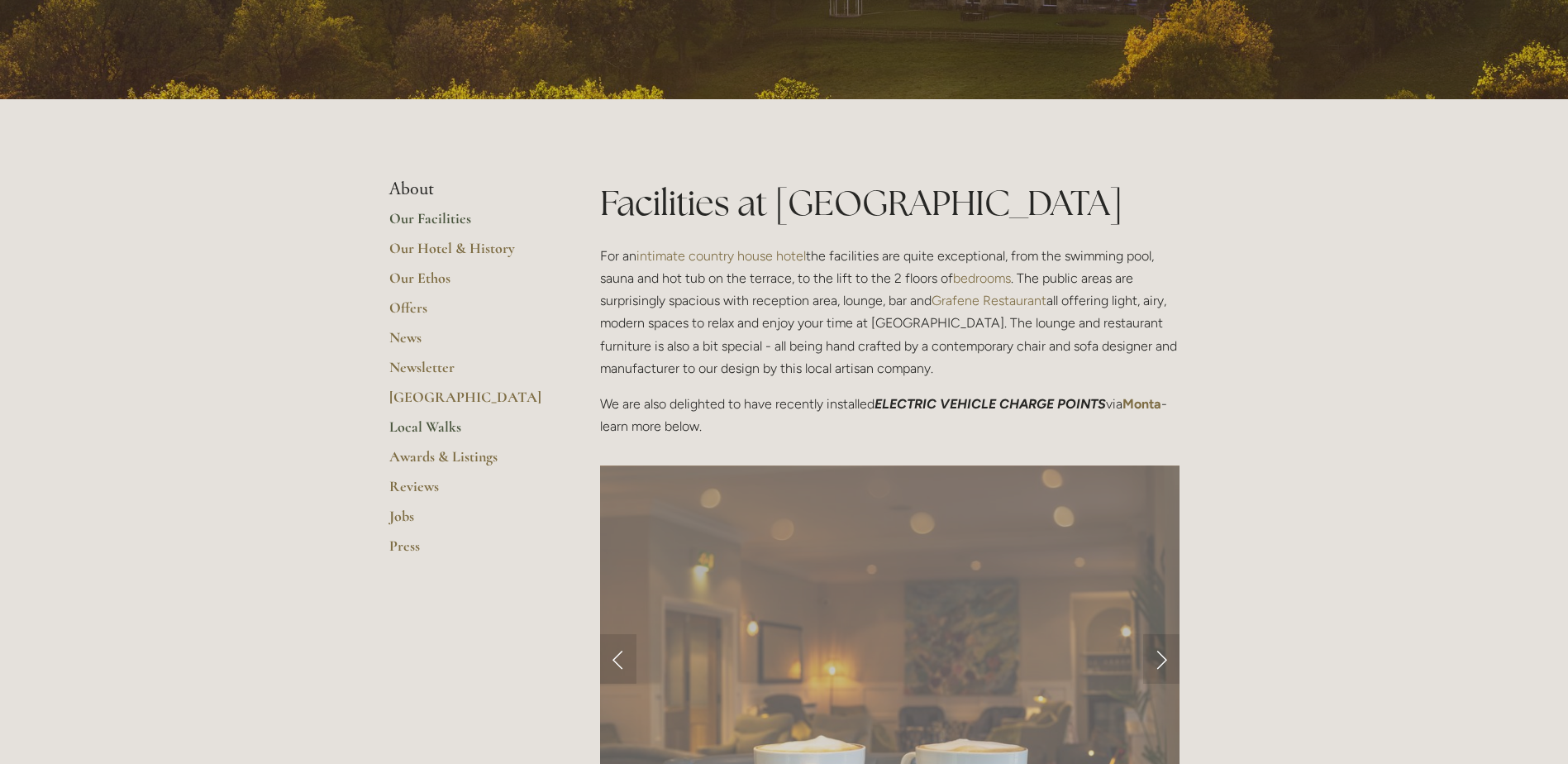
click at [450, 429] on link "Local Walks" at bounding box center [468, 433] width 158 height 30
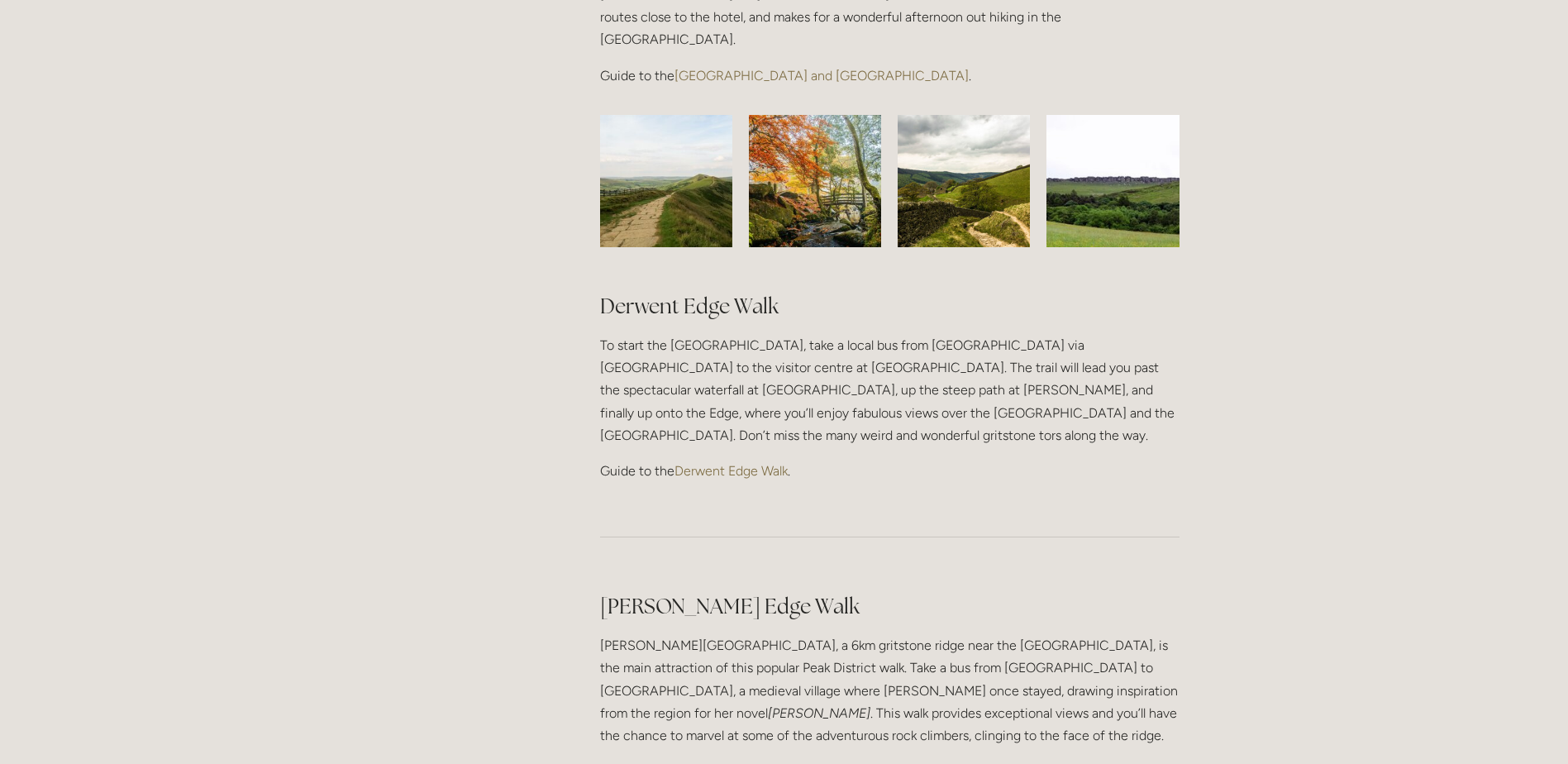
scroll to position [1488, 0]
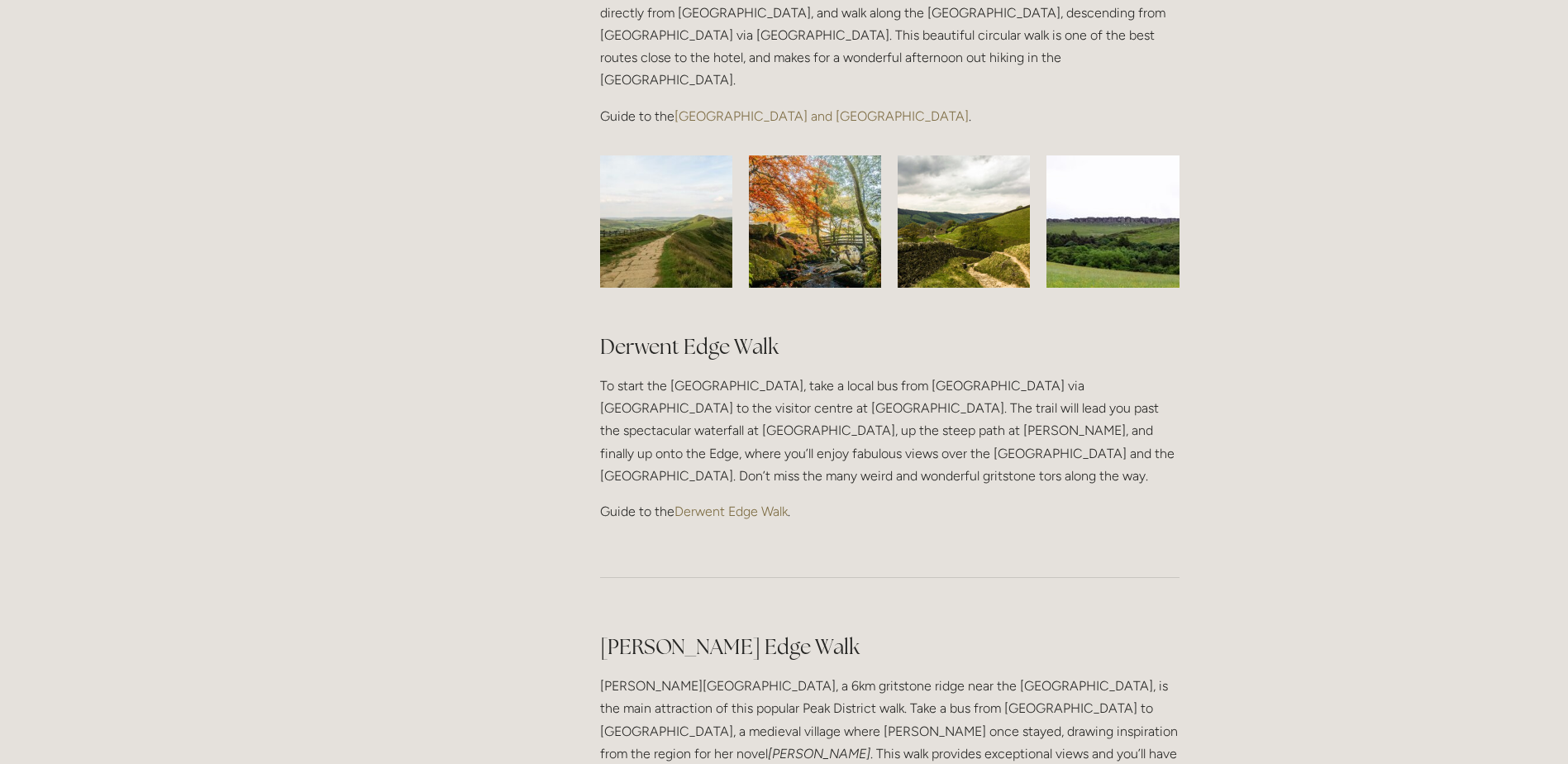
click at [759, 503] on link "Derwent Edge Walk" at bounding box center [731, 511] width 113 height 16
